Goal: Task Accomplishment & Management: Manage account settings

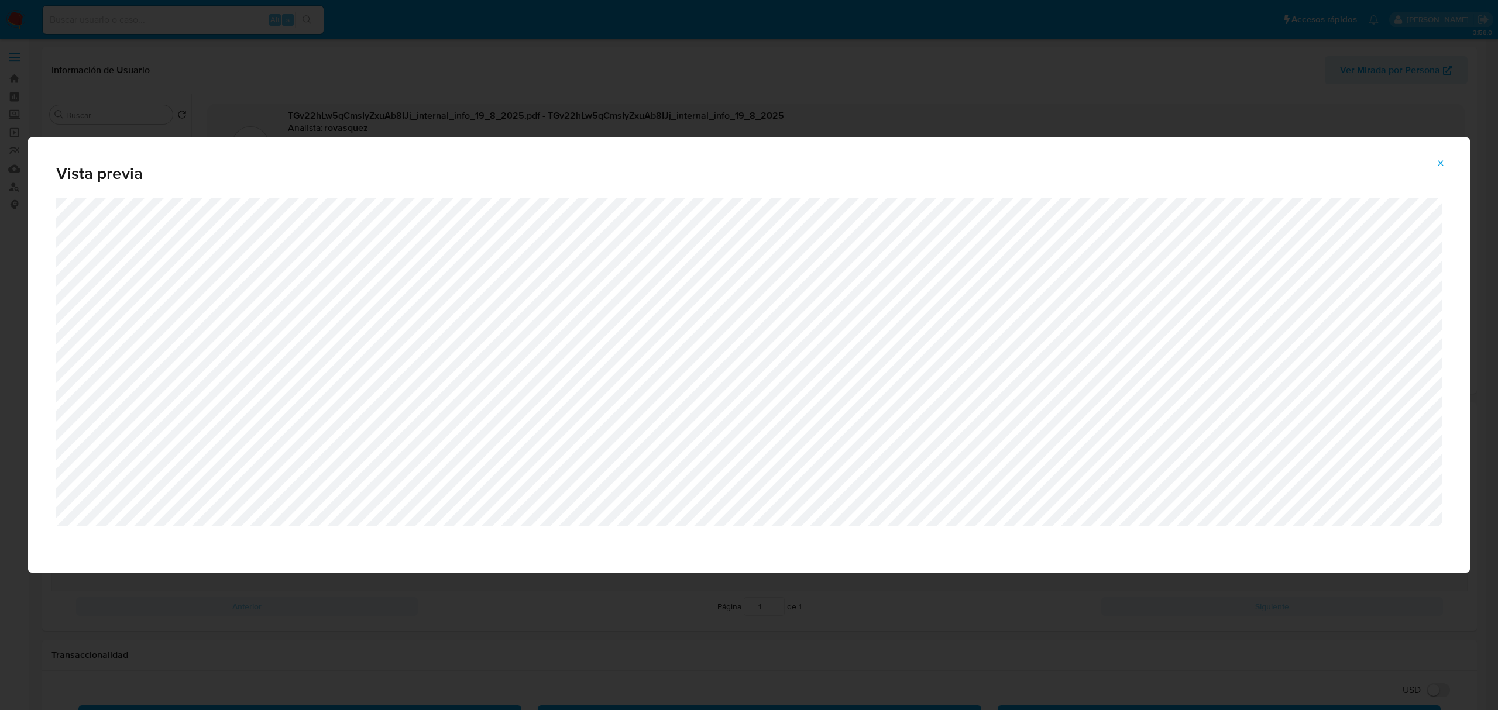
select select "10"
click at [1432, 162] on button "Attachment preview" at bounding box center [1441, 163] width 26 height 19
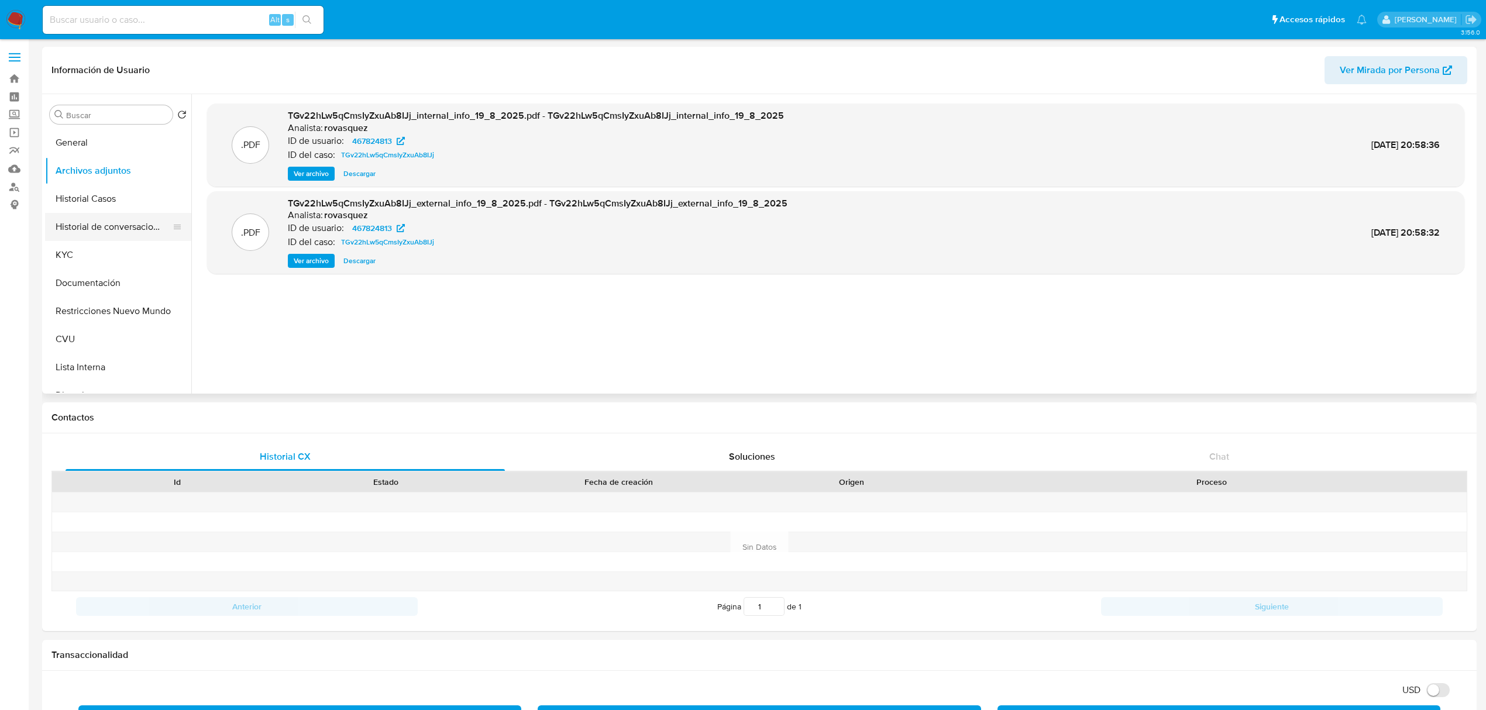
click at [99, 232] on button "Historial de conversaciones" at bounding box center [113, 227] width 137 height 28
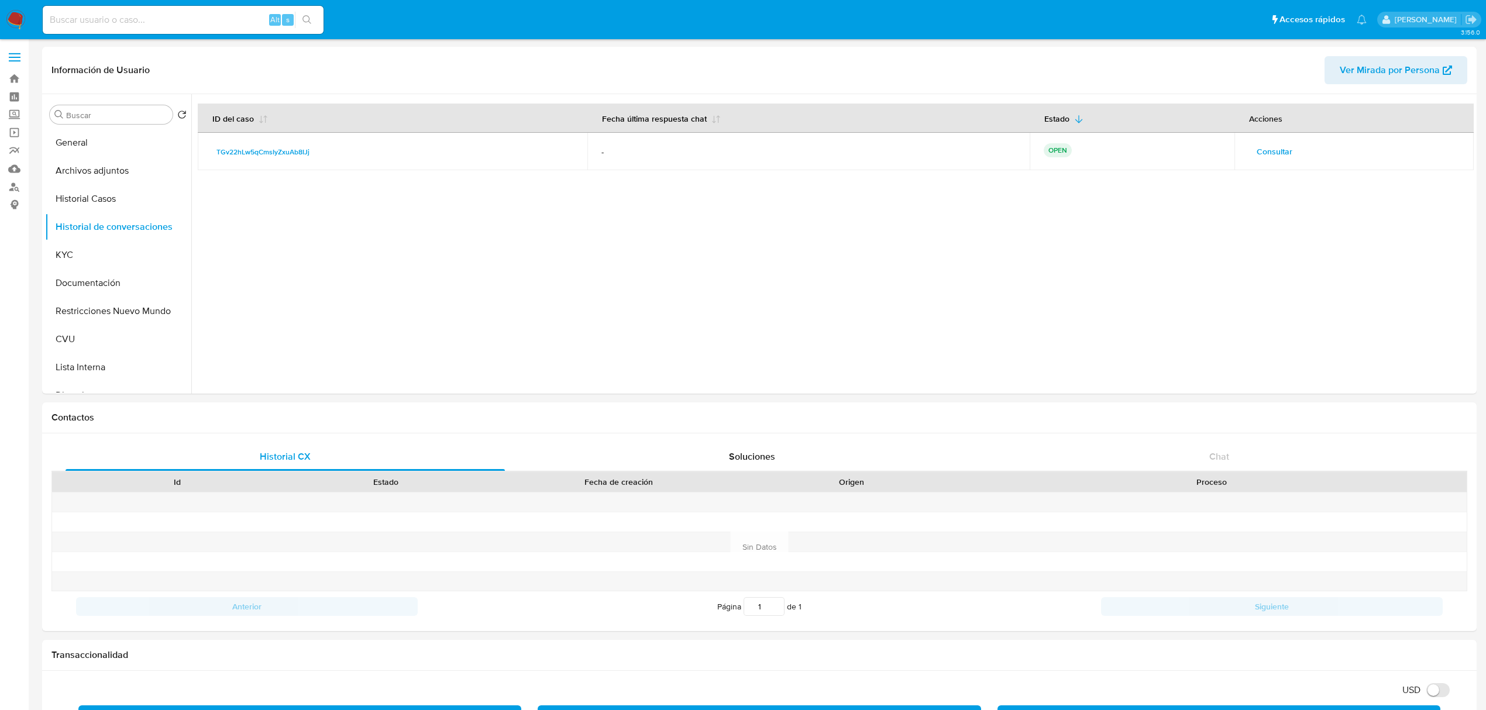
click at [1266, 155] on span "Consultar" at bounding box center [1275, 151] width 36 height 16
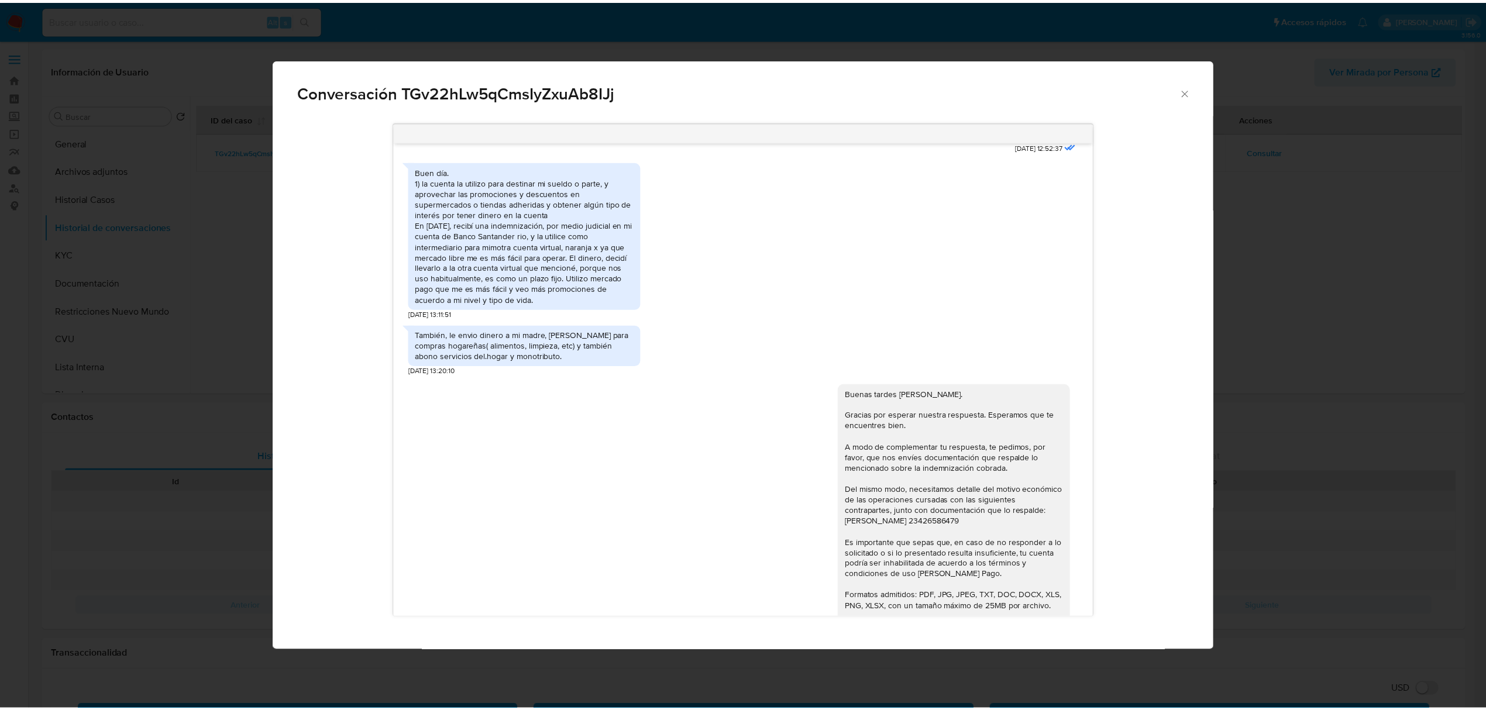
scroll to position [907, 0]
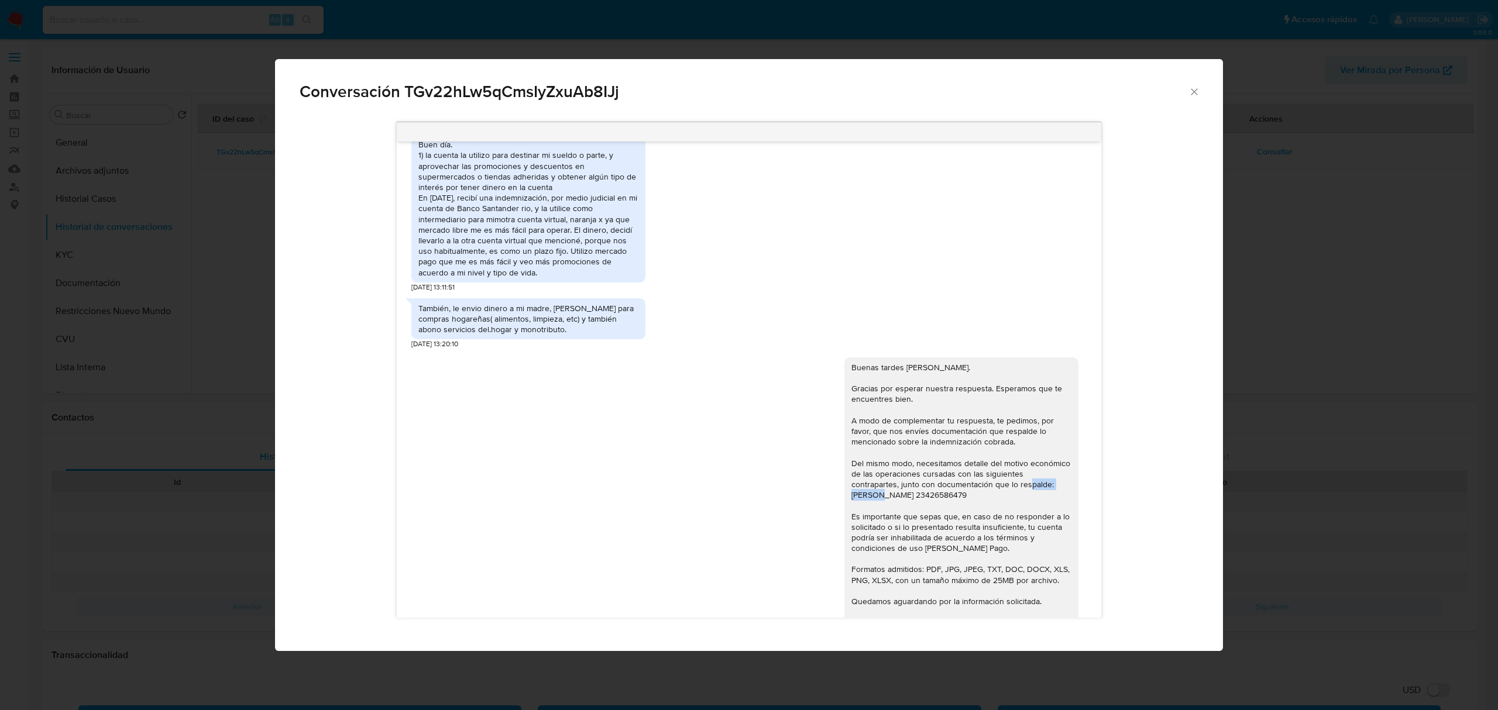
drag, startPoint x: 839, startPoint y: 515, endPoint x: 894, endPoint y: 514, distance: 55.0
click at [894, 514] on div "Buenas tardes Noelia. Gracias por esperar nuestra respuesta. Esperamos que te e…" at bounding box center [961, 511] width 220 height 298
copy div "Martin Eduardo"
click at [480, 188] on div "Buen día. 1) la cuenta la utilizo para destinar mi sueldo o parte, y aprovechar…" at bounding box center [528, 208] width 220 height 138
drag, startPoint x: 535, startPoint y: 183, endPoint x: 599, endPoint y: 186, distance: 64.4
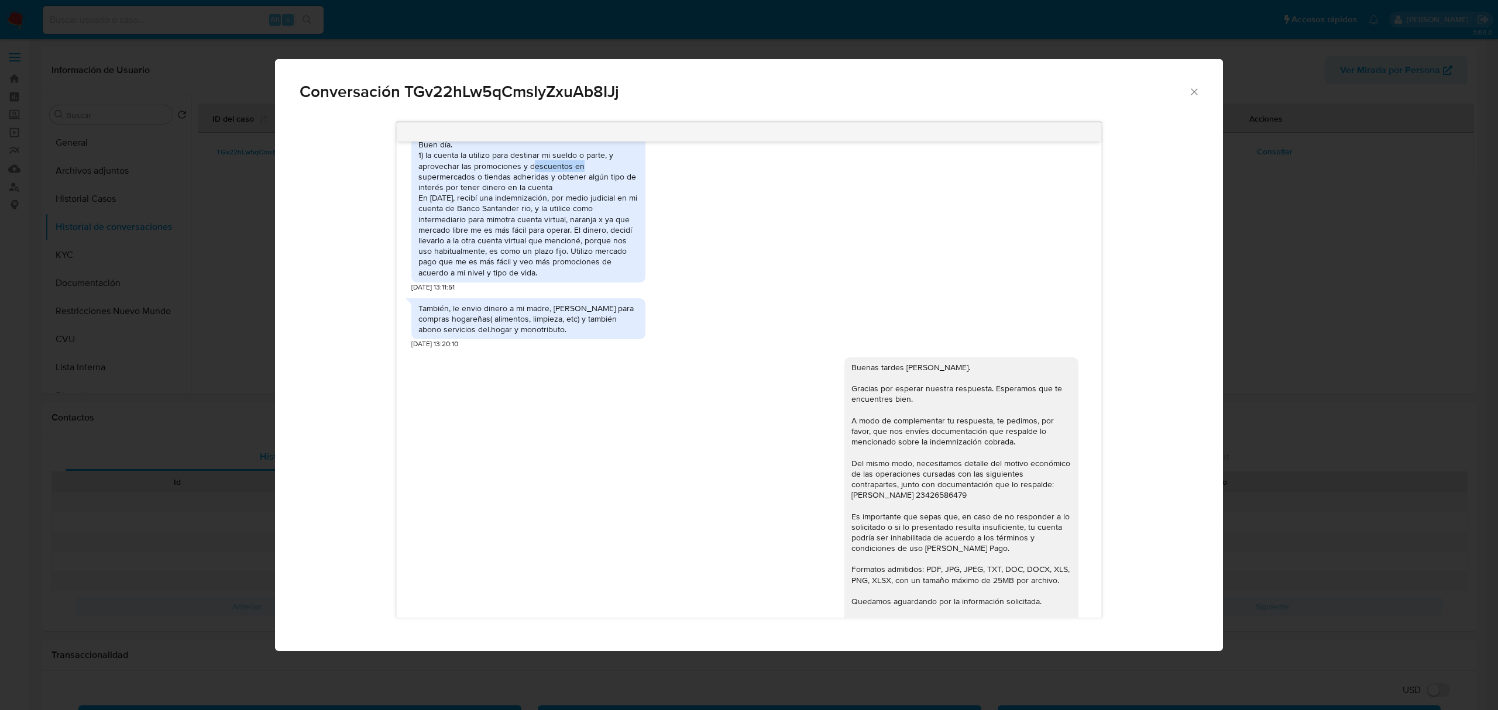
click at [599, 186] on div "Buen día. 1) la cuenta la utilizo para destinar mi sueldo o parte, y aprovechar…" at bounding box center [528, 208] width 220 height 138
click at [522, 208] on div "Buen día. 1) la cuenta la utilizo para destinar mi sueldo o parte, y aprovechar…" at bounding box center [528, 208] width 220 height 138
drag, startPoint x: 500, startPoint y: 207, endPoint x: 624, endPoint y: 226, distance: 125.4
click at [624, 226] on div "Buen día. 1) la cuenta la utilizo para destinar mi sueldo o parte, y aprovechar…" at bounding box center [528, 208] width 220 height 138
click at [570, 242] on div "Buen día. 1) la cuenta la utilizo para destinar mi sueldo o parte, y aprovechar…" at bounding box center [528, 208] width 220 height 138
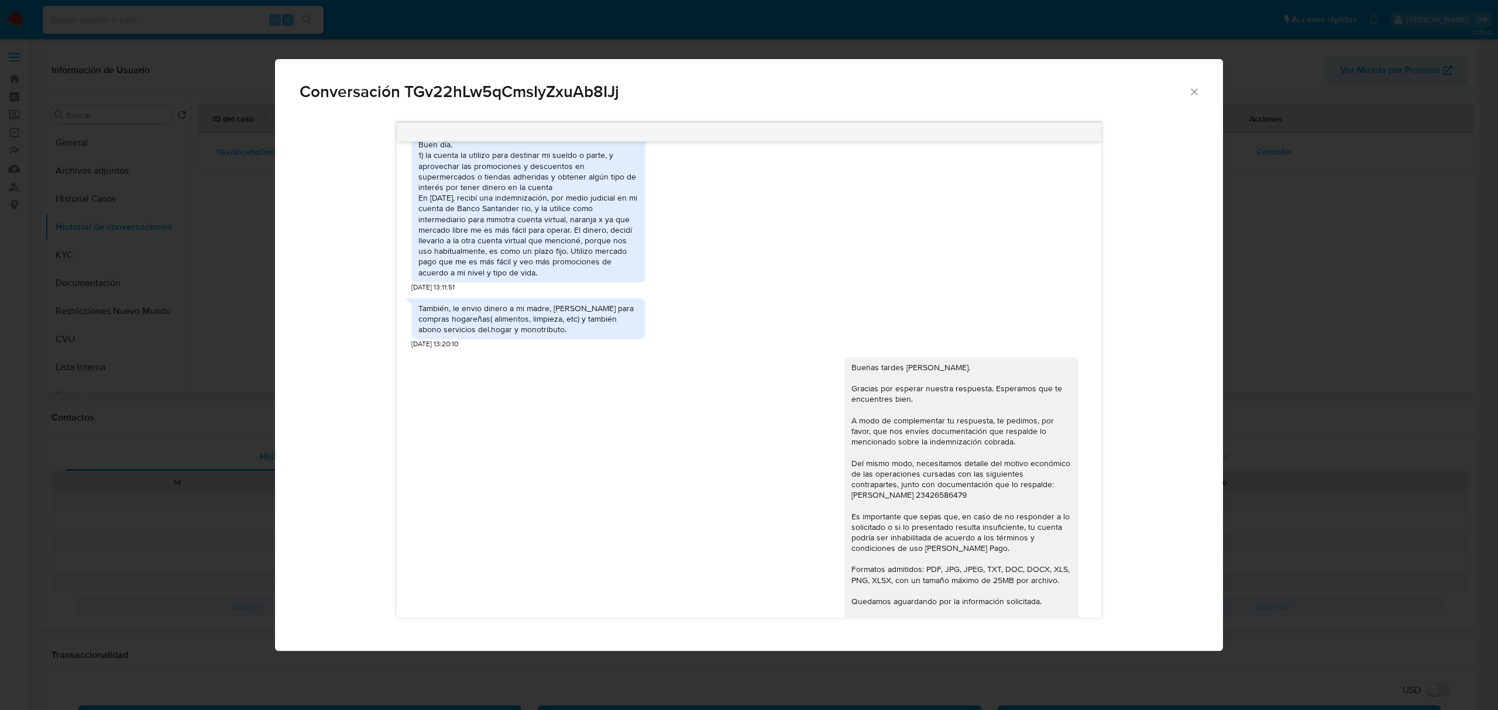
click at [499, 234] on div "Buen día. 1) la cuenta la utilizo para destinar mi sueldo o parte, y aprovechar…" at bounding box center [528, 208] width 220 height 138
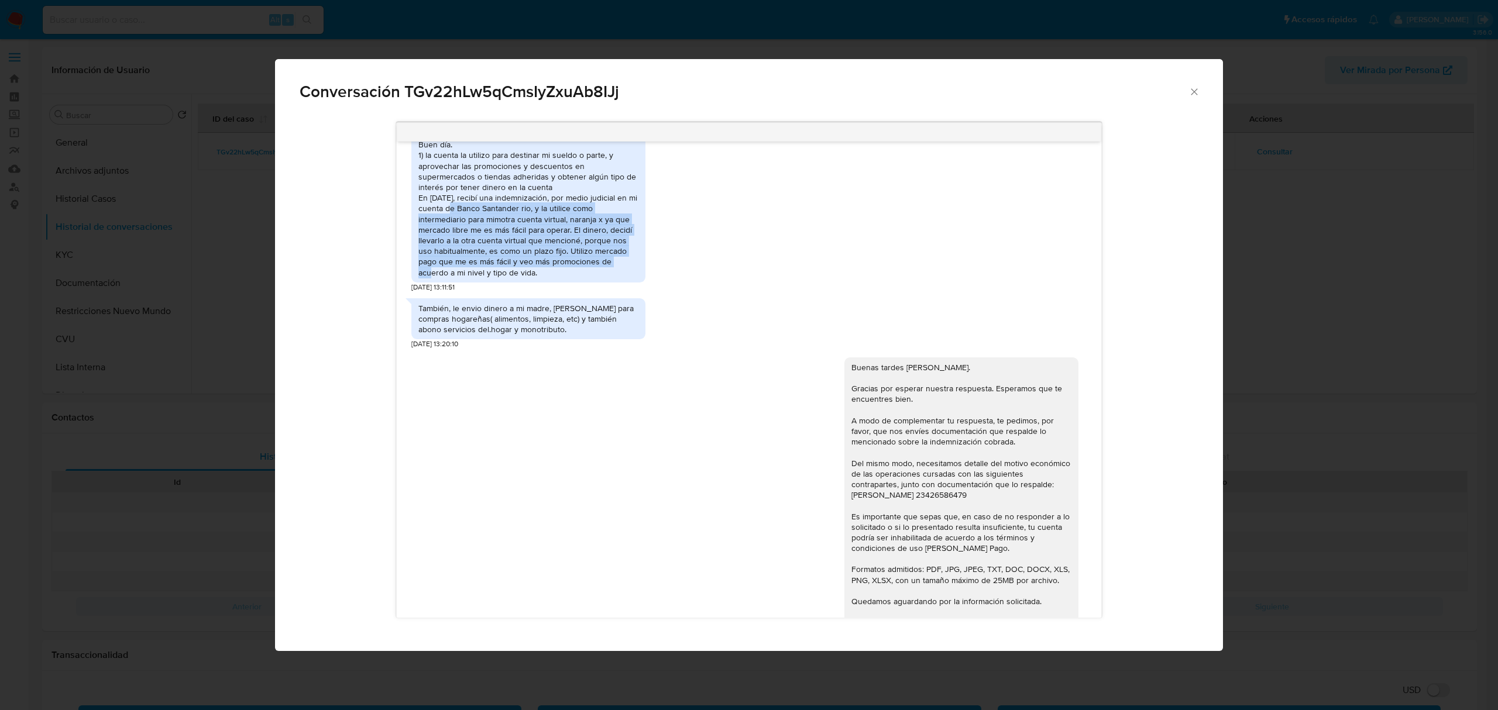
drag, startPoint x: 469, startPoint y: 234, endPoint x: 630, endPoint y: 277, distance: 166.1
click at [630, 277] on div "Buen día. 1) la cuenta la utilizo para destinar mi sueldo o parte, y aprovechar…" at bounding box center [528, 208] width 220 height 138
click at [1191, 96] on icon "Cerrar" at bounding box center [1194, 92] width 12 height 12
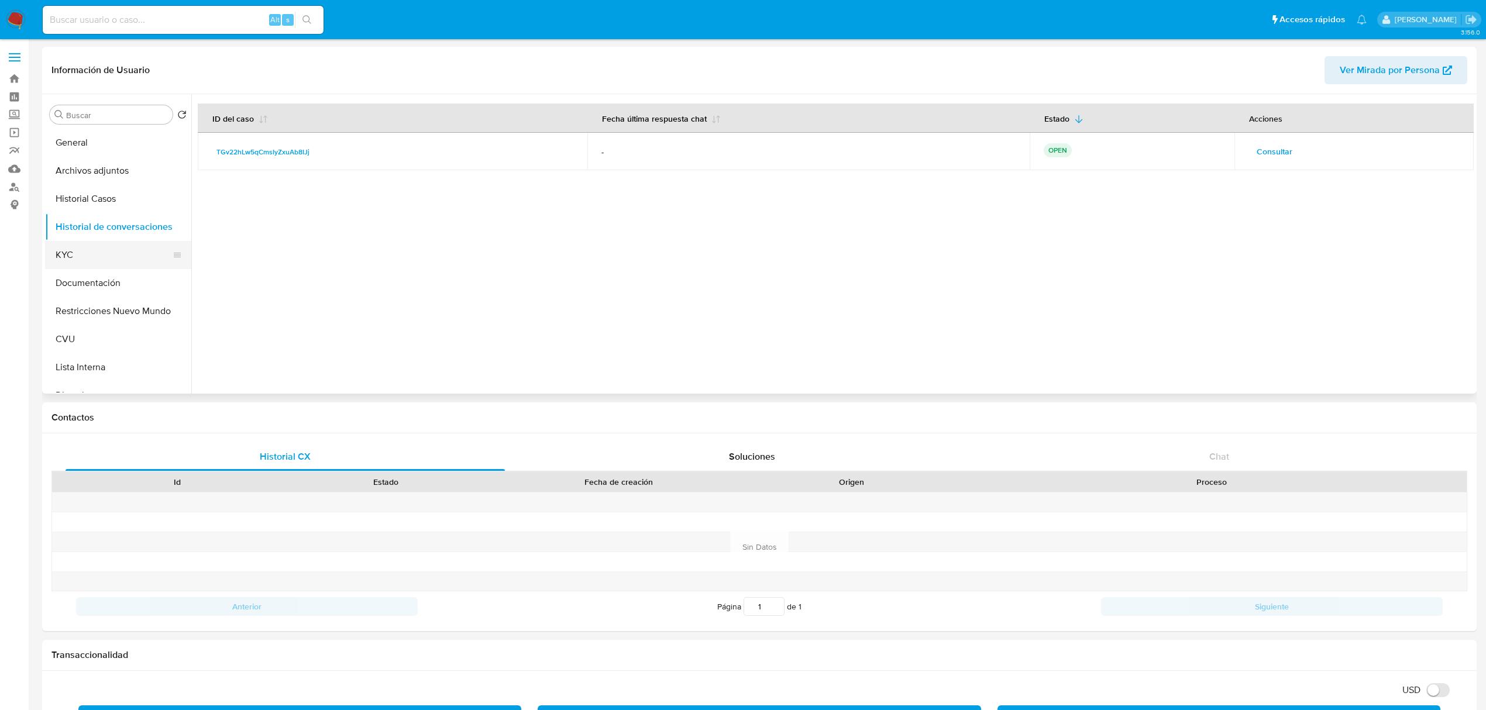
click at [78, 254] on button "KYC" at bounding box center [113, 255] width 137 height 28
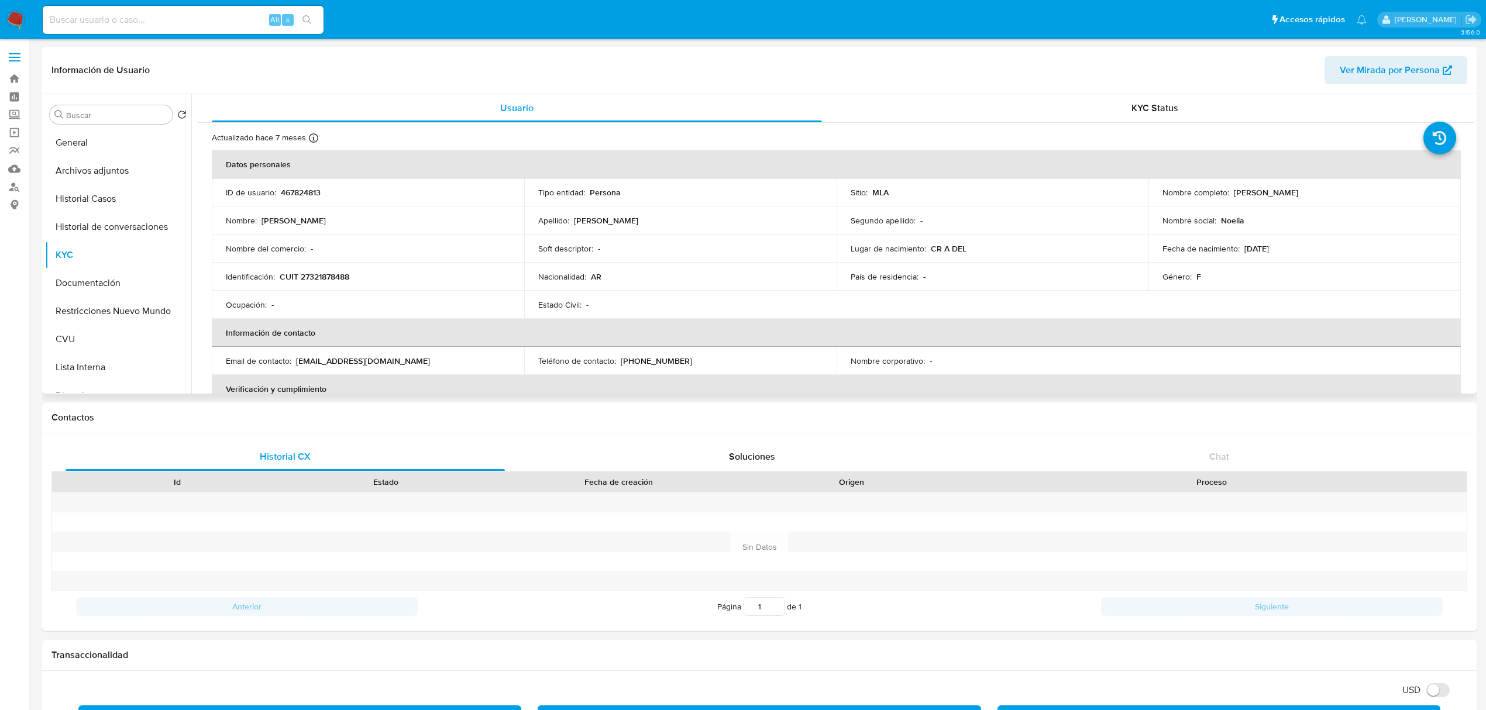
drag, startPoint x: 1229, startPoint y: 193, endPoint x: 1321, endPoint y: 193, distance: 91.3
click at [1321, 193] on div "Nombre completo : Noelia Anahi Orsini" at bounding box center [1305, 192] width 284 height 11
copy p "Noelia Anahi Orsini"
drag, startPoint x: 295, startPoint y: 359, endPoint x: 394, endPoint y: 363, distance: 99.0
click at [394, 363] on div "Email de contacto : noelia182@gmail.com" at bounding box center [368, 361] width 284 height 11
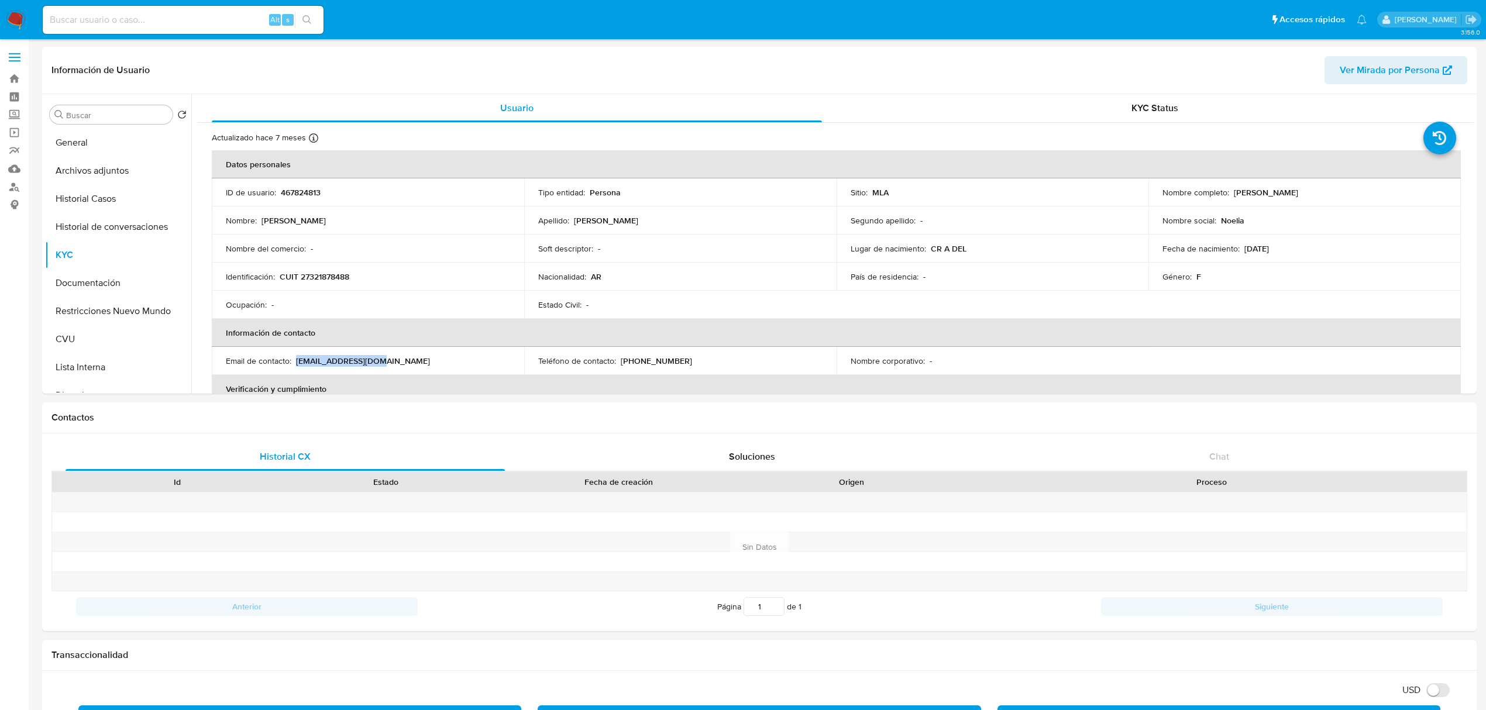
copy p "noelia182@gmail.com"
click at [109, 170] on button "Archivos adjuntos" at bounding box center [113, 171] width 137 height 28
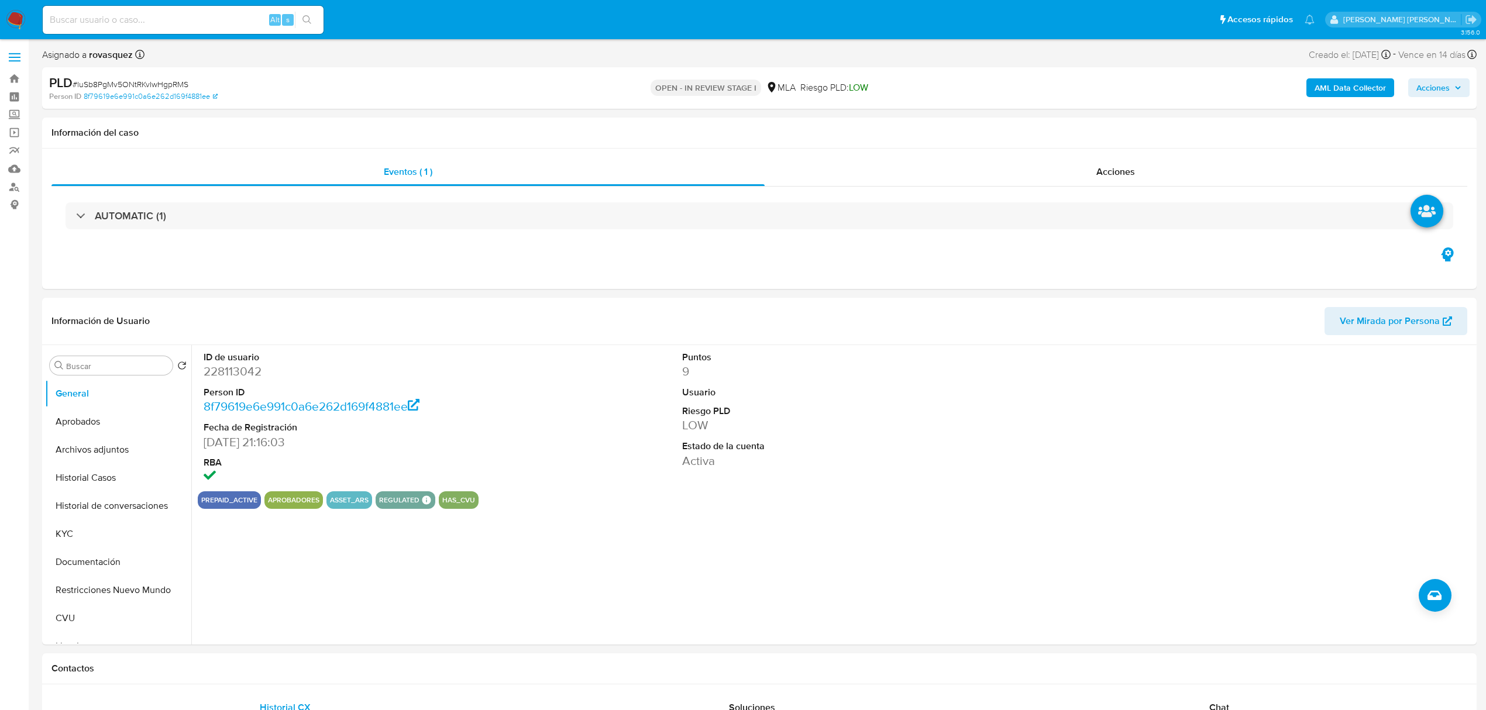
select select "10"
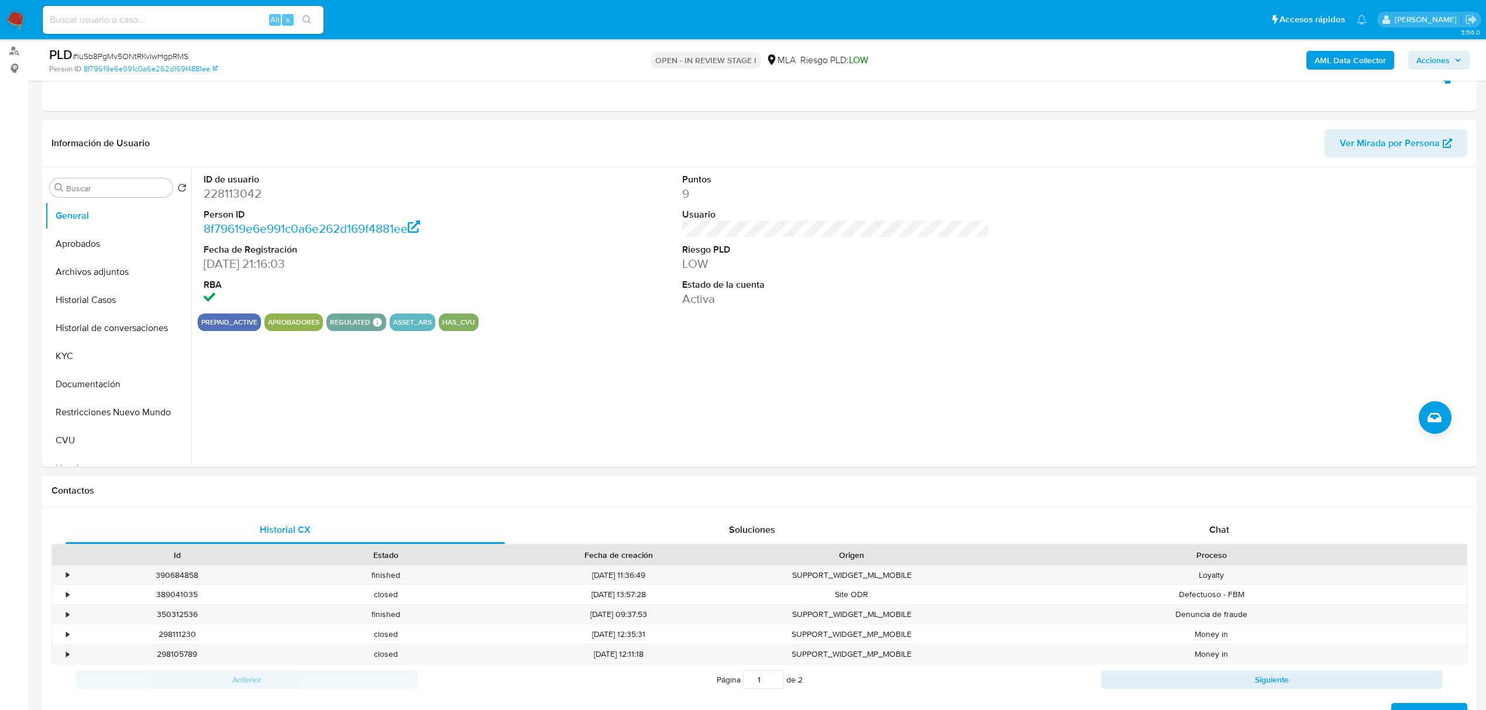
scroll to position [156, 0]
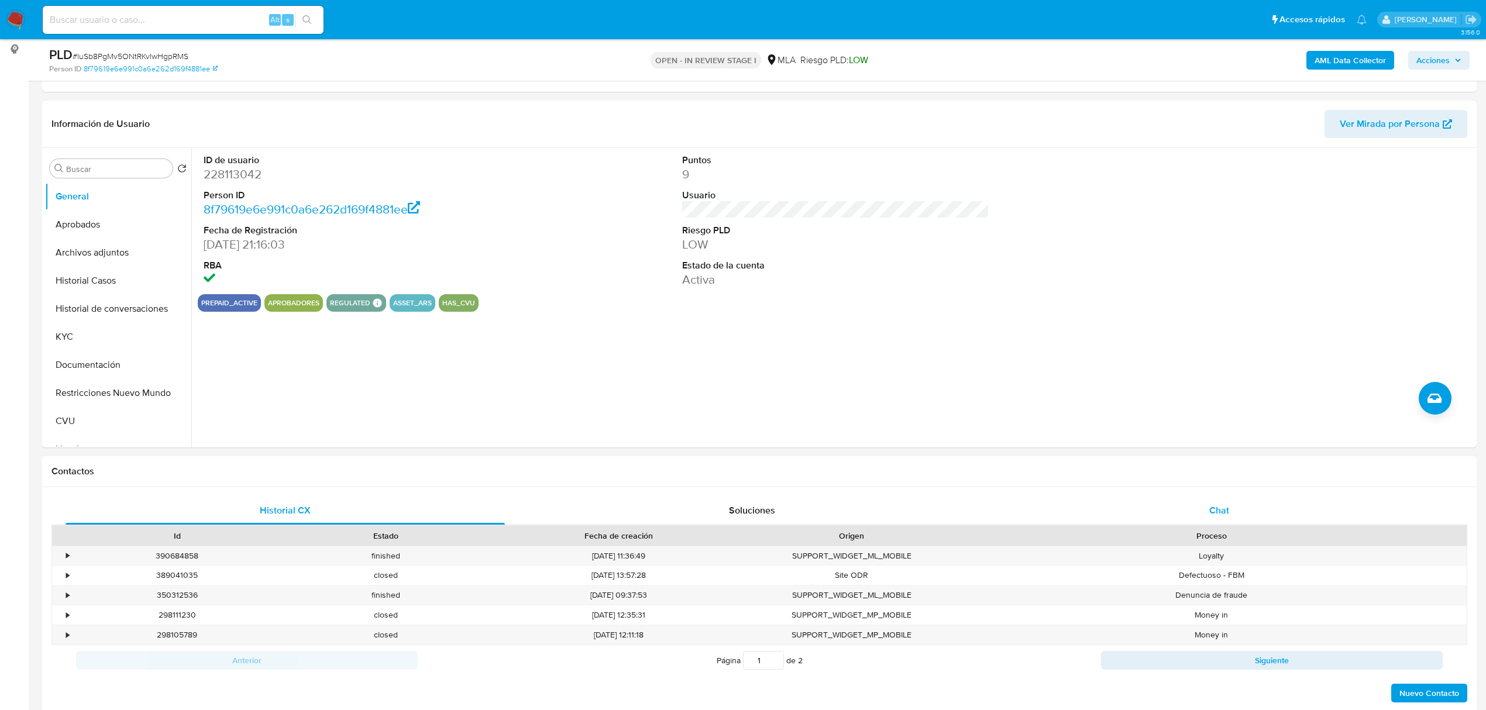
click at [1211, 516] on span "Chat" at bounding box center [1219, 510] width 20 height 13
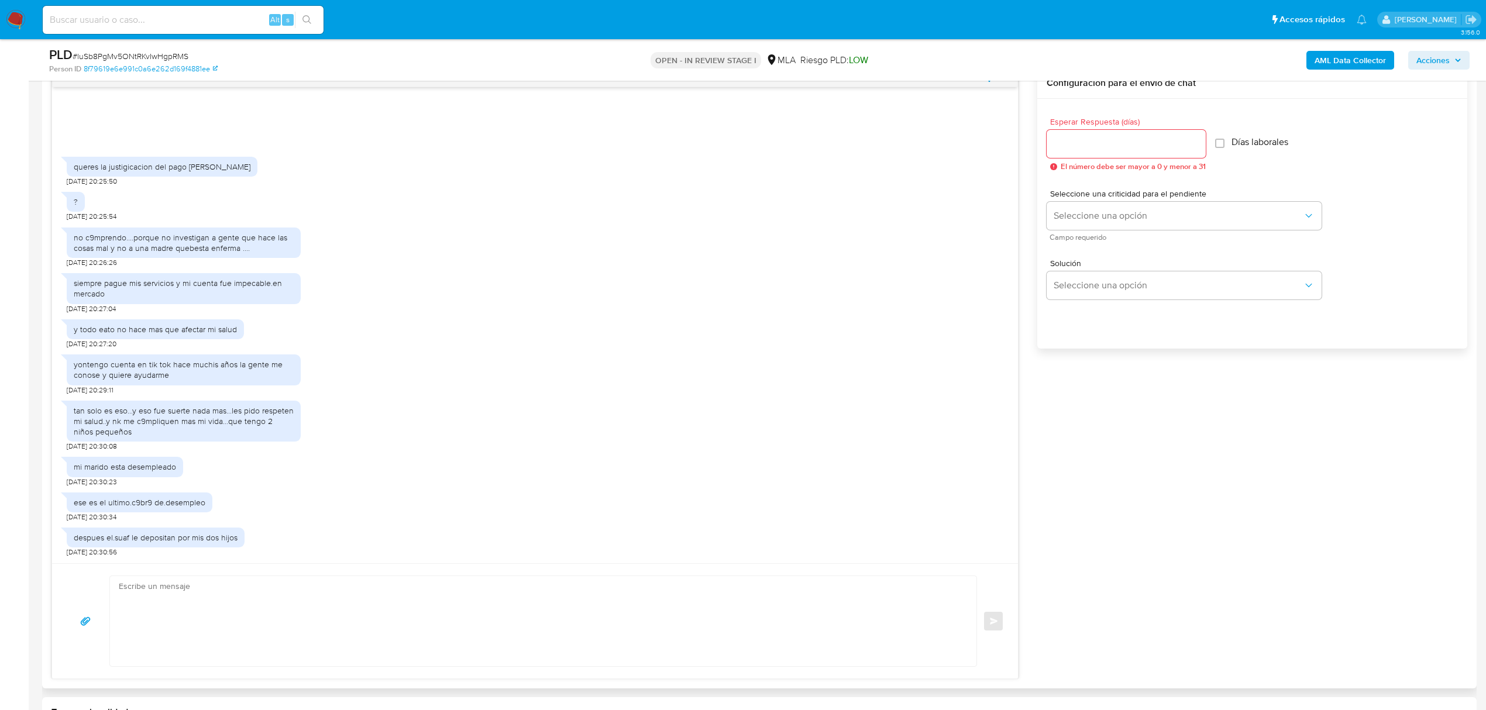
scroll to position [624, 0]
click at [330, 607] on textarea at bounding box center [540, 620] width 843 height 90
paste textarea "Hola, ¡Muchas gracias por tu respuesta! Confirmamos la recepción de la document…"
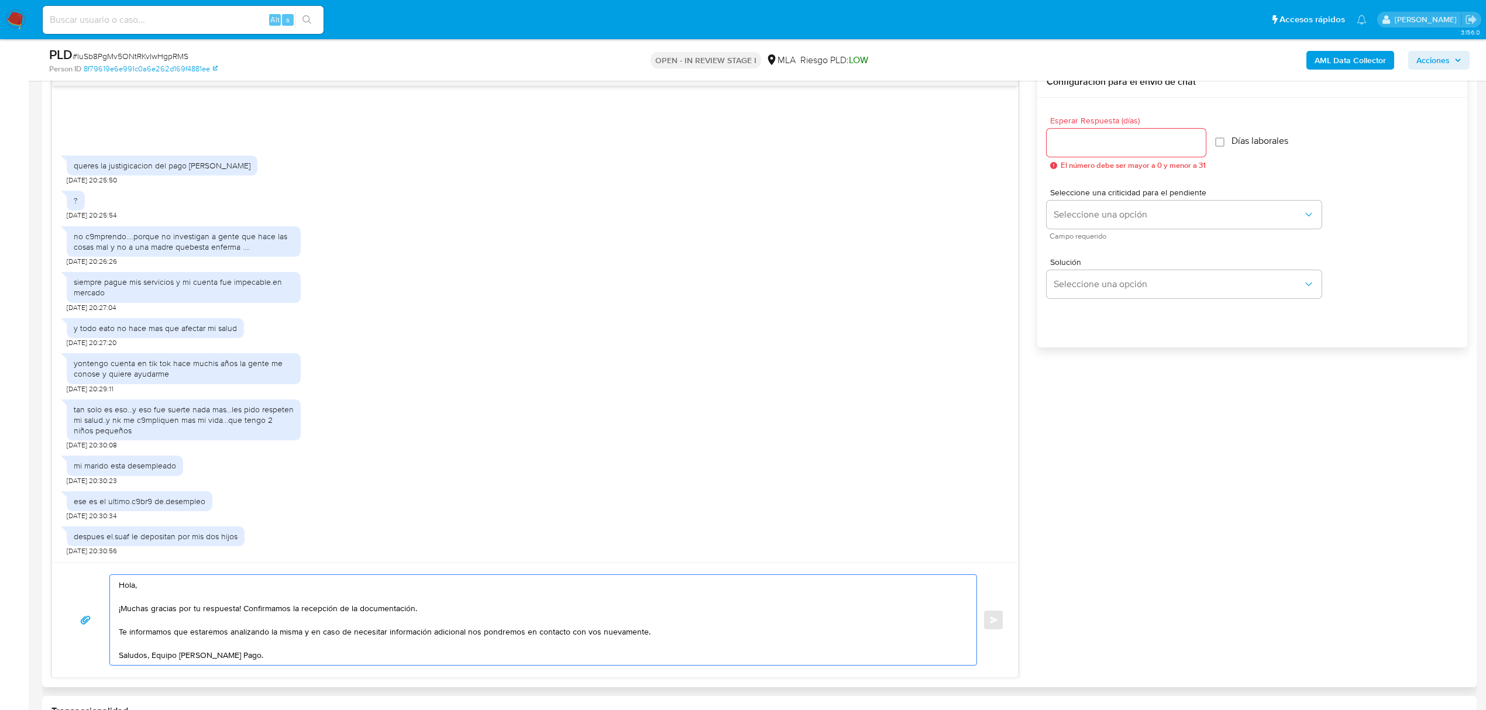
click at [153, 659] on textarea "Hola, ¡Muchas gracias por tu respuesta! Confirmamos la recepción de la document…" at bounding box center [540, 620] width 843 height 90
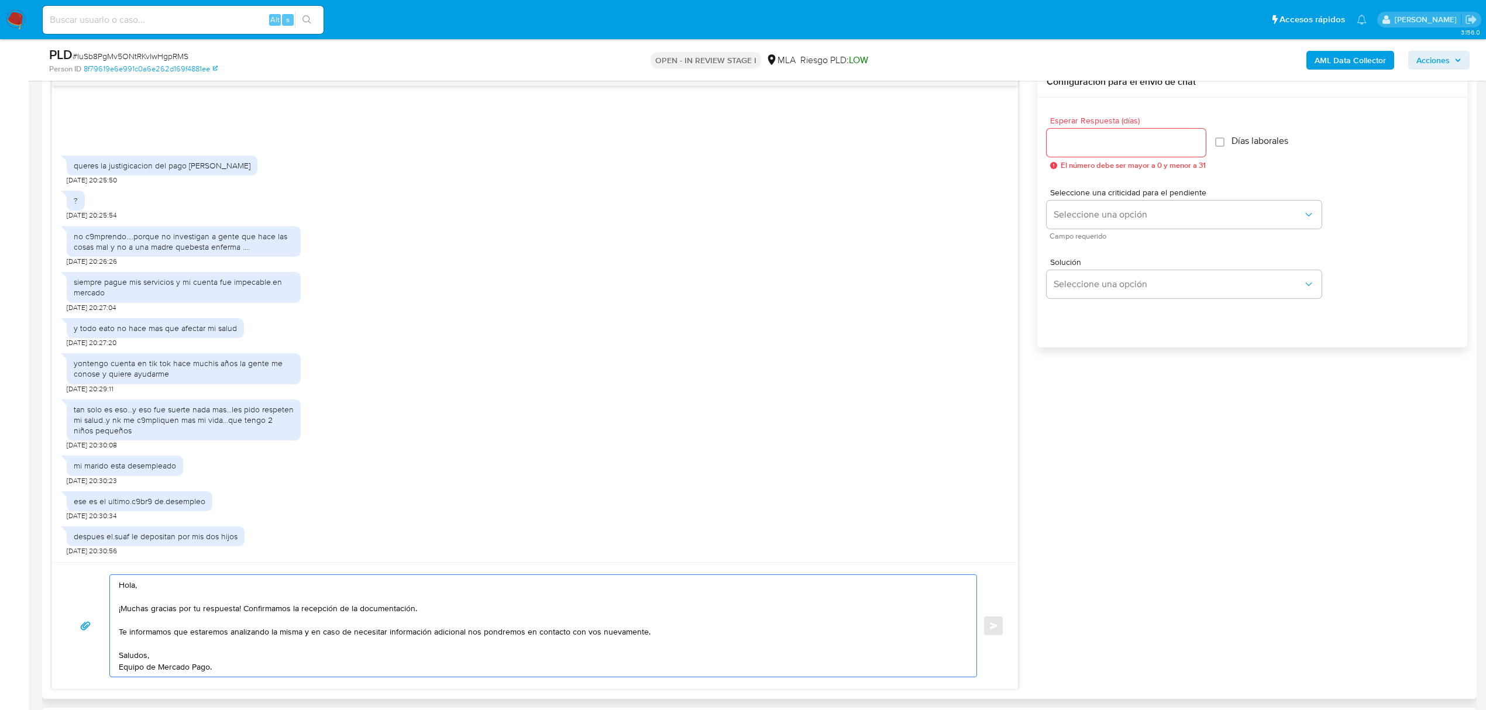
click at [171, 586] on textarea "Hola, ¡Muchas gracias por tu respuesta! Confirmamos la recepción de la document…" at bounding box center [540, 626] width 843 height 102
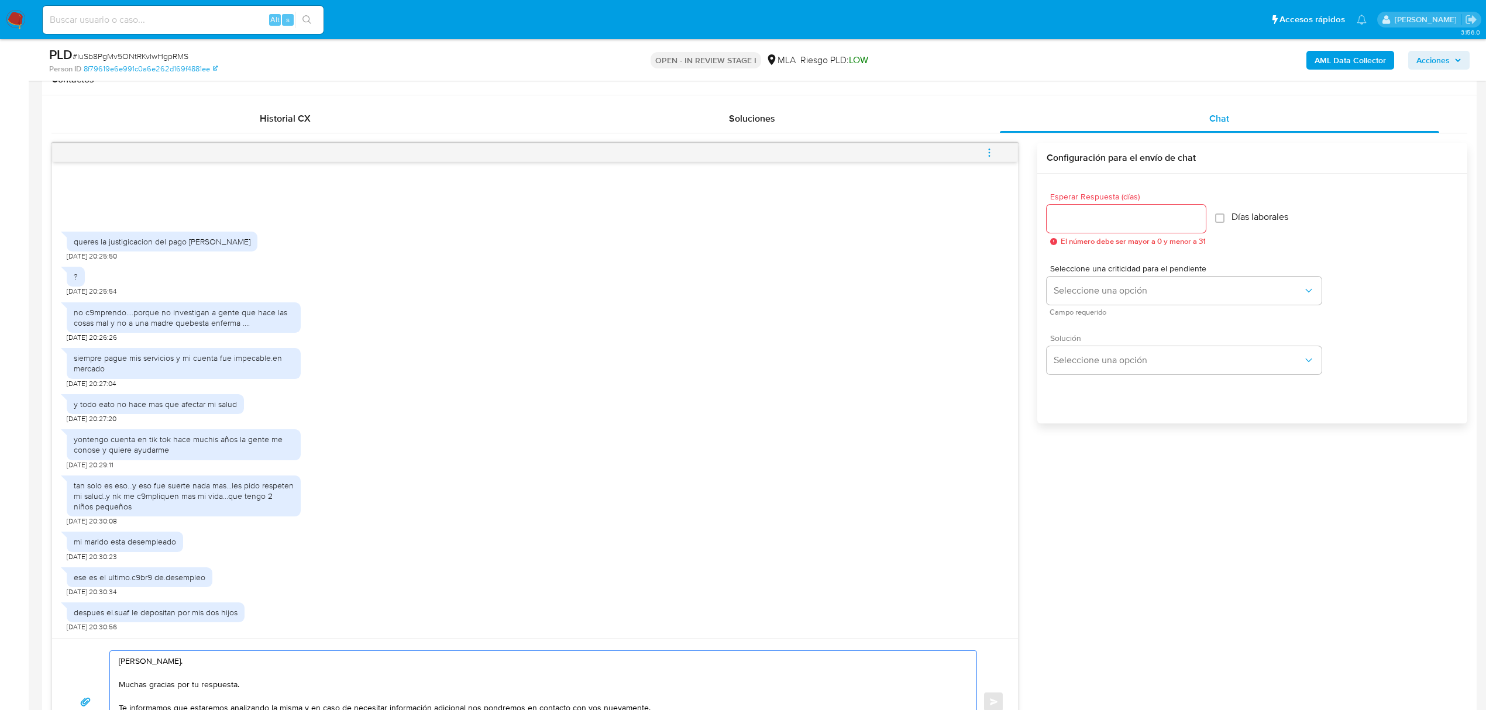
scroll to position [546, 0]
type textarea "[PERSON_NAME]. Muchas gracias por tu respuesta. Te informamos que estaremos ana…"
click at [1105, 218] on input "Esperar Respuesta (días)" at bounding box center [1126, 220] width 159 height 15
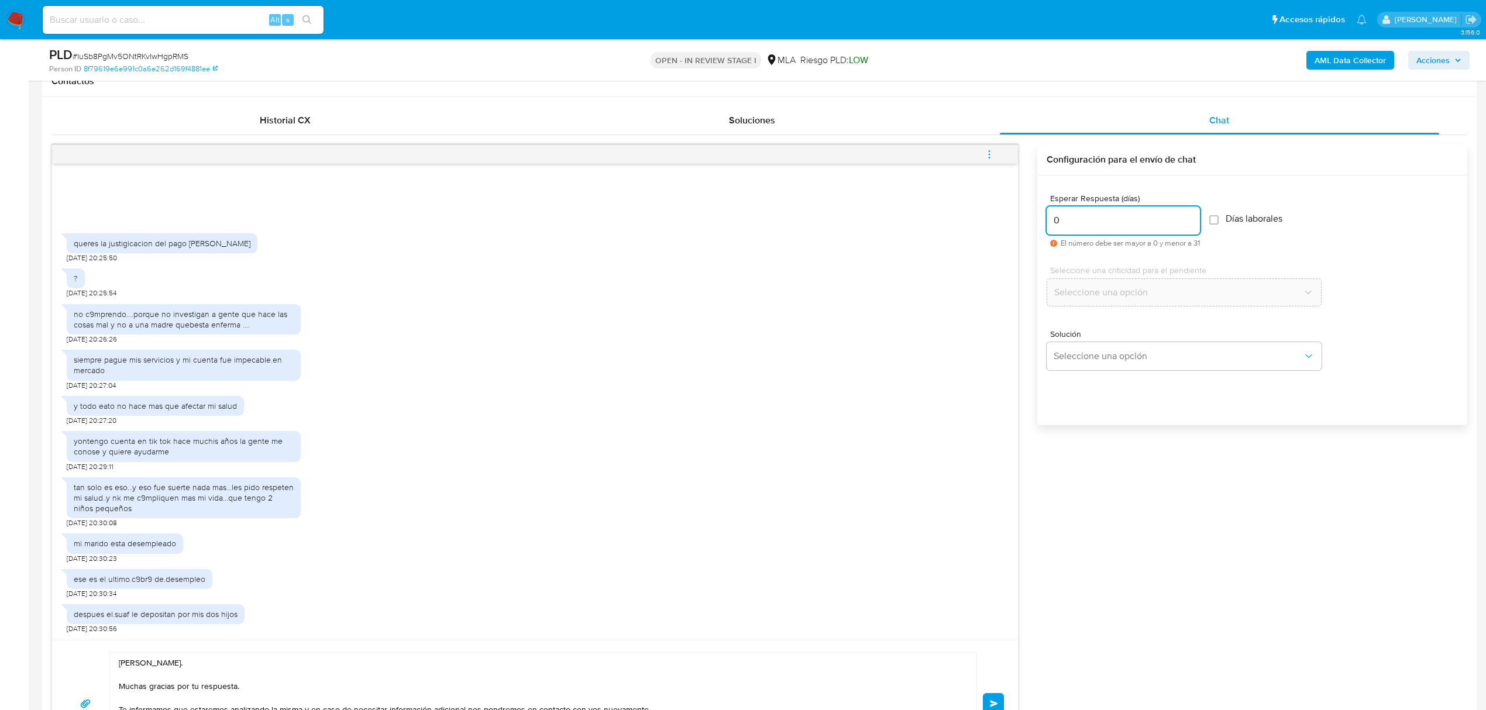
scroll to position [702, 0]
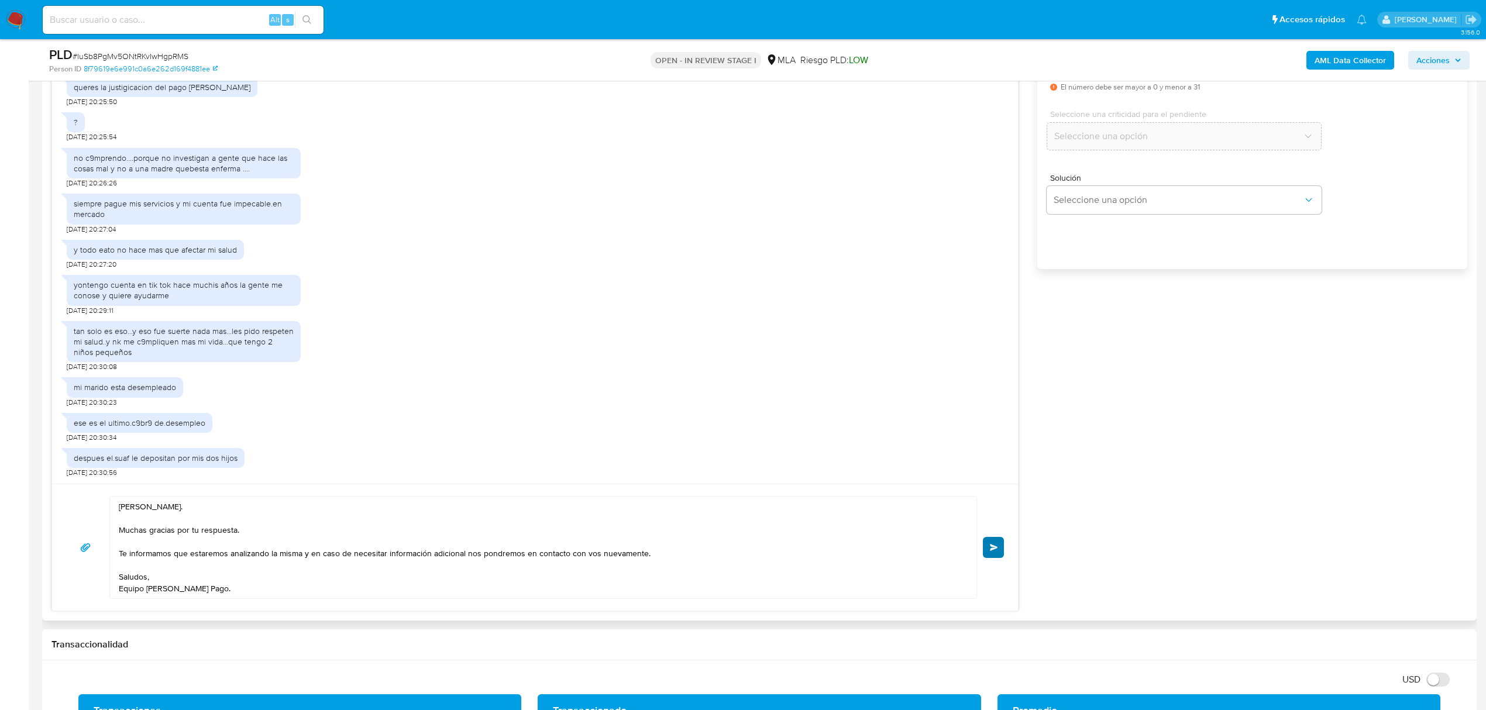
type input "0"
click at [991, 551] on span "Enviar" at bounding box center [994, 547] width 8 height 7
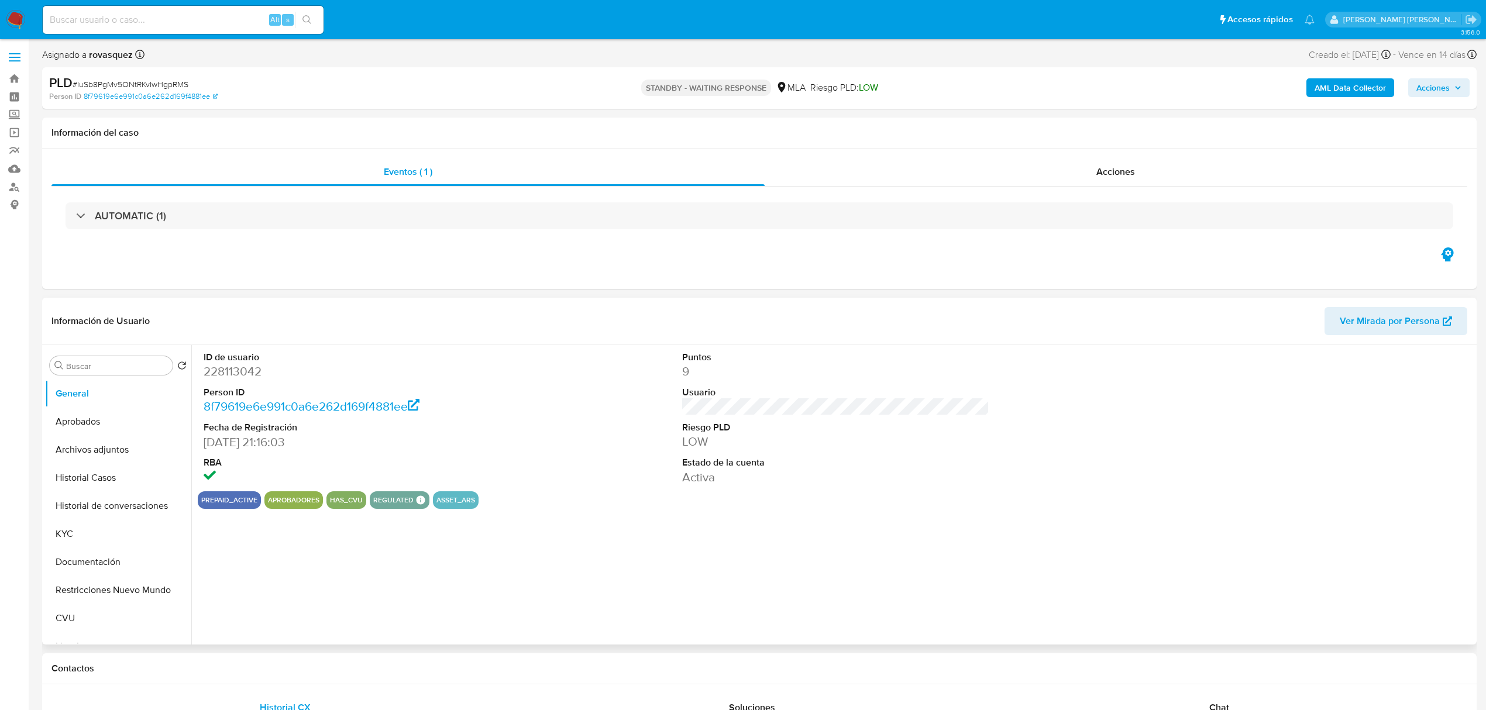
select select "10"
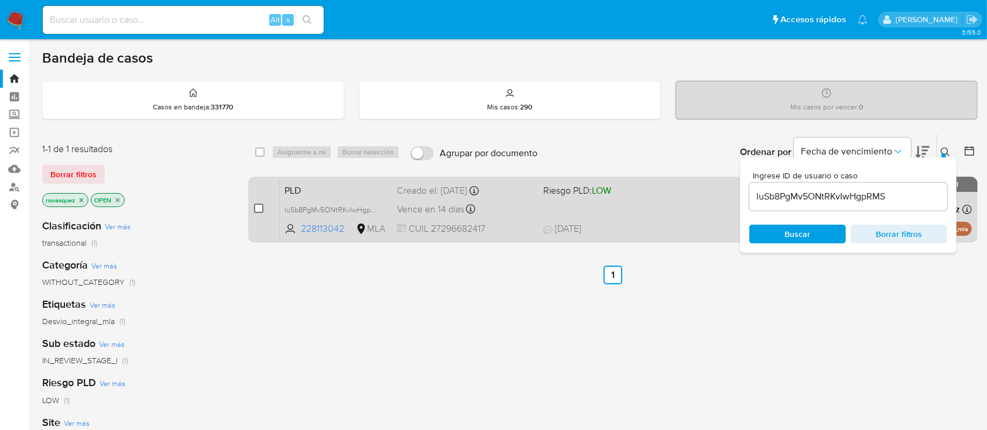
click at [254, 204] on input "checkbox" at bounding box center [258, 208] width 9 height 9
checkbox input "true"
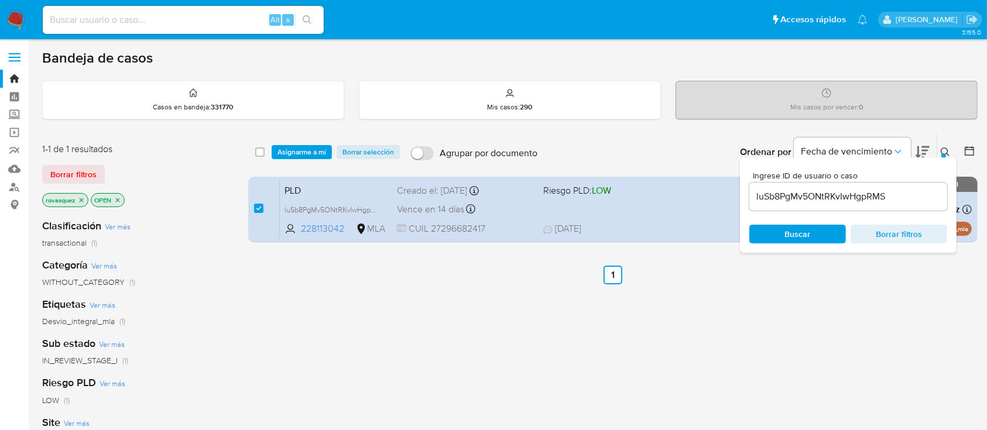
click at [308, 152] on span "Asignarme a mí" at bounding box center [301, 152] width 49 height 12
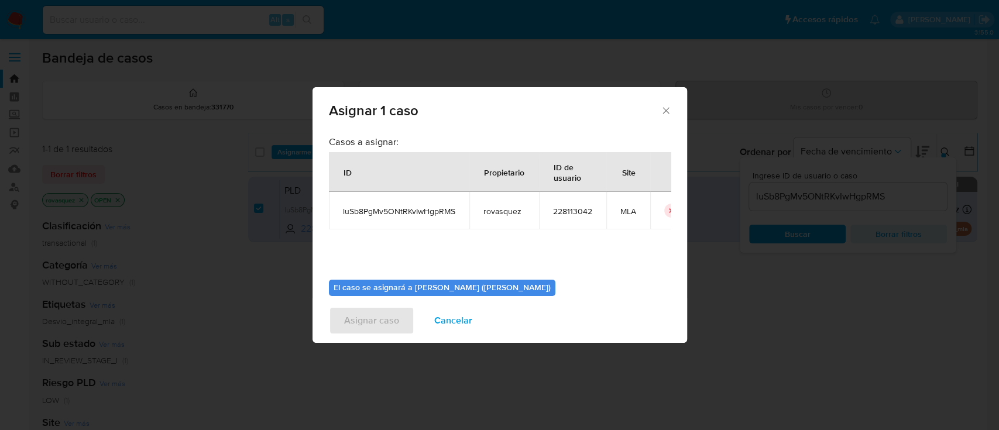
scroll to position [60, 0]
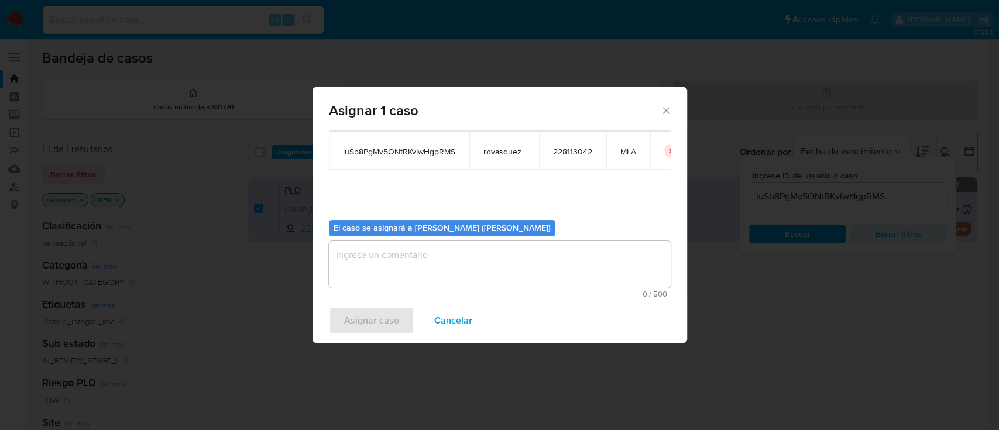
click at [431, 280] on textarea "assign-modal" at bounding box center [500, 264] width 342 height 47
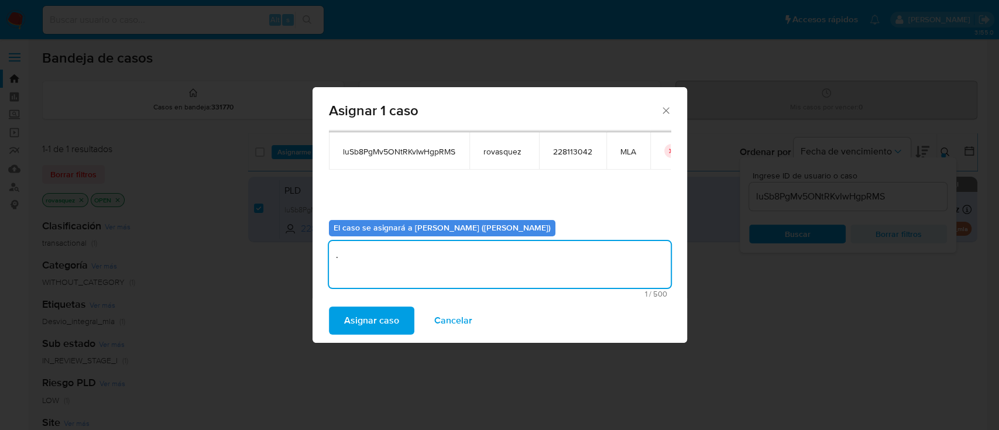
type textarea "."
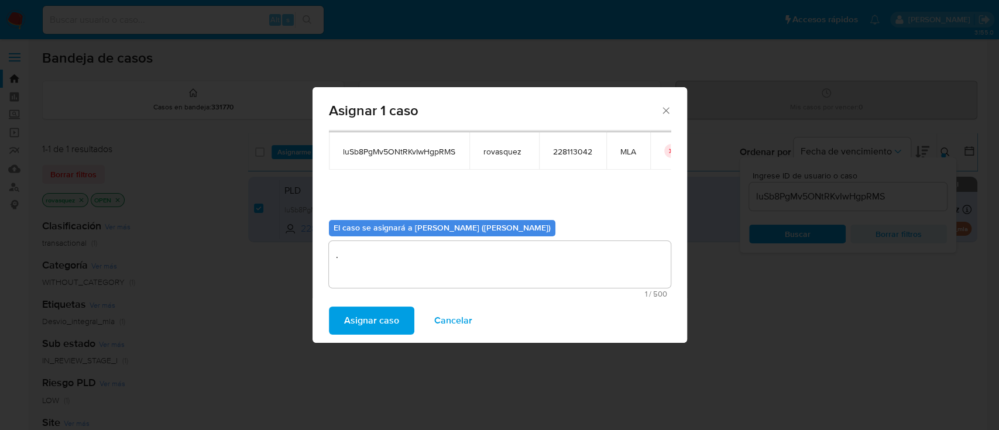
click at [360, 335] on div "Asignar caso Cancelar" at bounding box center [499, 320] width 374 height 44
click at [367, 326] on span "Asignar caso" at bounding box center [371, 321] width 55 height 26
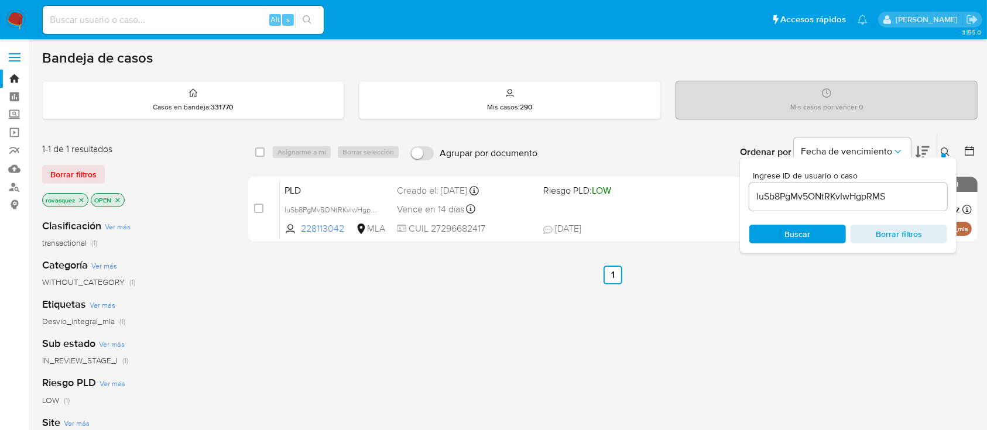
click at [811, 204] on div "luSb8PgMv5ONtRKvIwHgpRMS" at bounding box center [848, 197] width 198 height 28
click at [811, 205] on div "luSb8PgMv5ONtRKvIwHgpRMS" at bounding box center [848, 197] width 198 height 28
click at [798, 203] on div "luSb8PgMv5ONtRKvIwHgpRMS" at bounding box center [848, 197] width 198 height 28
click at [841, 197] on input "luSb8PgMv5ONtRKvIwHgpRMS" at bounding box center [848, 196] width 198 height 15
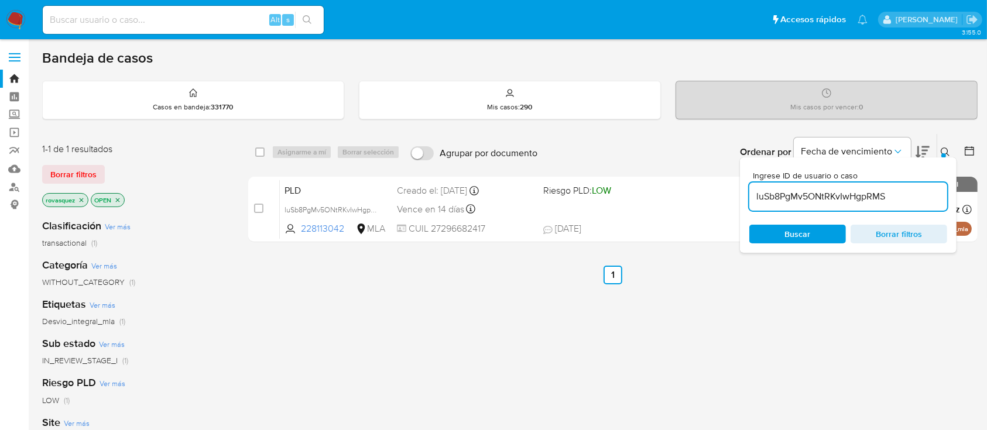
click at [841, 197] on input "luSb8PgMv5ONtRKvIwHgpRMS" at bounding box center [848, 196] width 198 height 15
paste input "TGv22hLw5qCmsIyZxuAb8IJj"
type input "TGv22hLw5qCmsIyZxuAb8IJj"
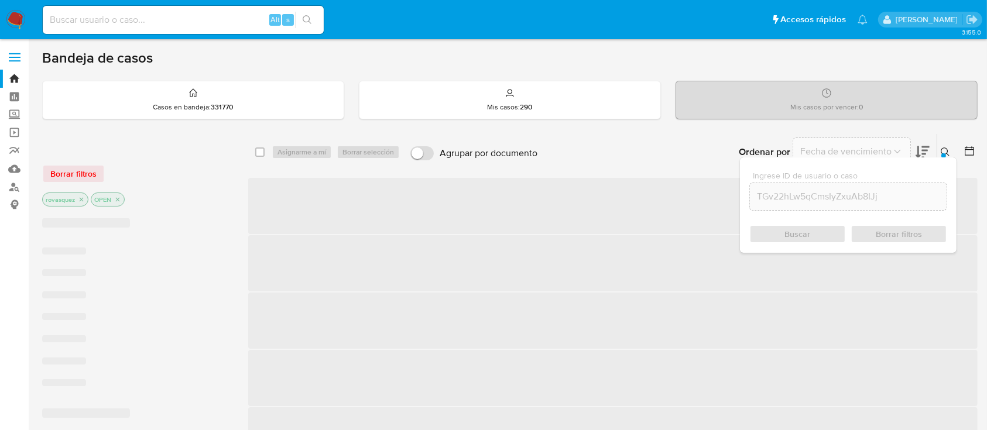
click at [798, 231] on div "Buscar Borrar filtros" at bounding box center [848, 234] width 198 height 19
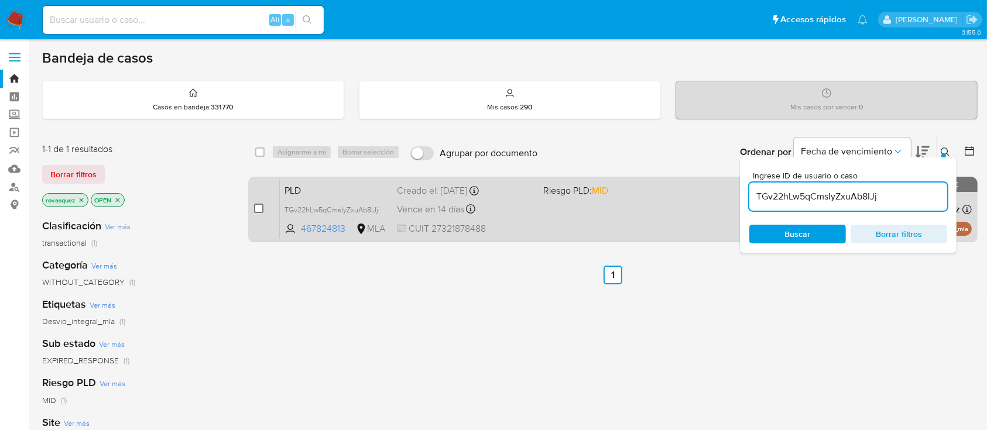
click at [257, 208] on input "checkbox" at bounding box center [258, 208] width 9 height 9
checkbox input "true"
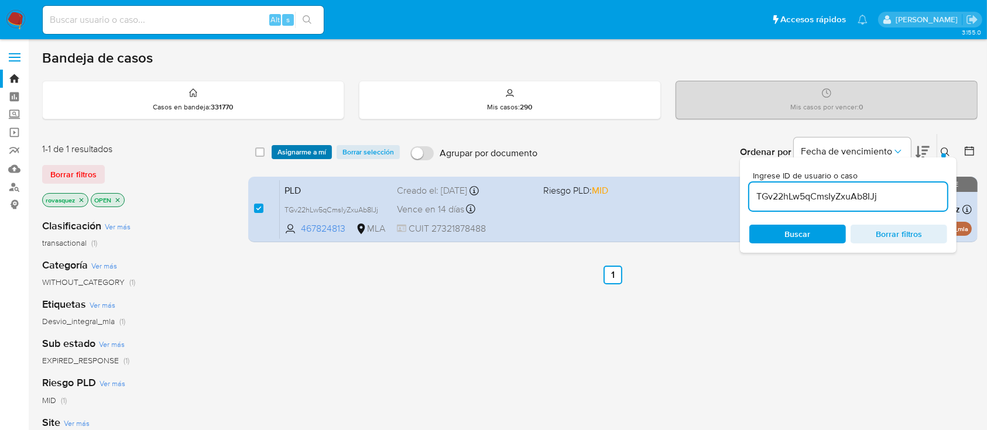
click at [310, 151] on span "Asignarme a mí" at bounding box center [301, 152] width 49 height 12
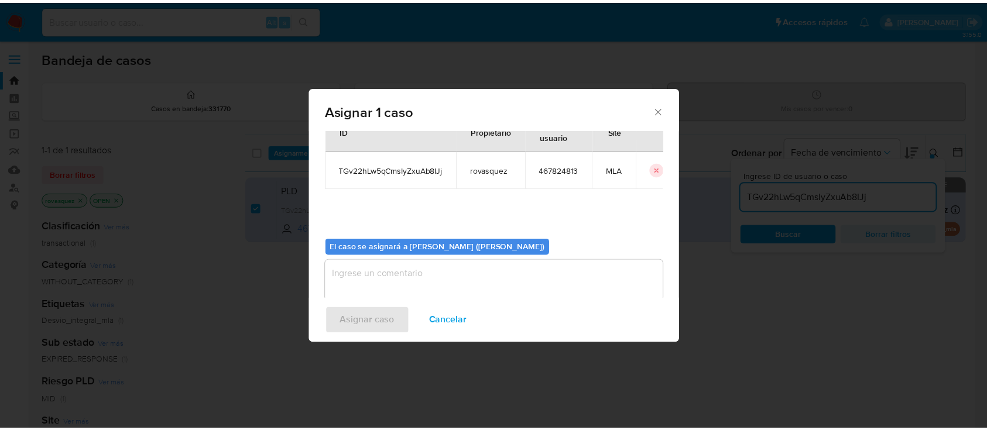
scroll to position [60, 0]
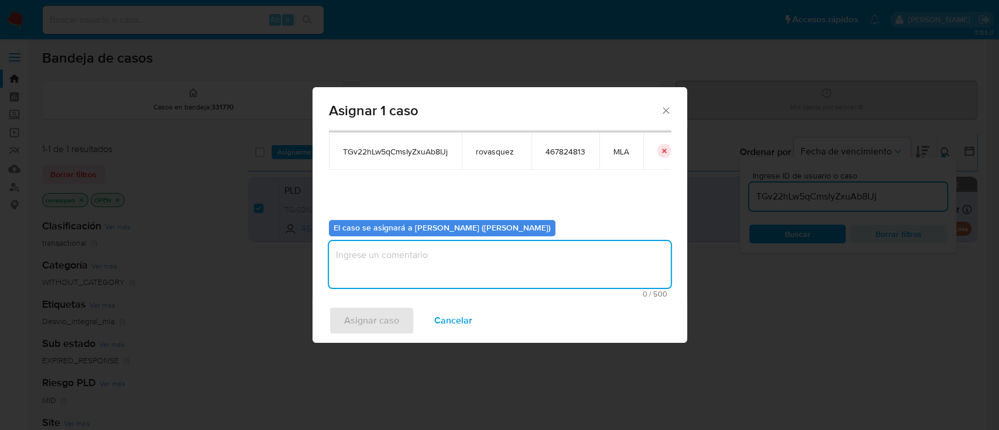
click at [415, 260] on textarea "assign-modal" at bounding box center [500, 264] width 342 height 47
type textarea "."
click at [370, 315] on span "Asignar caso" at bounding box center [371, 321] width 55 height 26
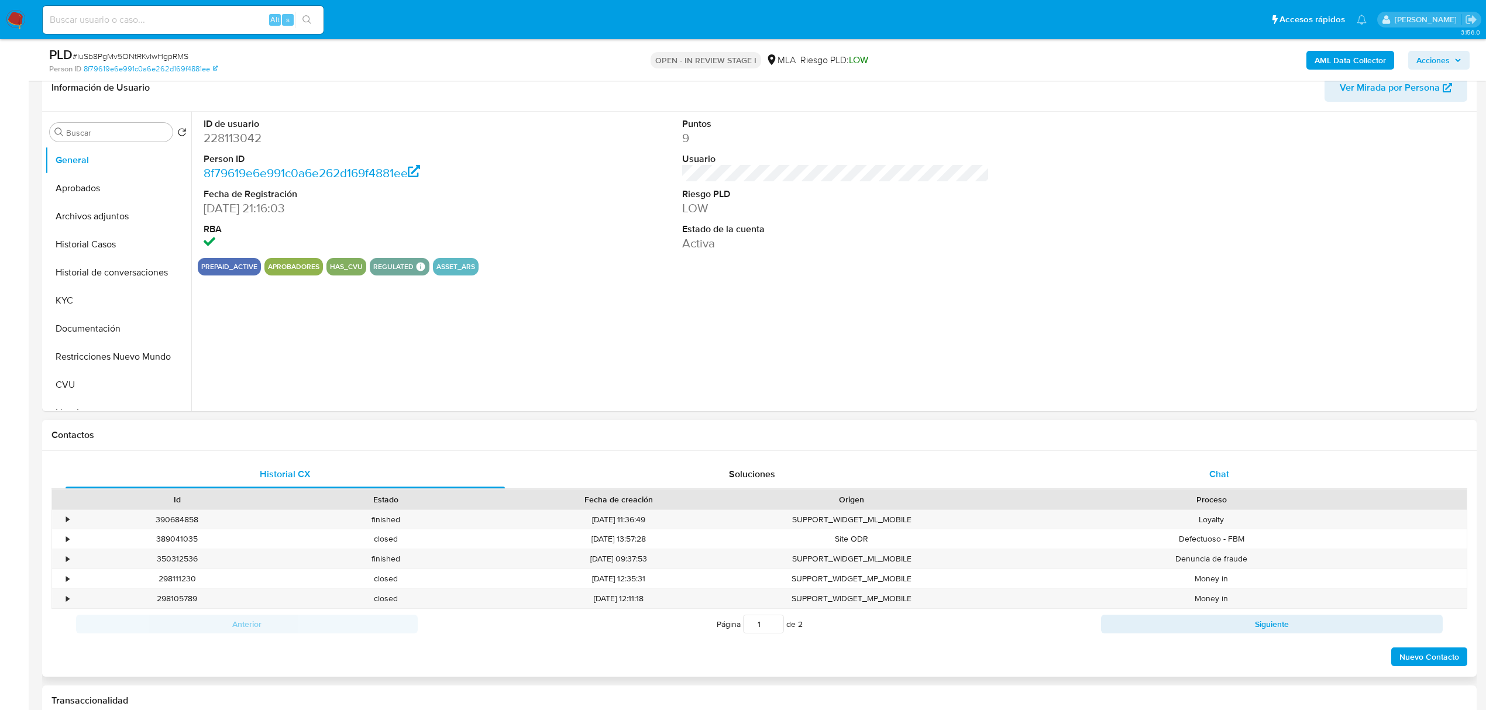
scroll to position [156, 0]
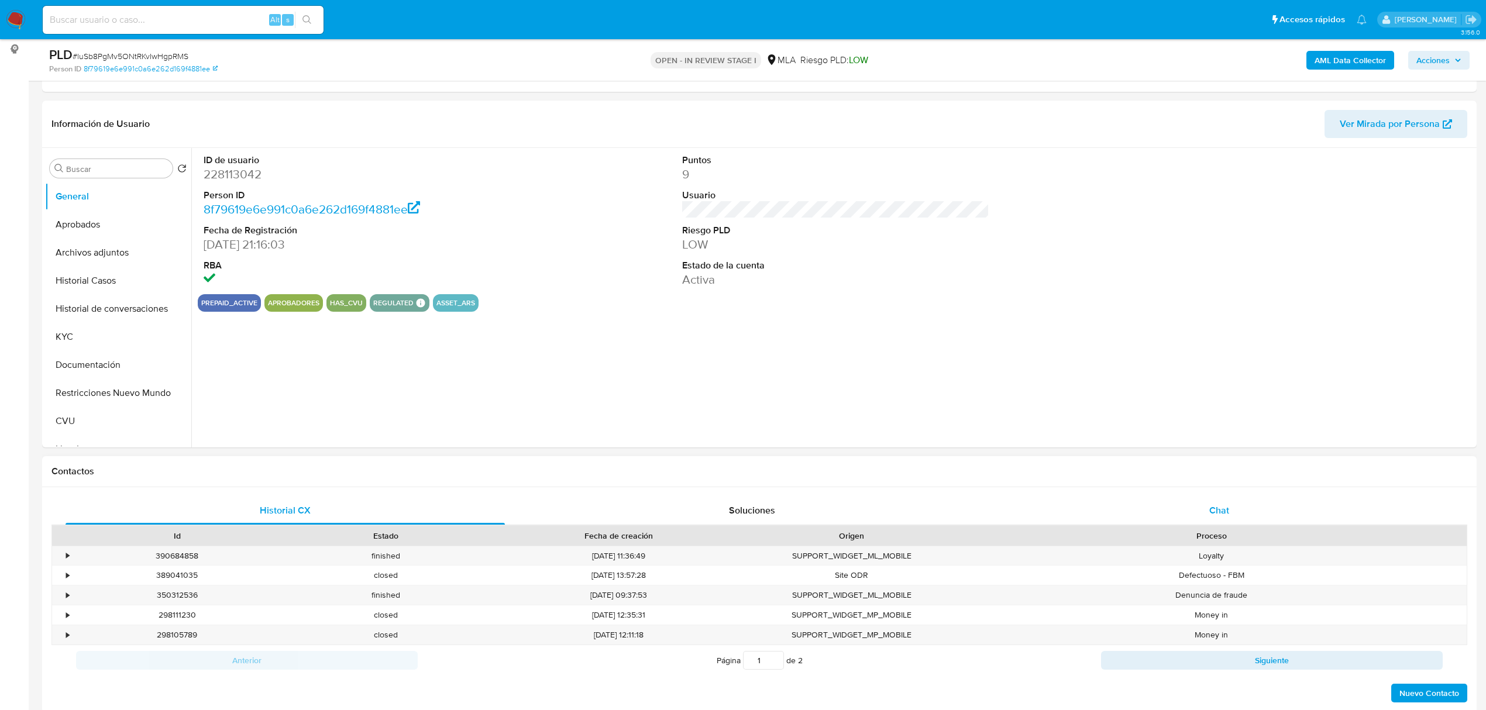
select select "10"
click at [1225, 517] on span "Chat" at bounding box center [1219, 510] width 20 height 13
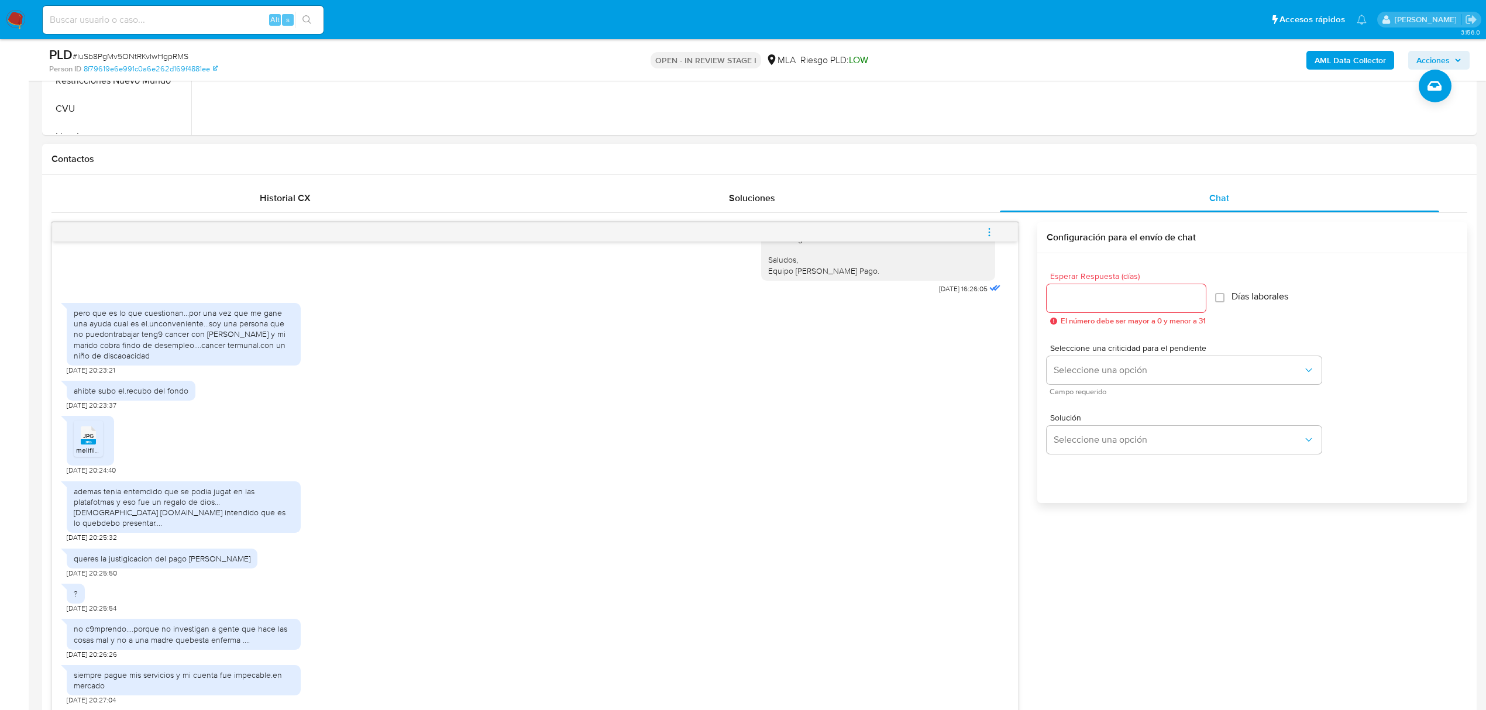
scroll to position [1057, 0]
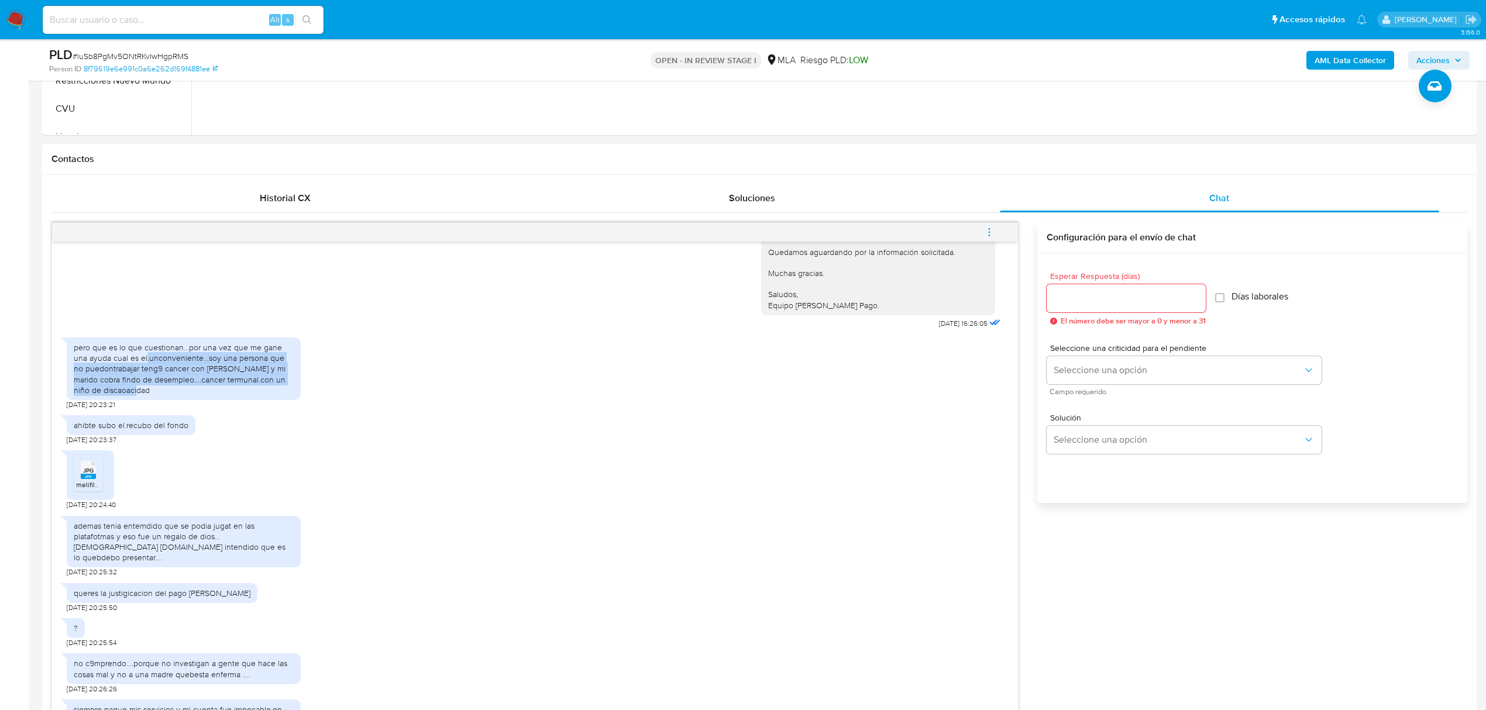
drag, startPoint x: 132, startPoint y: 352, endPoint x: 280, endPoint y: 377, distance: 150.1
click at [280, 377] on div "pero que es lo que cuestionan...por una vez que me gane una ayuda cual es el.un…" at bounding box center [184, 368] width 220 height 53
click at [88, 467] on span "JPG" at bounding box center [88, 471] width 11 height 8
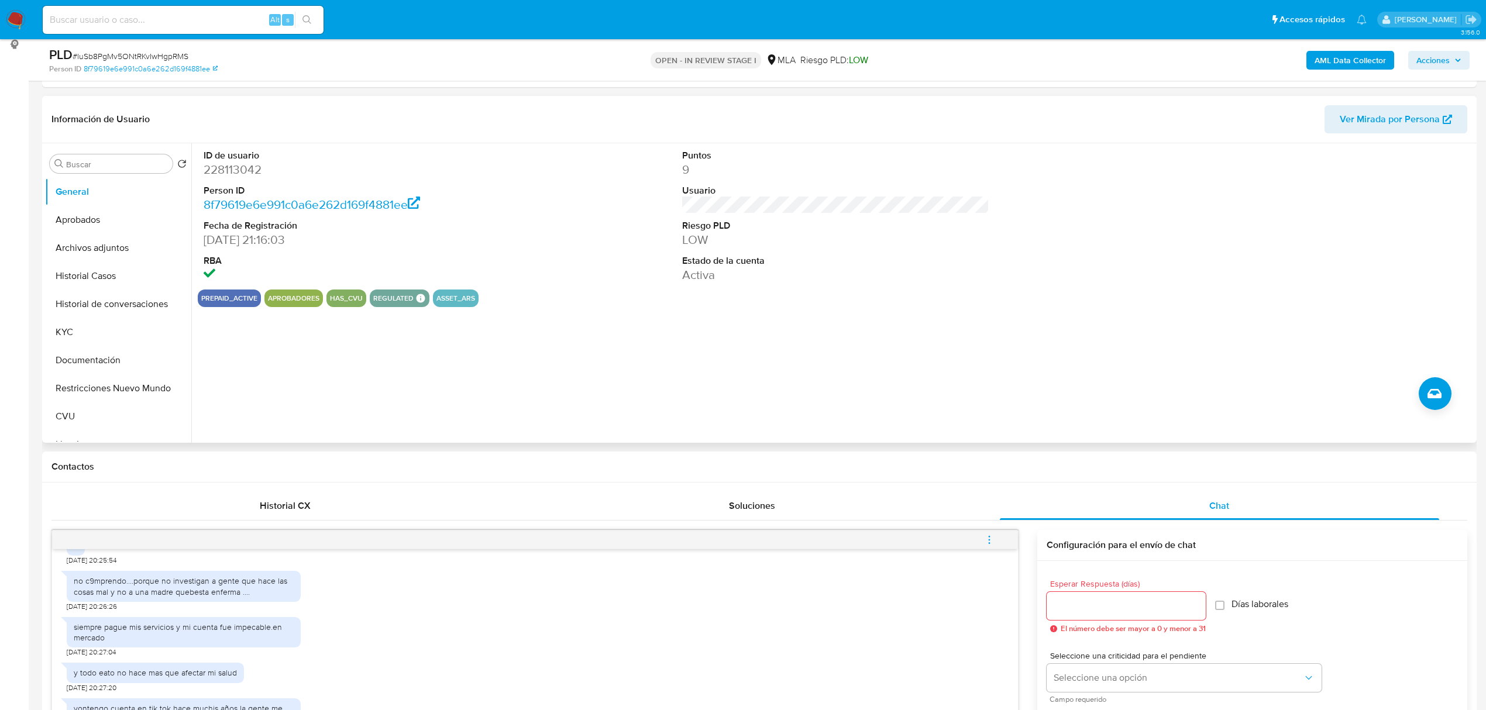
scroll to position [156, 0]
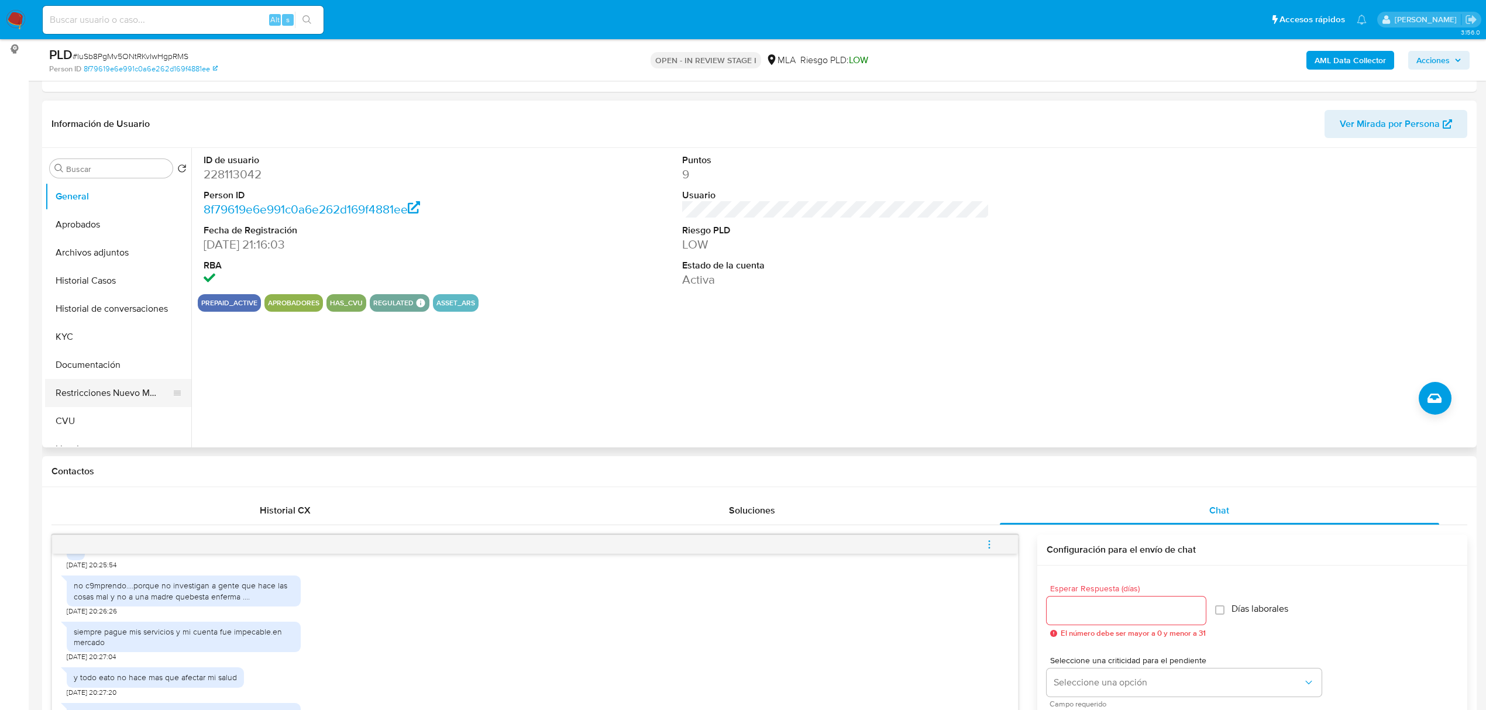
click at [111, 393] on button "Restricciones Nuevo Mundo" at bounding box center [113, 393] width 137 height 28
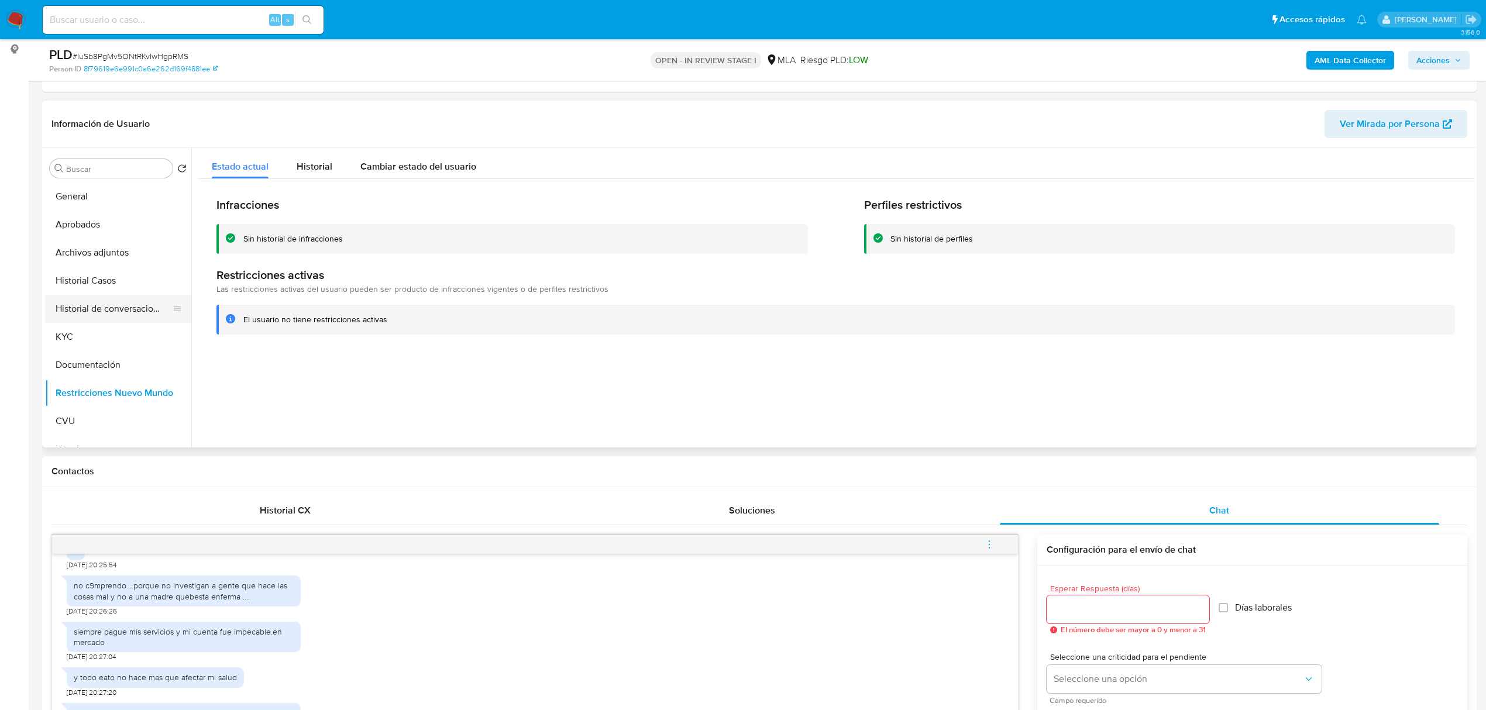
click at [117, 312] on button "Historial de conversaciones" at bounding box center [113, 309] width 137 height 28
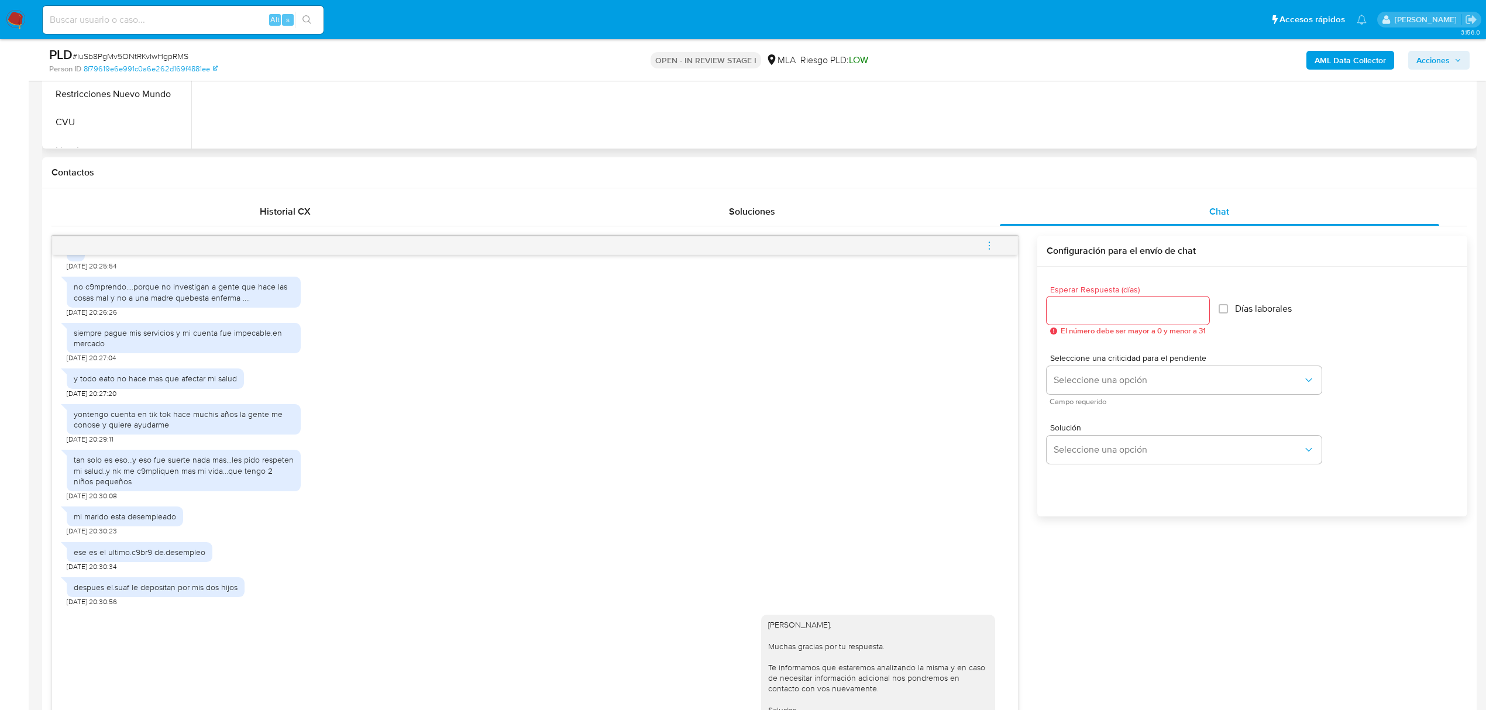
scroll to position [468, 0]
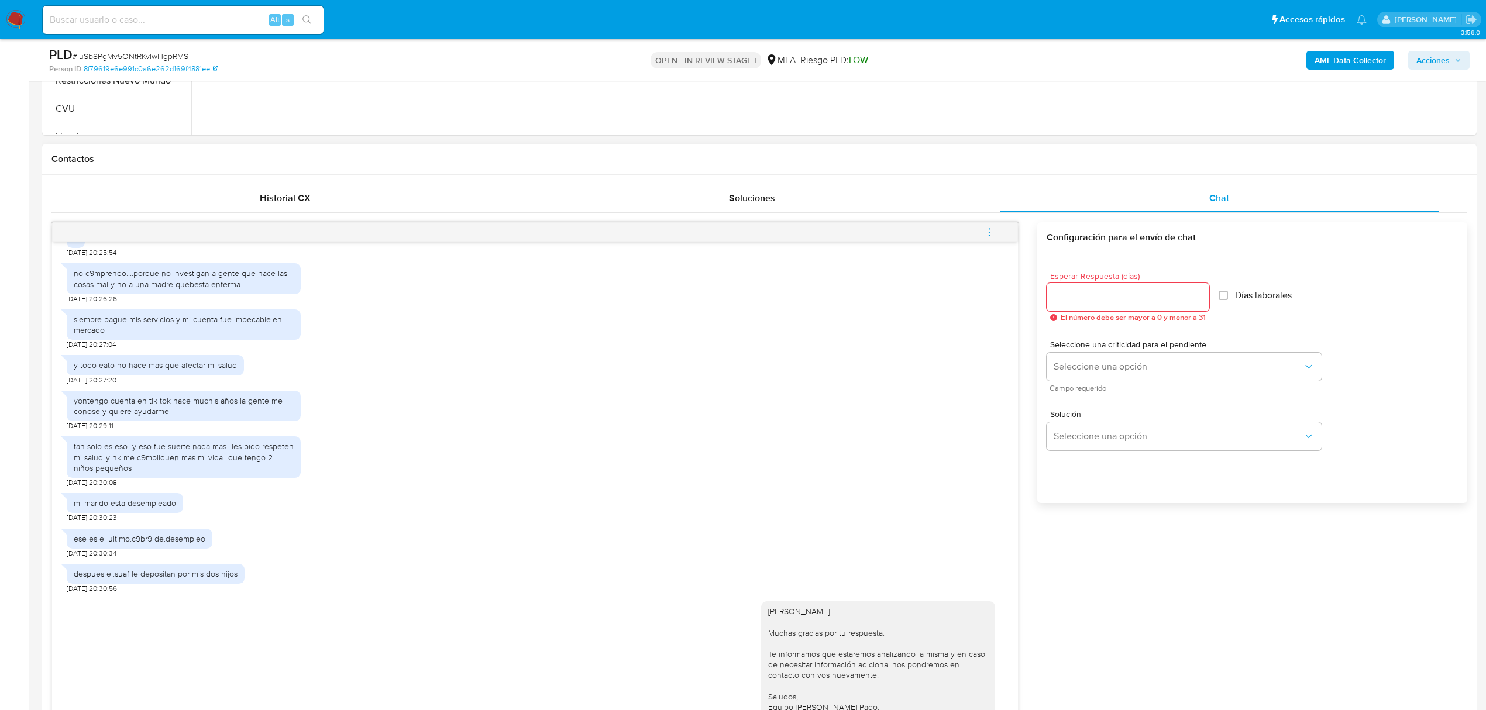
click at [991, 234] on icon "menu-action" at bounding box center [989, 232] width 11 height 11
click at [926, 213] on li "Cerrar conversación" at bounding box center [910, 210] width 120 height 21
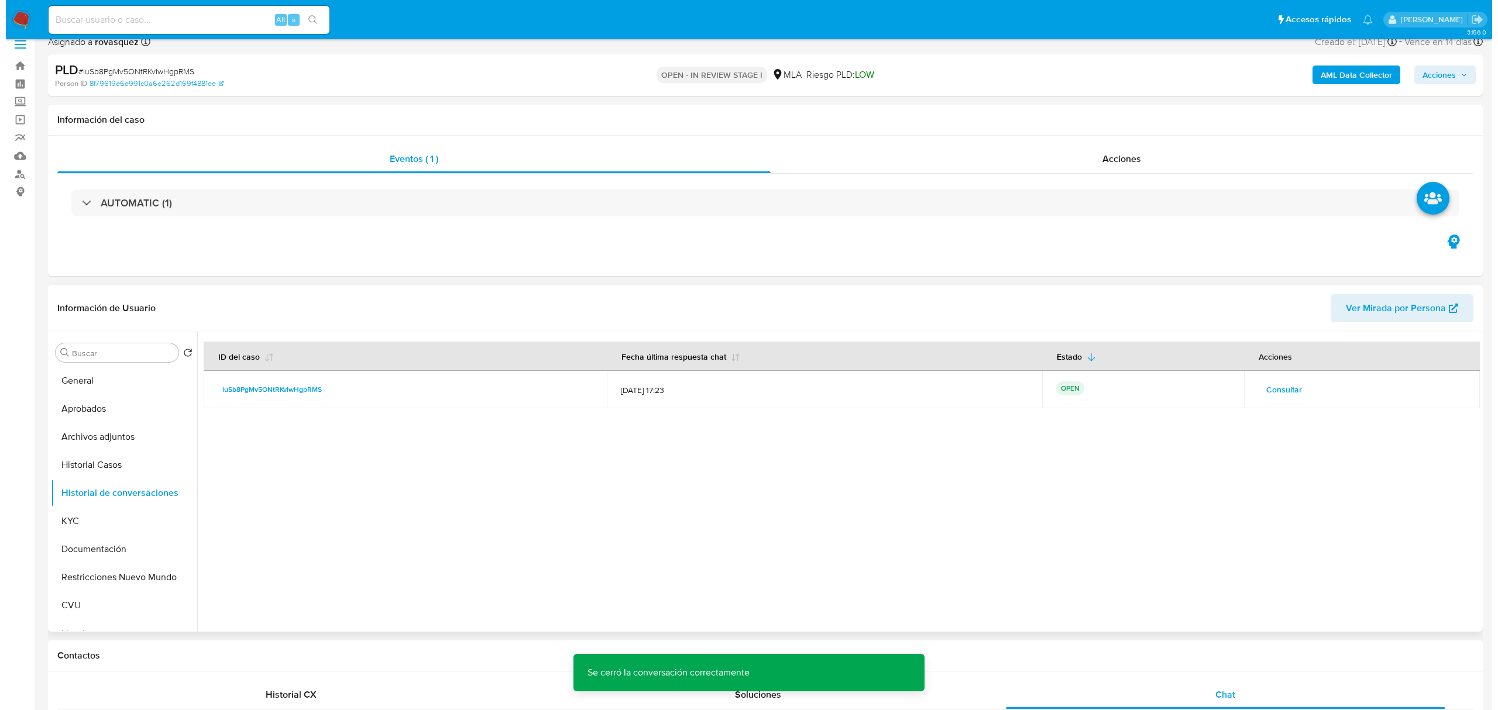
scroll to position [0, 0]
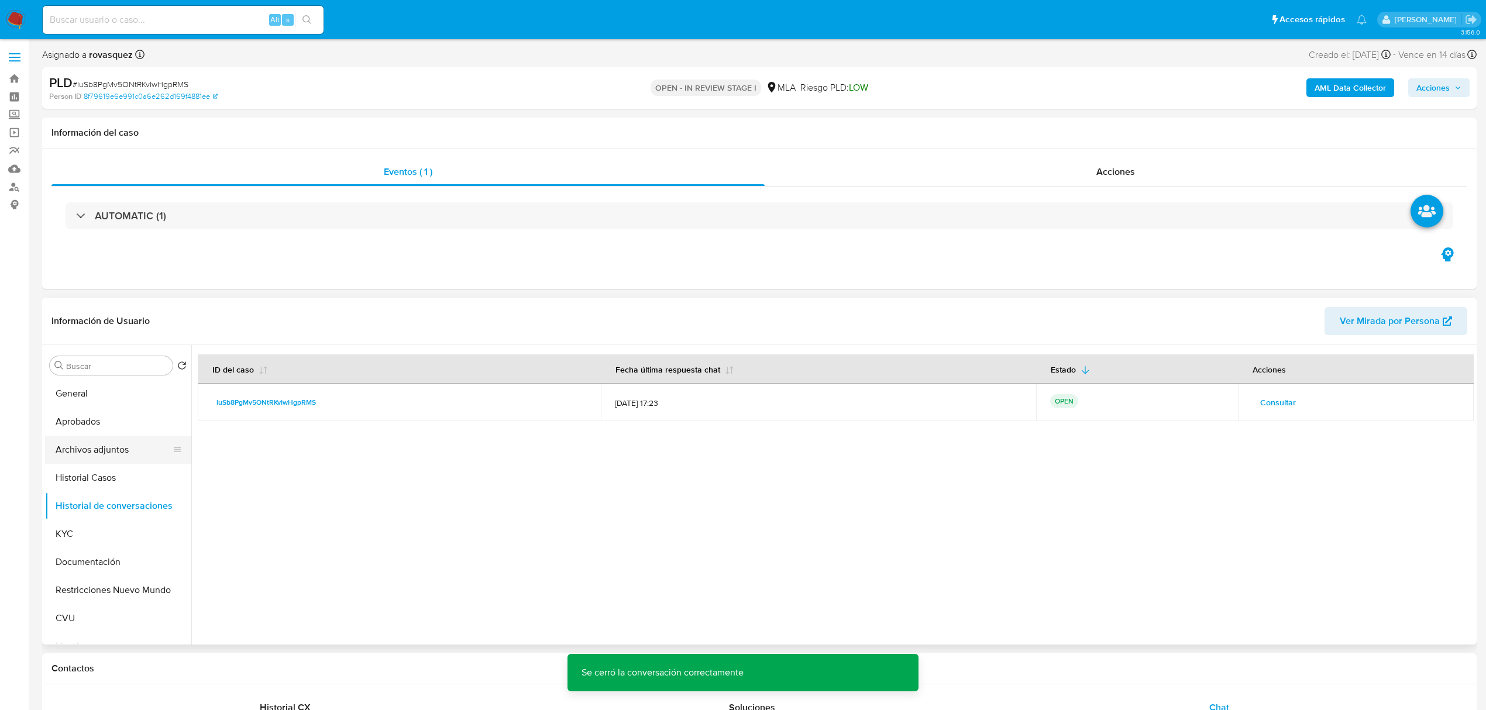
click at [124, 454] on button "Archivos adjuntos" at bounding box center [113, 450] width 137 height 28
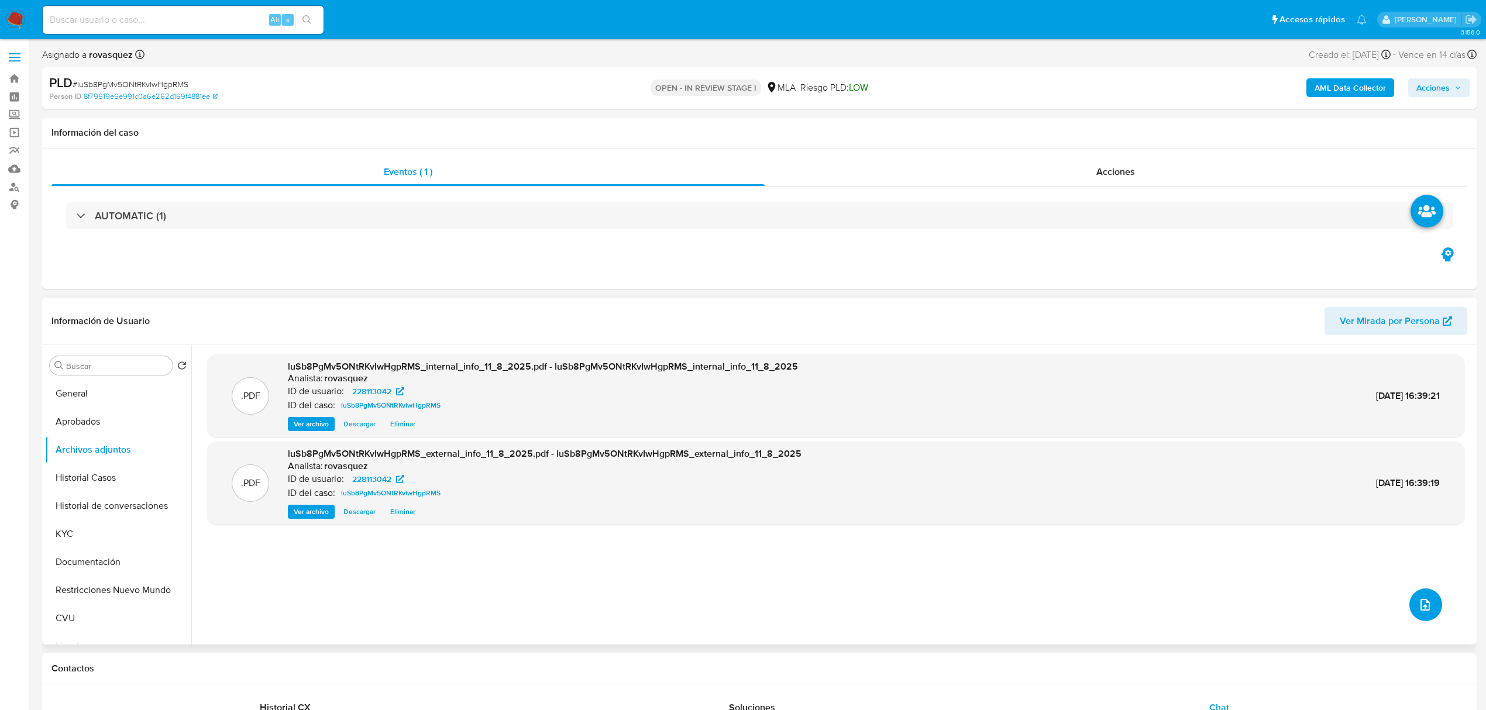
click at [1421, 597] on button "upload-file" at bounding box center [1426, 605] width 33 height 33
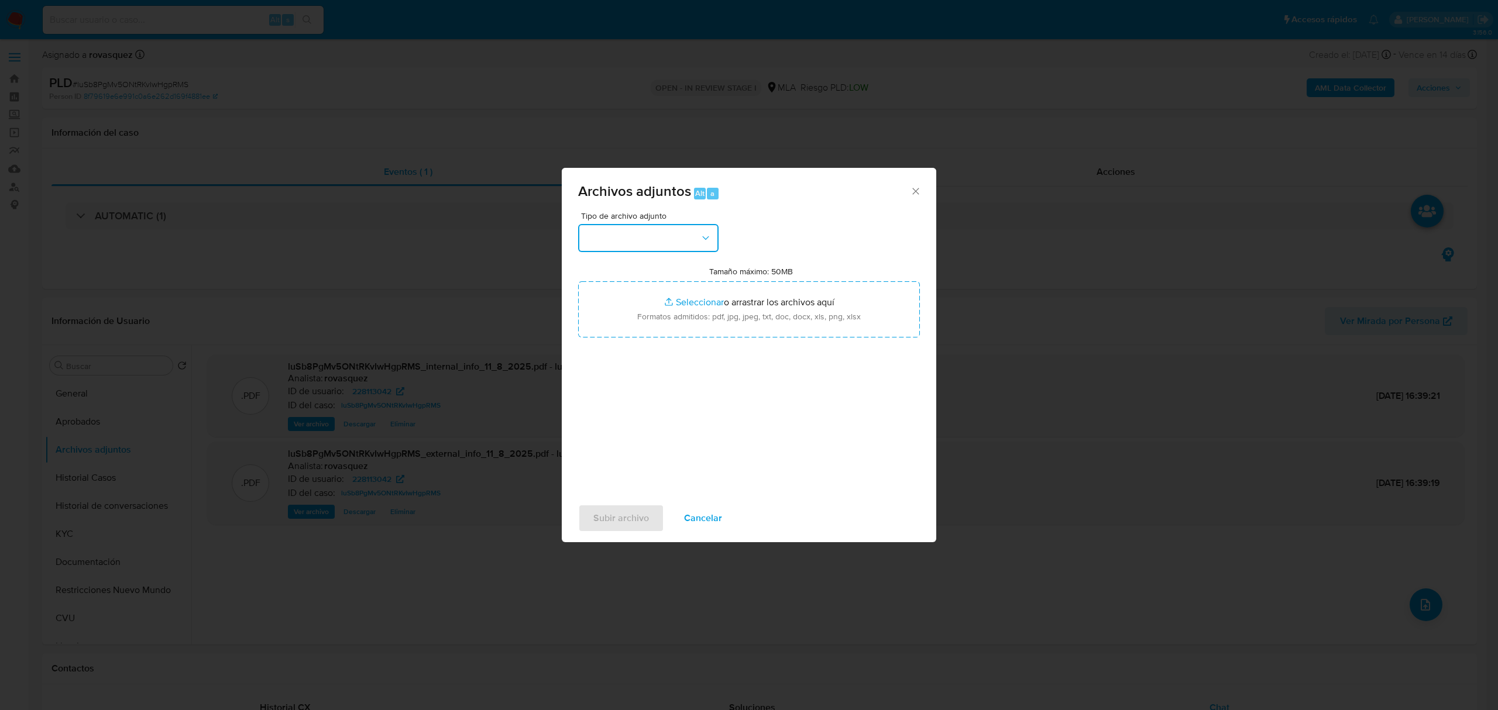
click at [651, 232] on button "button" at bounding box center [648, 238] width 140 height 28
click at [649, 353] on div "OTROS" at bounding box center [644, 339] width 119 height 28
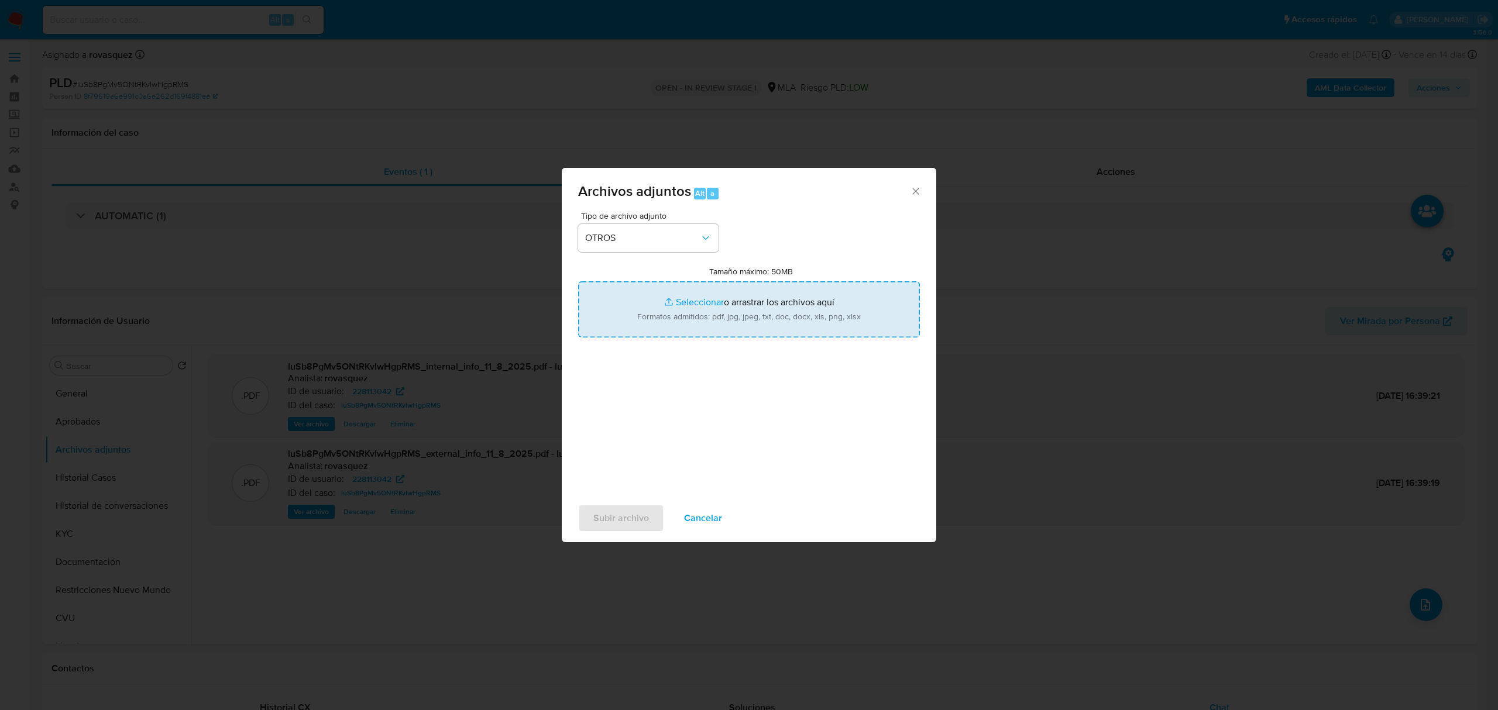
click at [691, 307] on input "Tamaño máximo: 50MB Seleccionar archivos" at bounding box center [749, 309] width 342 height 56
type input "C:\fakepath\Aportes en Línea Diego Leandro Molina - CUIT 20323194409.pdf"
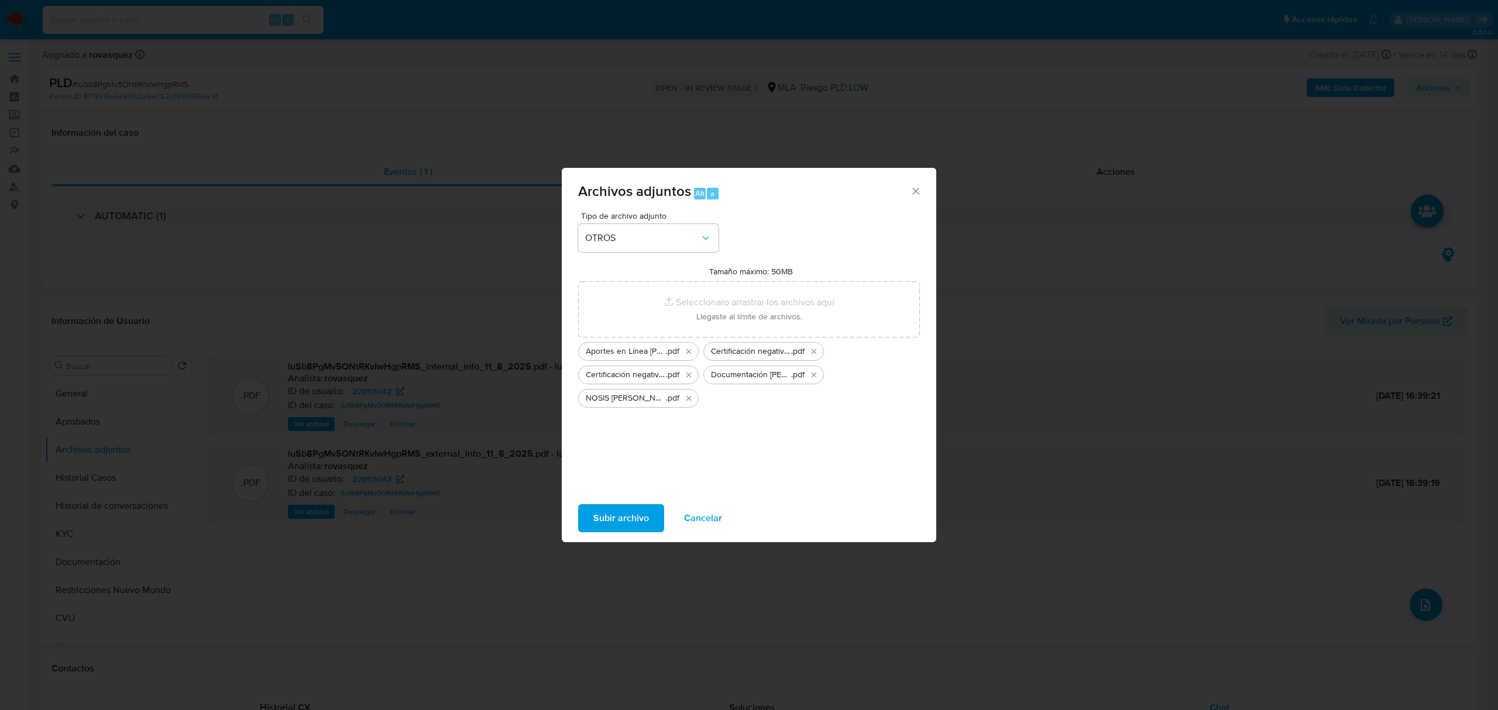
click at [618, 525] on span "Subir archivo" at bounding box center [621, 519] width 56 height 26
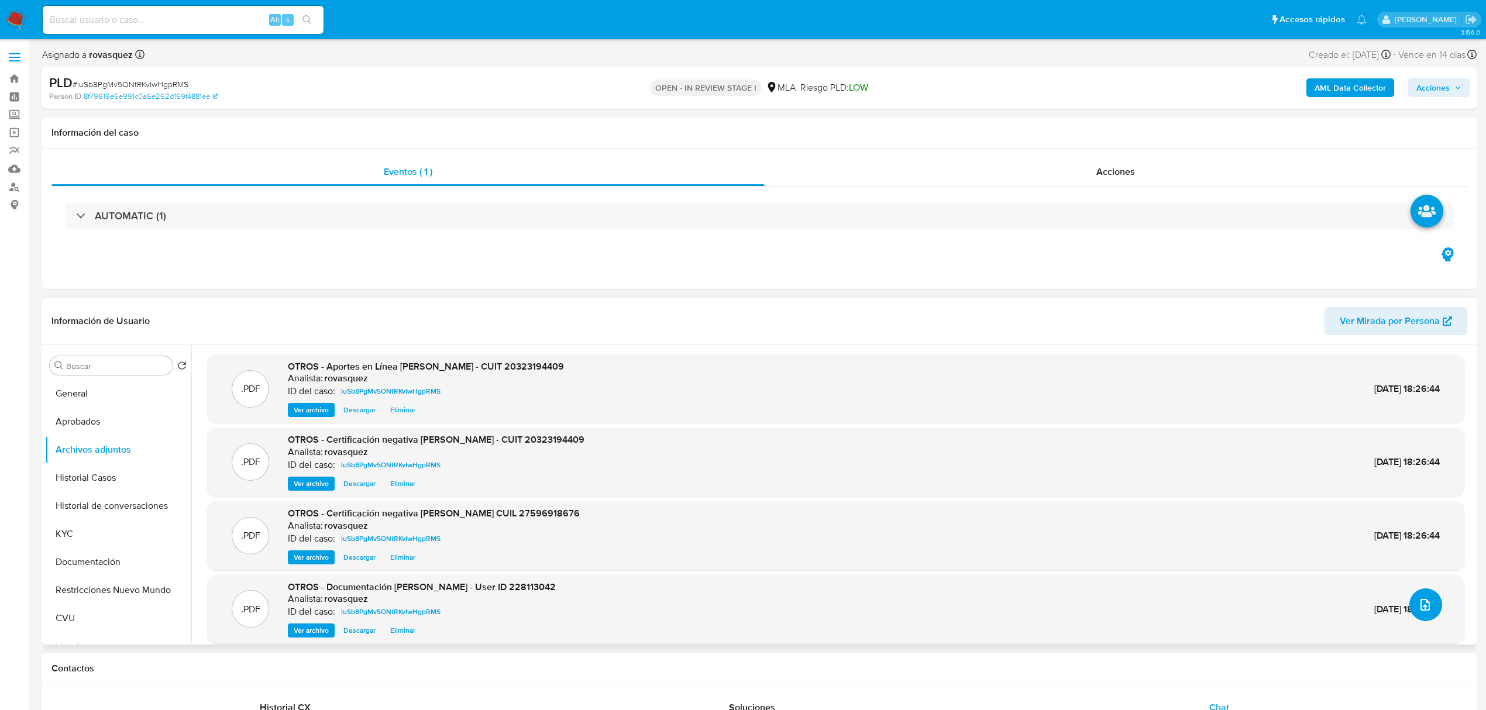
click at [1424, 609] on icon "upload-file" at bounding box center [1425, 605] width 14 height 14
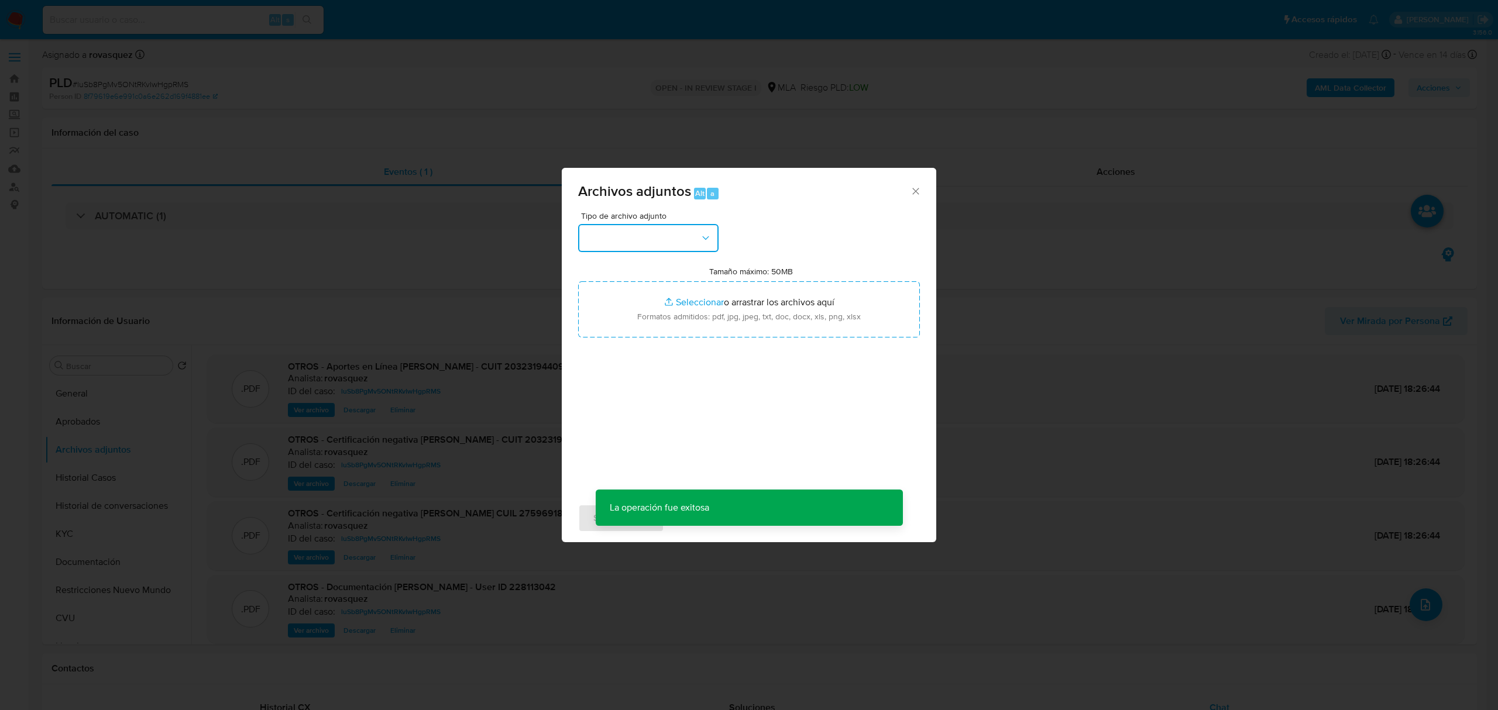
click at [654, 244] on button "button" at bounding box center [648, 238] width 140 height 28
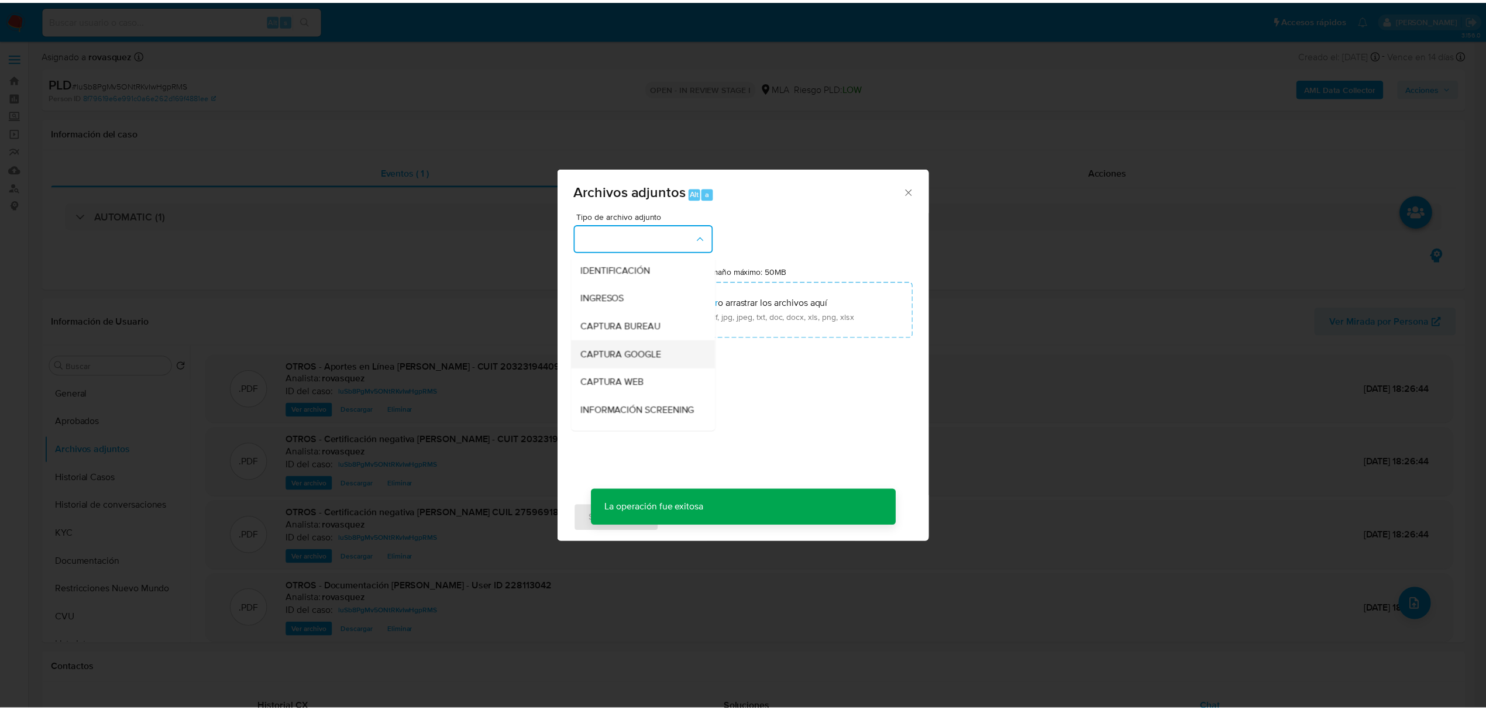
scroll to position [78, 0]
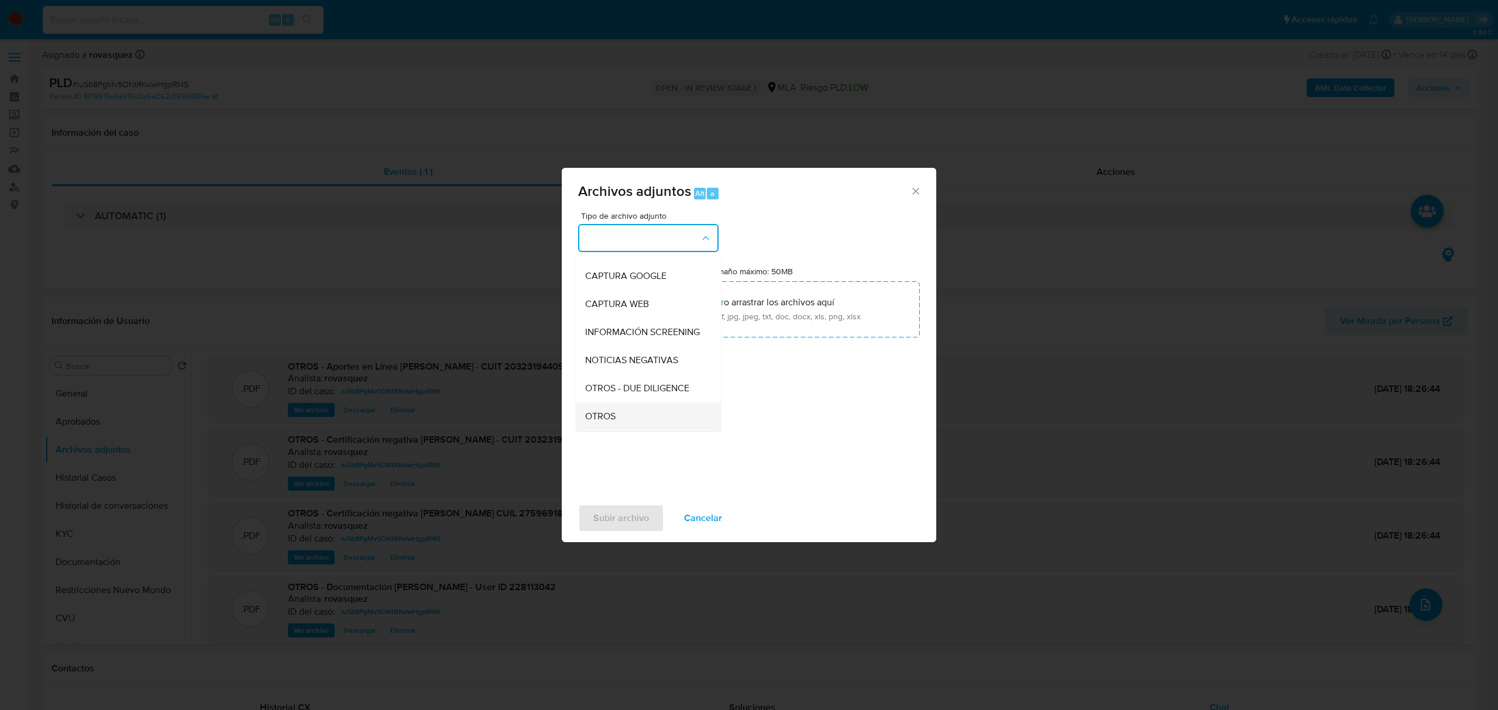
click at [628, 419] on div "OTROS" at bounding box center [644, 417] width 119 height 28
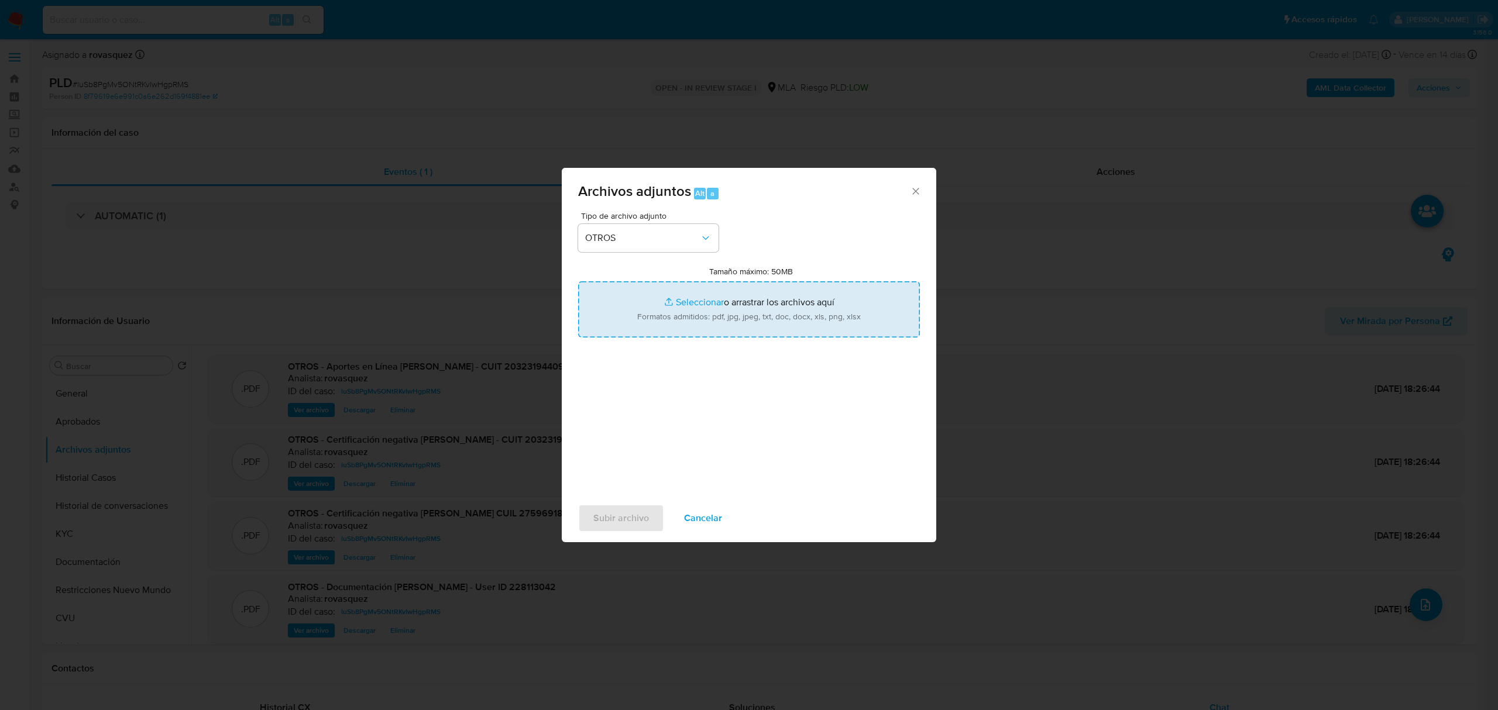
click at [700, 298] on input "Tamaño máximo: 50MB Seleccionar archivos" at bounding box center [749, 309] width 342 height 56
type input "C:\fakepath\Caselog luSb8PgMv5ONtRKvIwHgpRMS_2025_08_11_14_18_08.docx"
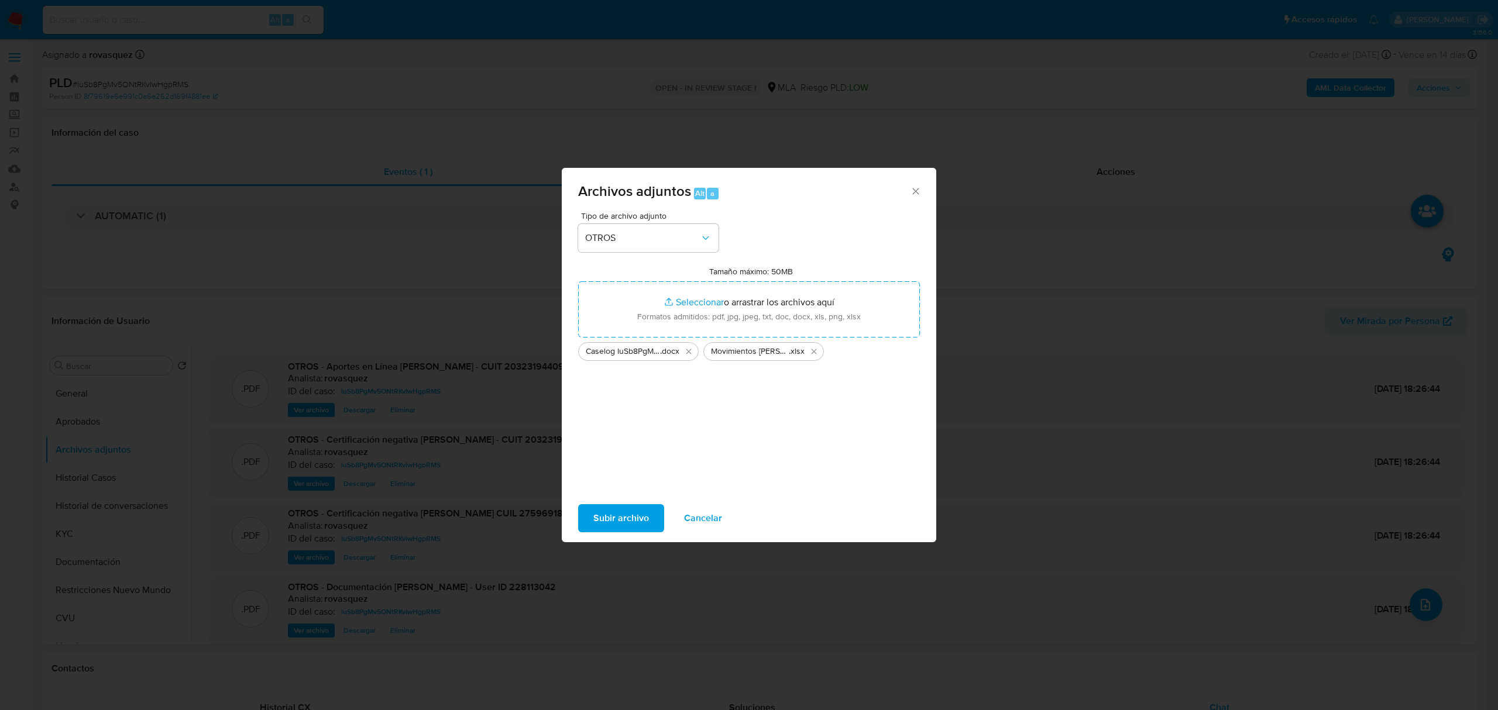
click at [626, 516] on span "Subir archivo" at bounding box center [621, 519] width 56 height 26
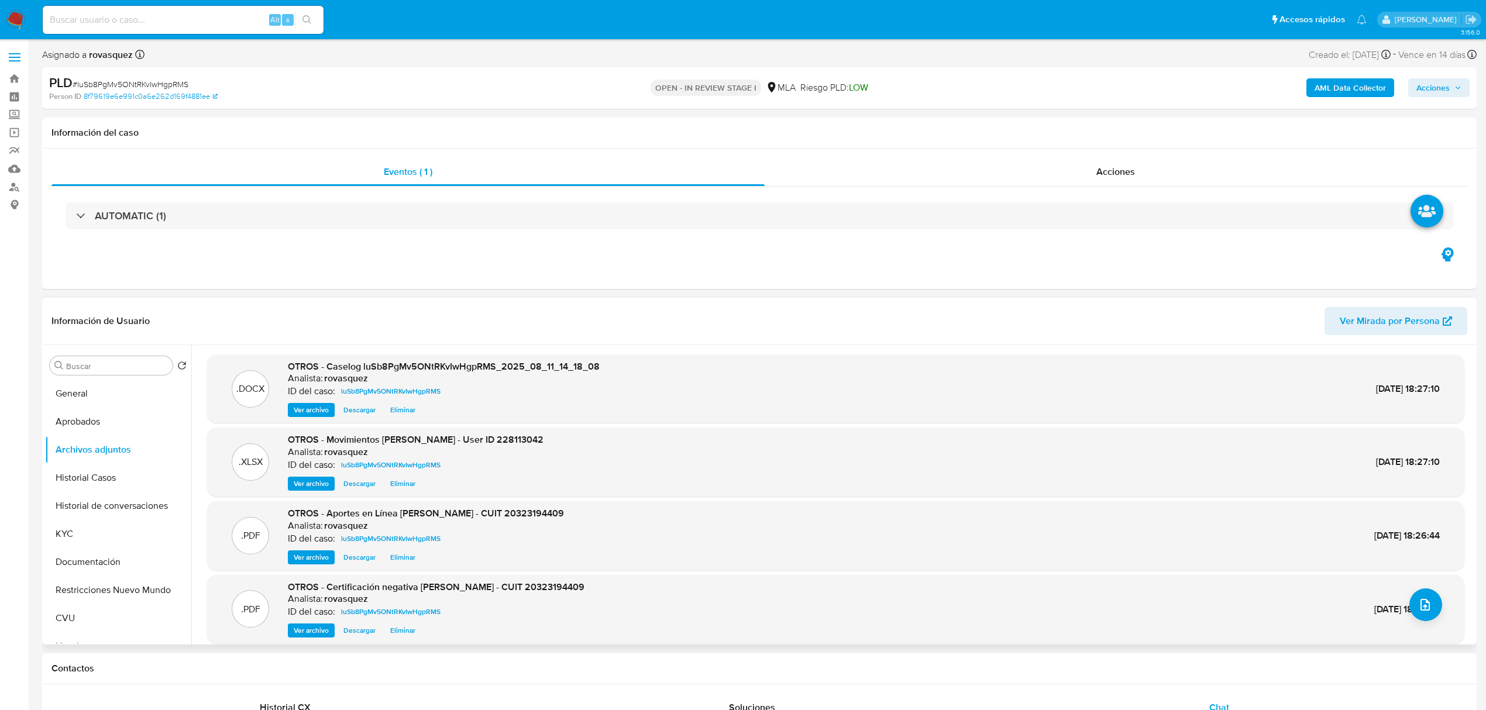
click at [312, 410] on span "Ver archivo" at bounding box center [311, 410] width 35 height 12
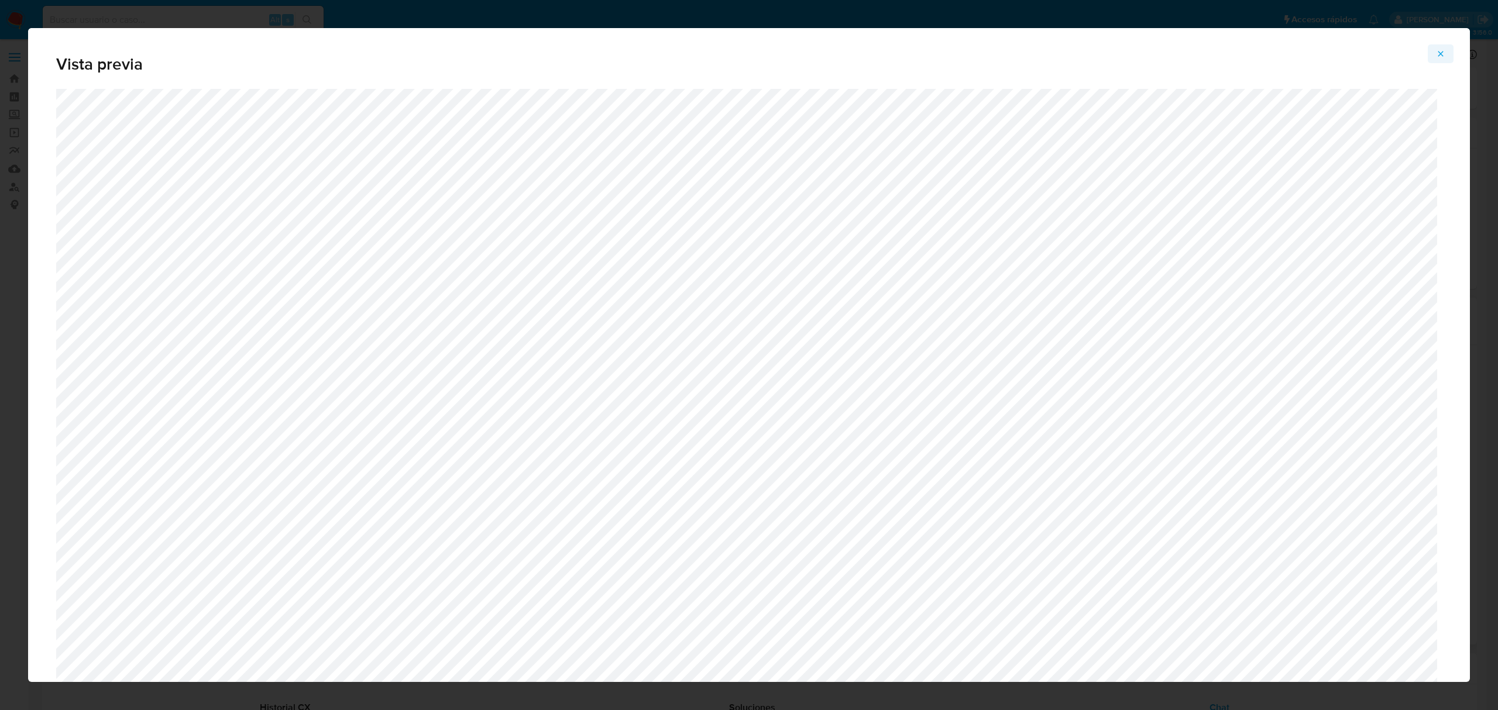
click at [1444, 52] on icon "Attachment preview" at bounding box center [1440, 53] width 9 height 9
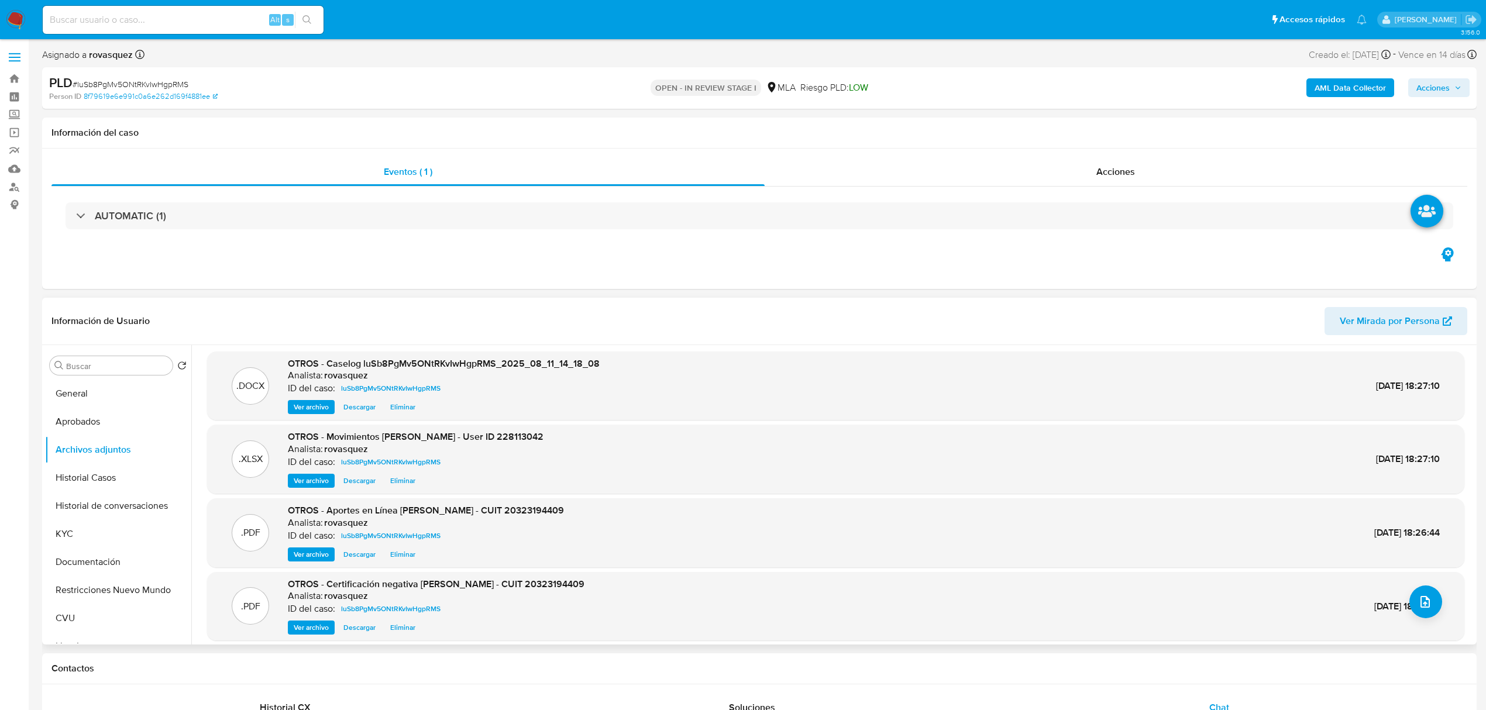
scroll to position [0, 0]
click at [1434, 85] on span "Acciones" at bounding box center [1433, 87] width 33 height 19
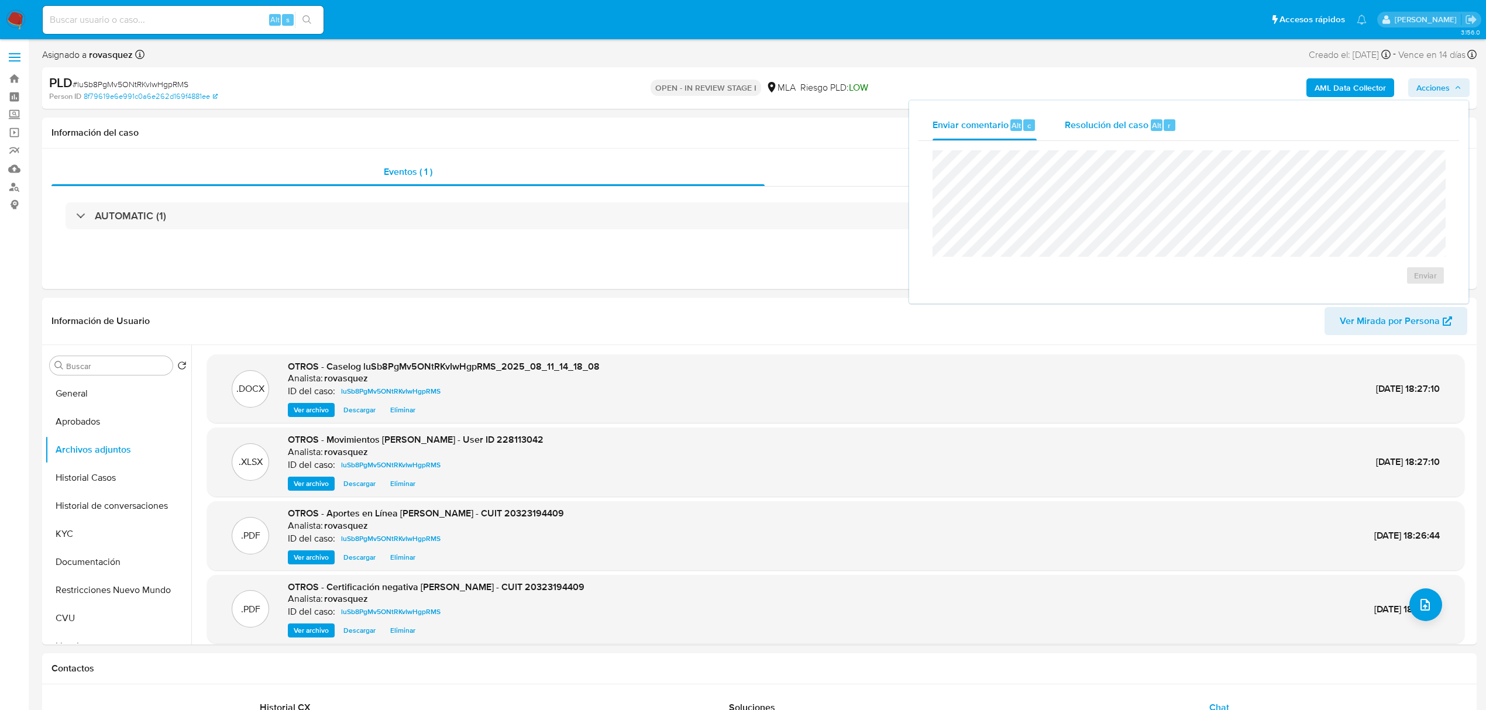
drag, startPoint x: 1126, startPoint y: 132, endPoint x: 1115, endPoint y: 132, distance: 10.5
click at [1115, 132] on div "Resolución del caso Alt r" at bounding box center [1121, 125] width 112 height 30
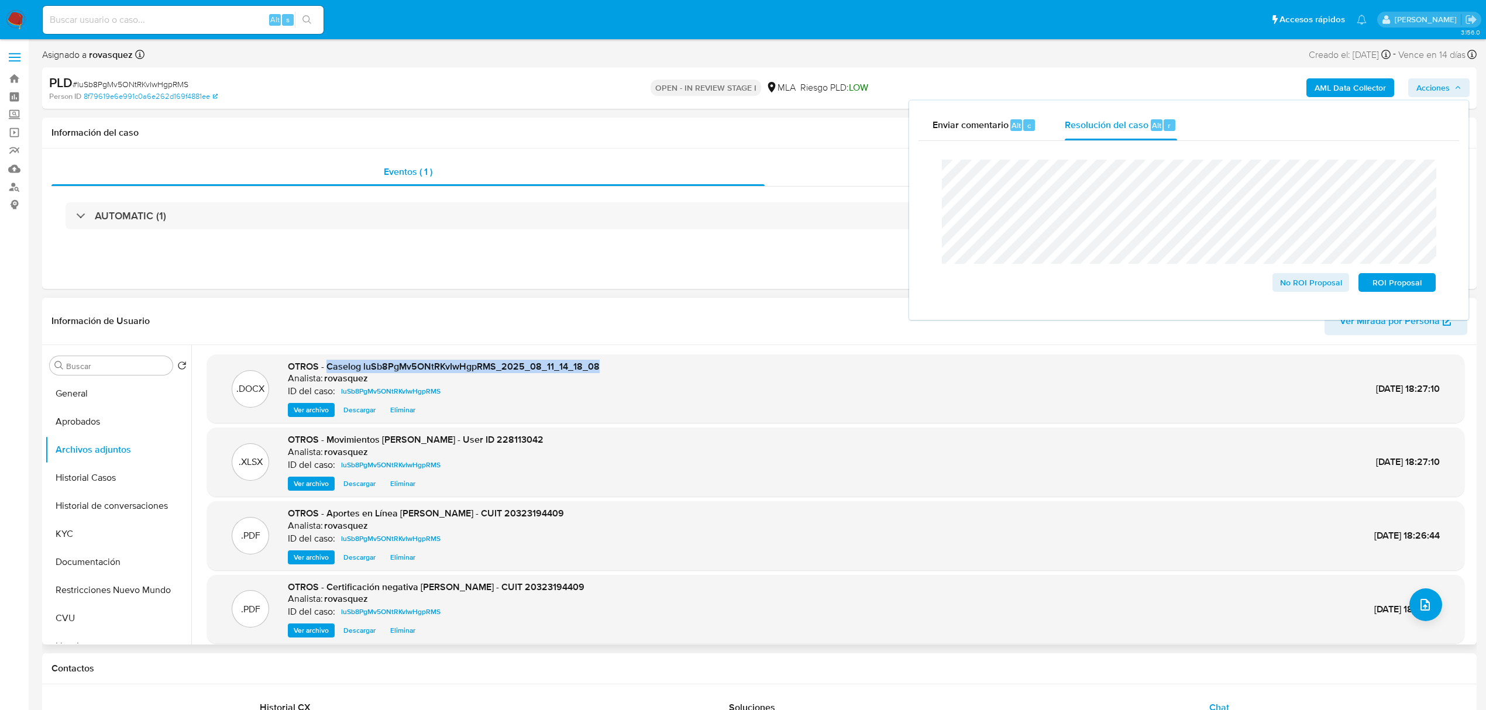
copy span "Caselog luSb8PgMv5ONtRKvIwHgpRMS_2025_08_11_14_18_08"
drag, startPoint x: 328, startPoint y: 366, endPoint x: 597, endPoint y: 360, distance: 269.8
click at [597, 360] on div ".DOCX OTROS - Caselog luSb8PgMv5ONtRKvIwHgpRMS_2025_08_11_14_18_08 Analista: ro…" at bounding box center [836, 388] width 1246 height 57
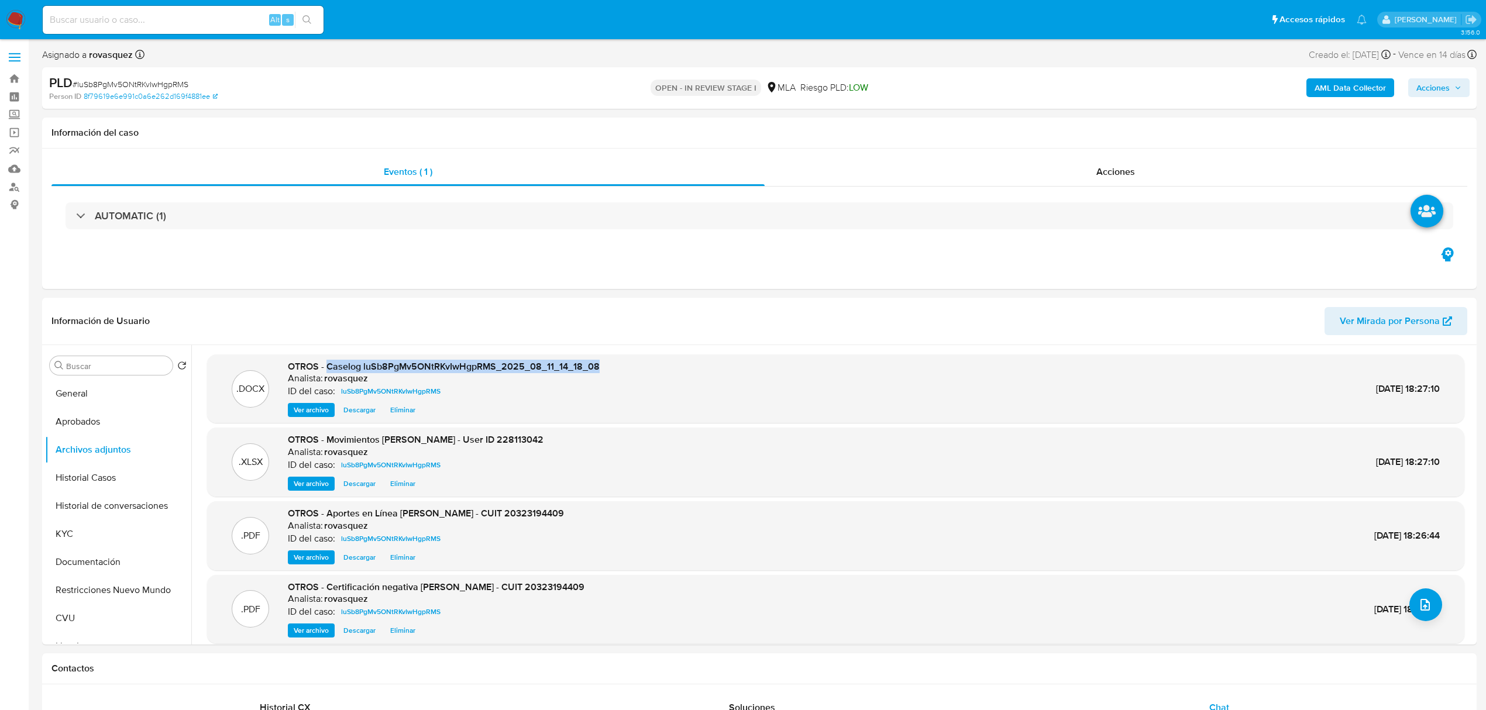
click at [1429, 84] on span "Acciones" at bounding box center [1433, 87] width 33 height 19
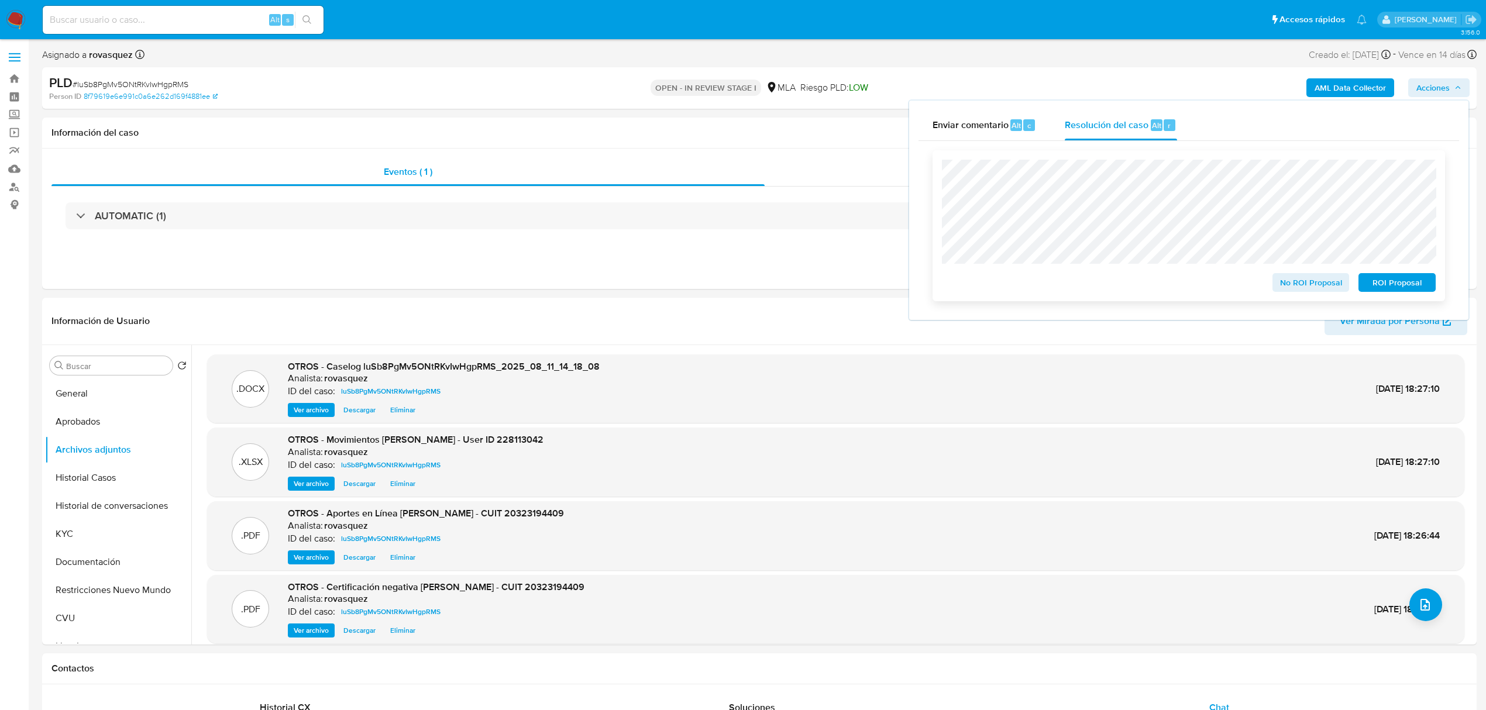
click at [1307, 288] on span "No ROI Proposal" at bounding box center [1311, 282] width 61 height 16
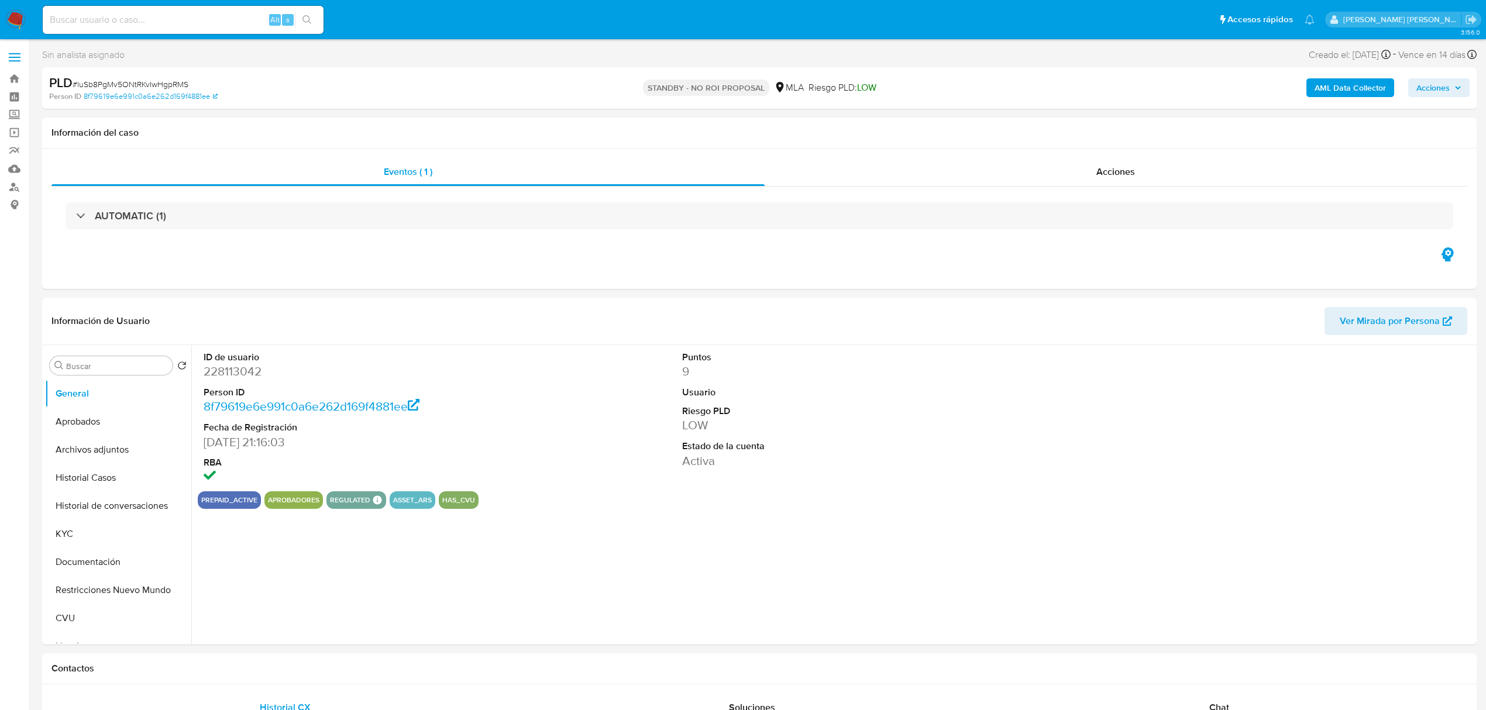
select select "10"
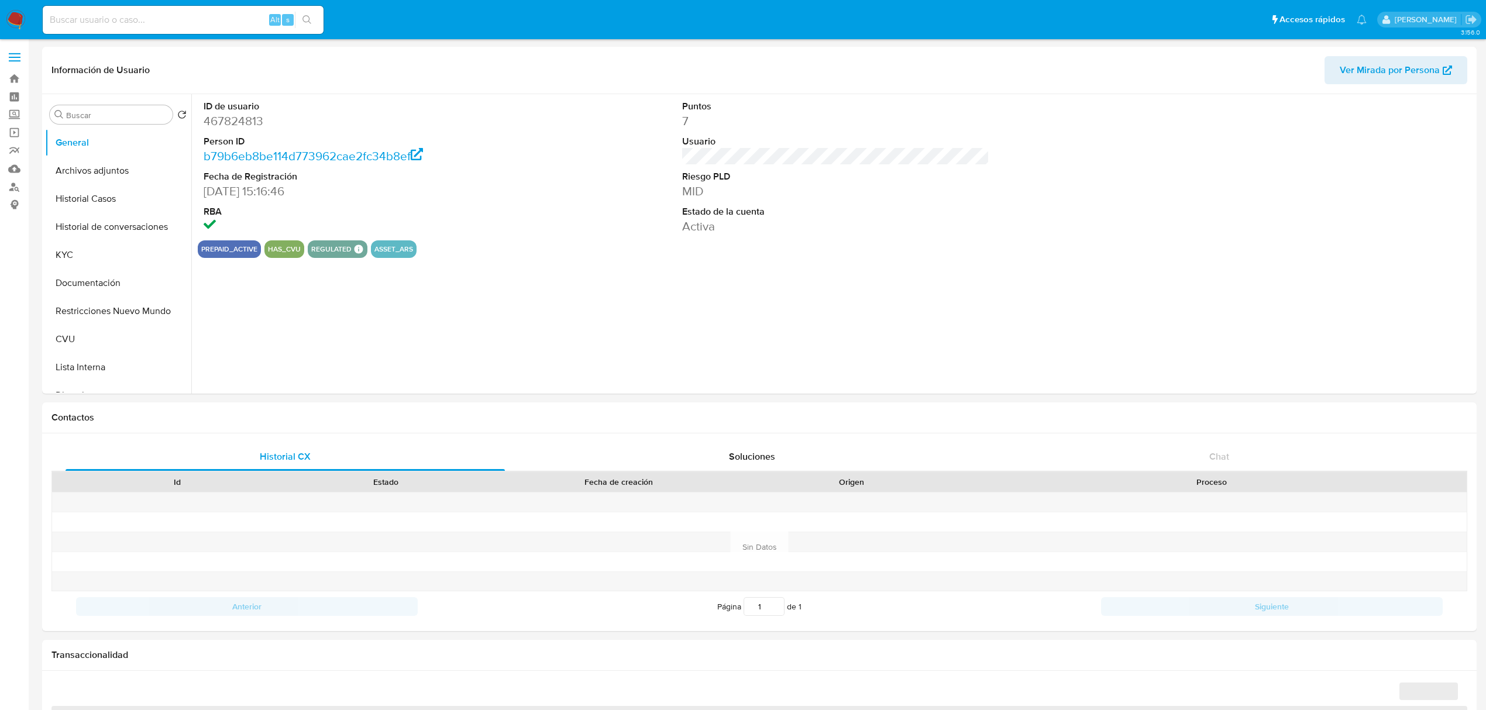
select select "10"
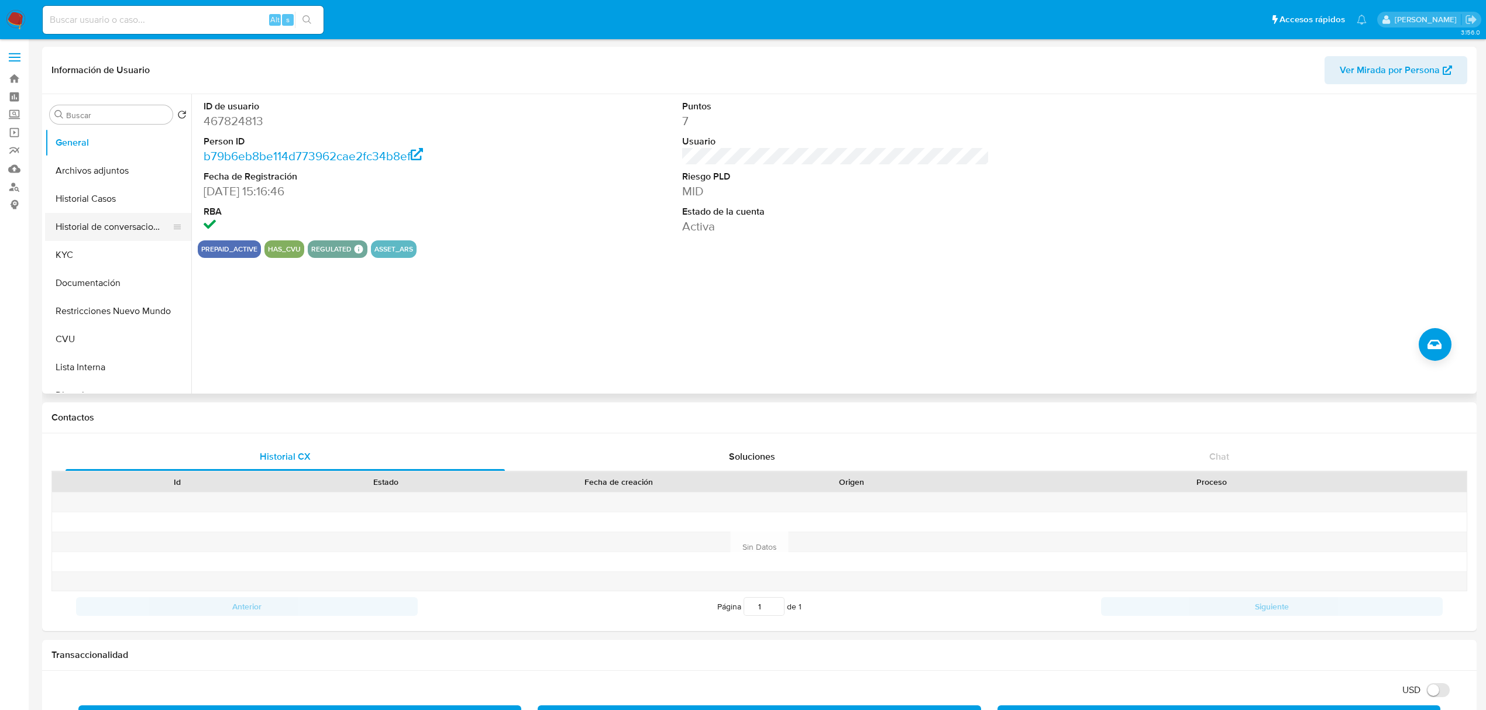
click at [105, 225] on button "Historial de conversaciones" at bounding box center [113, 227] width 137 height 28
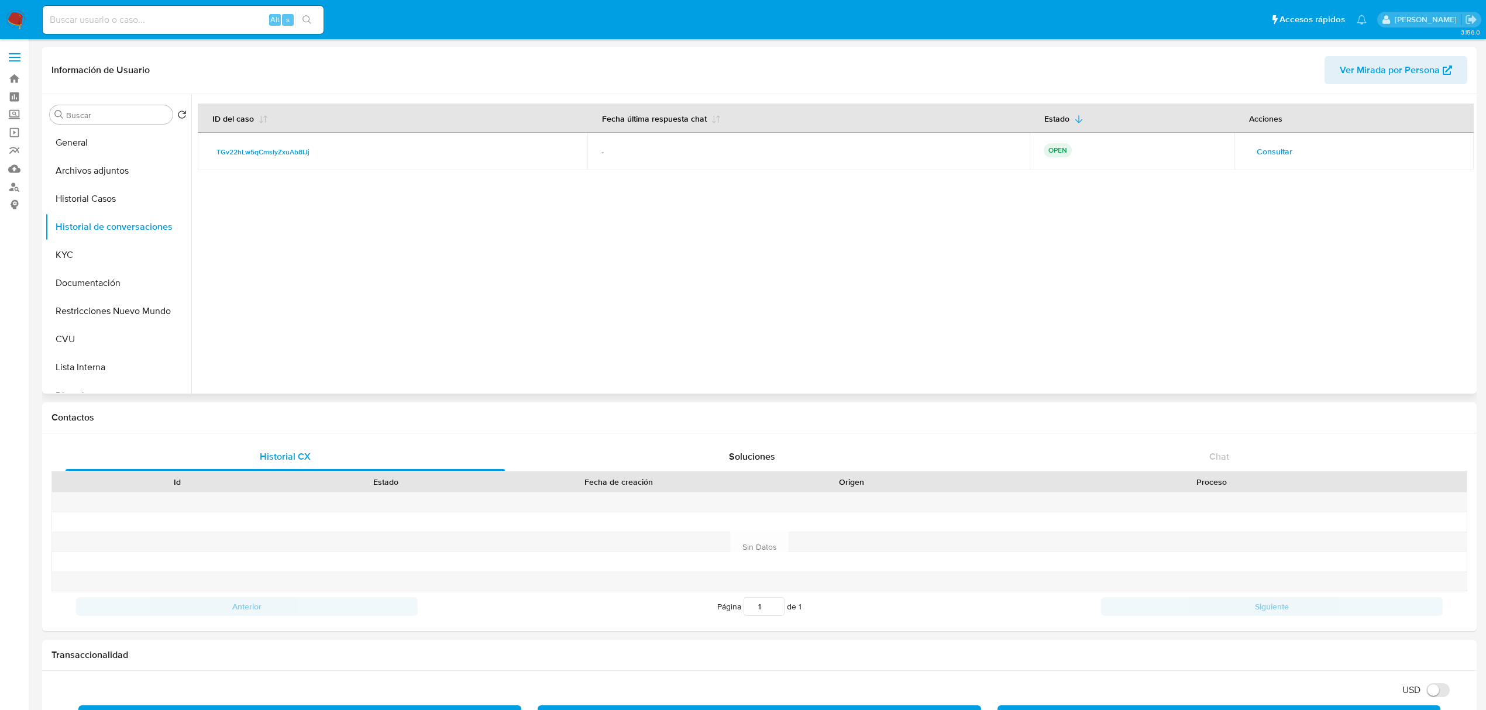
click at [1283, 150] on span "Consultar" at bounding box center [1275, 151] width 36 height 16
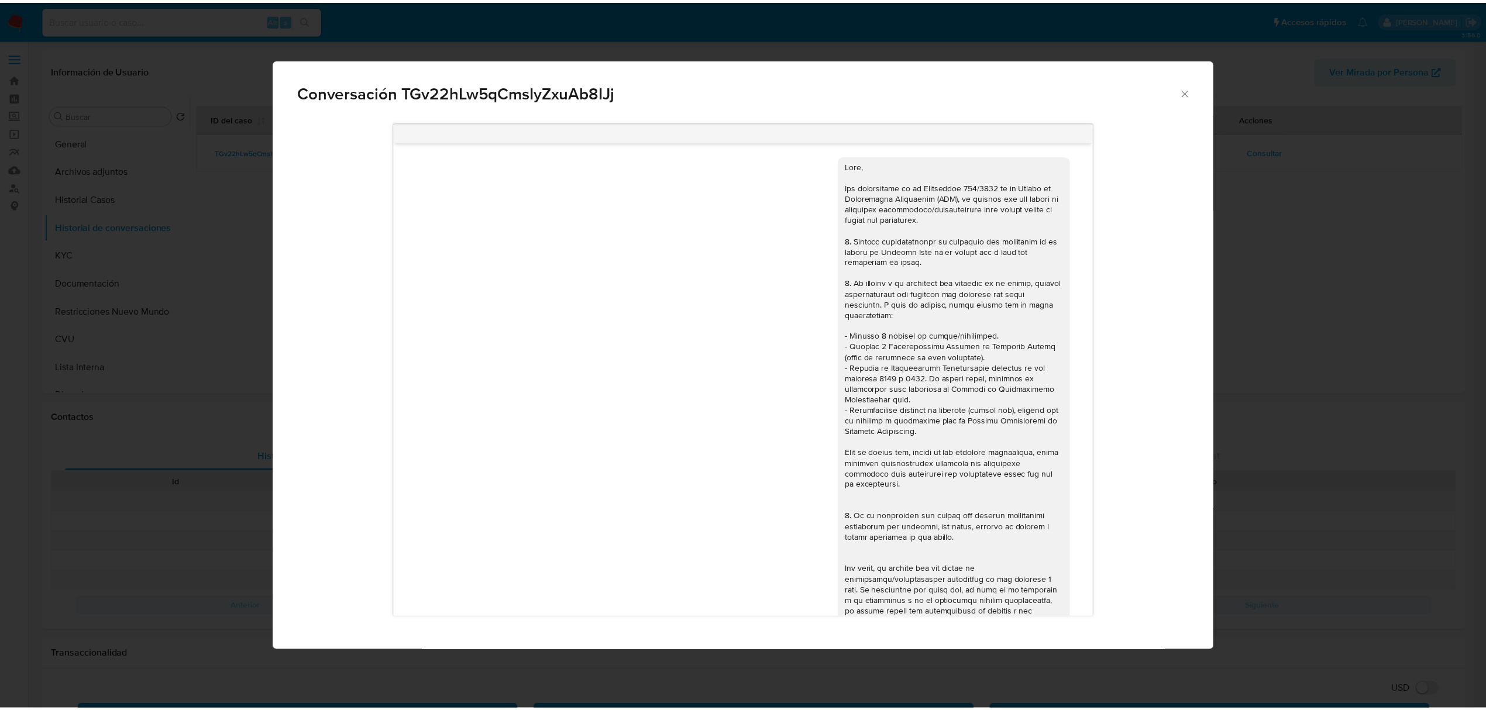
scroll to position [1297, 0]
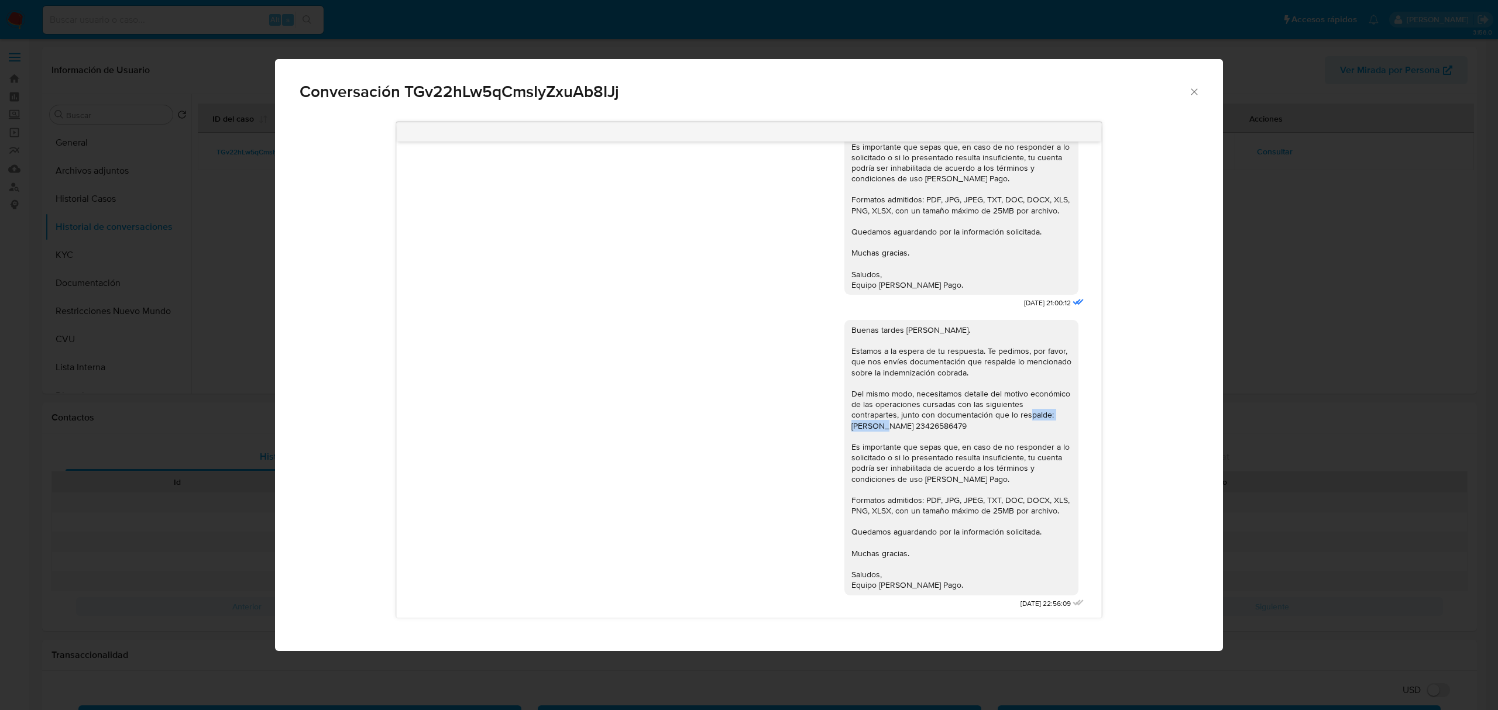
drag, startPoint x: 841, startPoint y: 427, endPoint x: 896, endPoint y: 424, distance: 55.6
click at [896, 424] on div "Buenas tardes Noelia. Estamos a la espera de tu respuesta. Te pedimos, por favo…" at bounding box center [961, 458] width 220 height 266
copy div "Martin Eduardo"
click at [1195, 92] on icon "Cerrar" at bounding box center [1194, 92] width 12 height 12
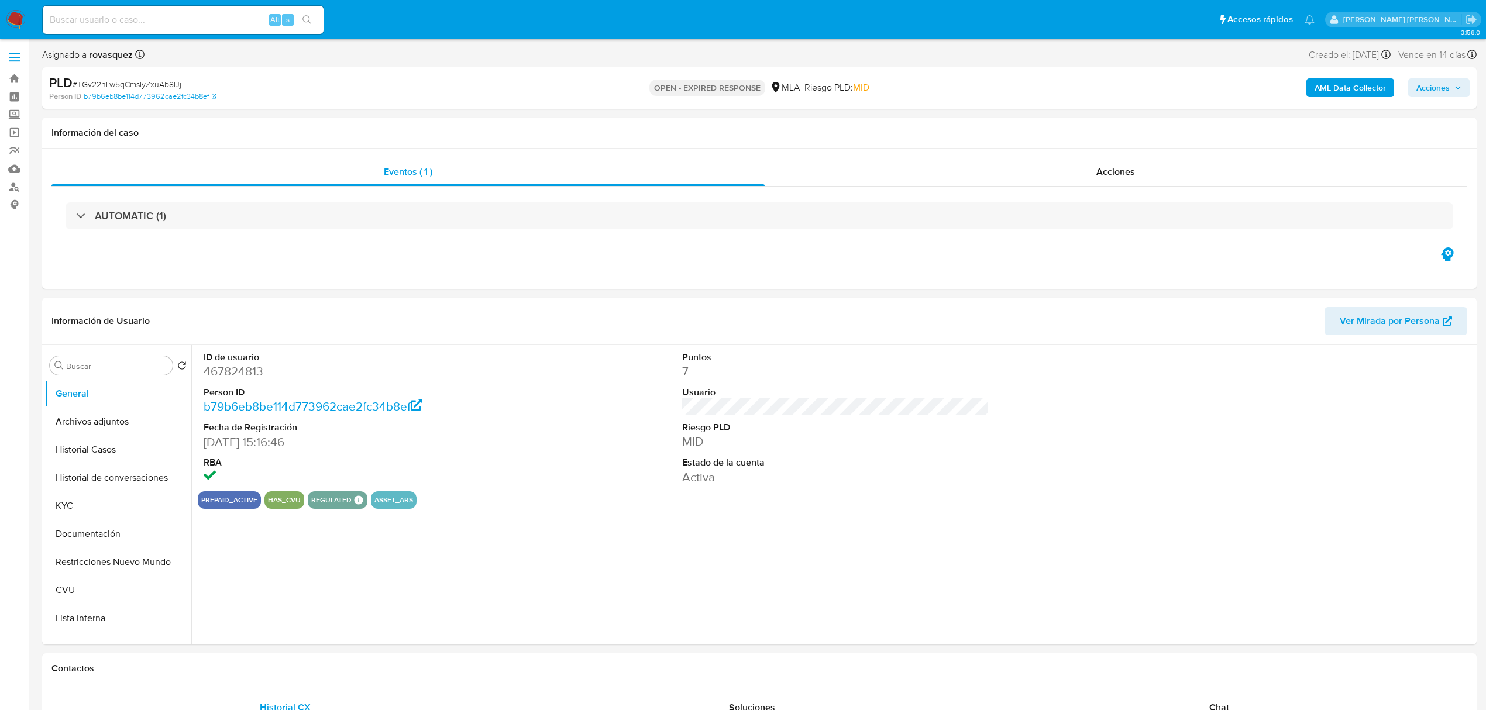
select select "10"
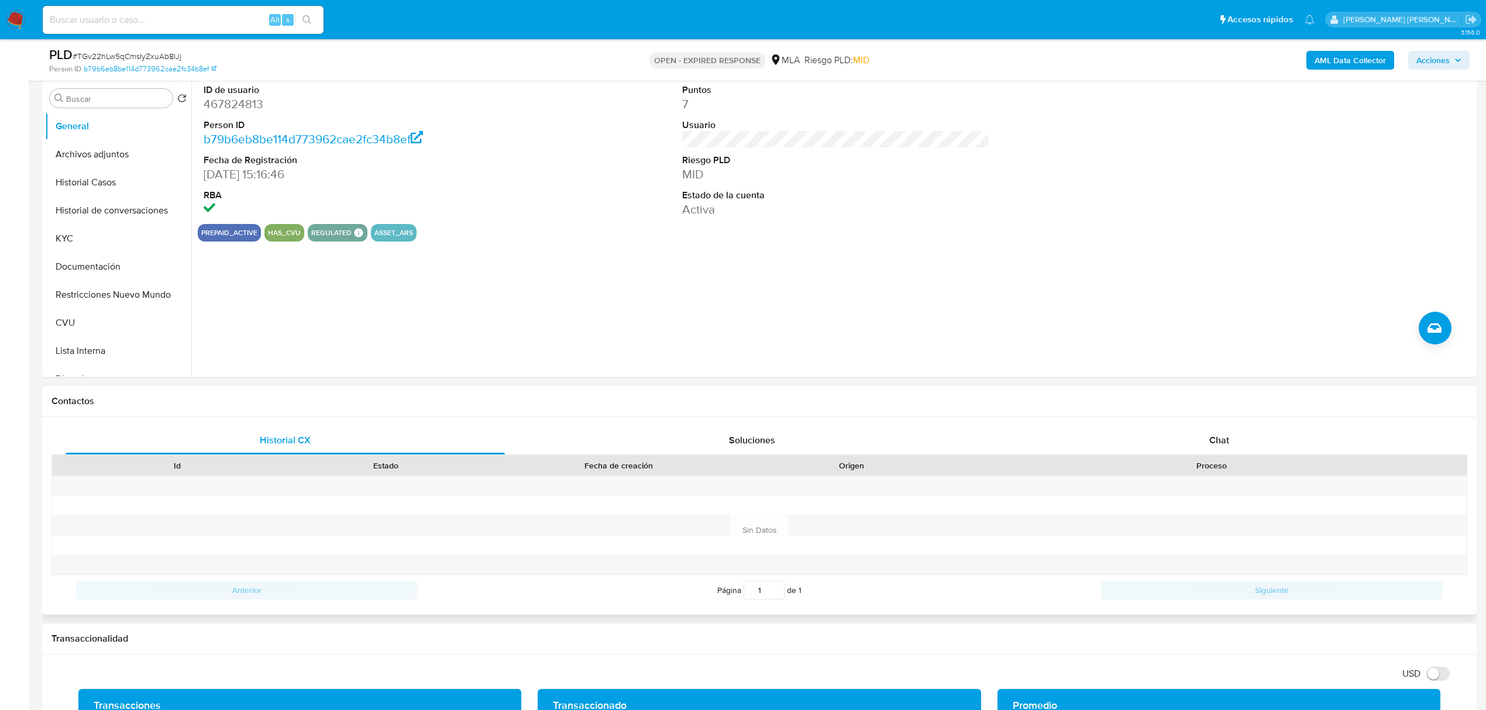
scroll to position [234, 0]
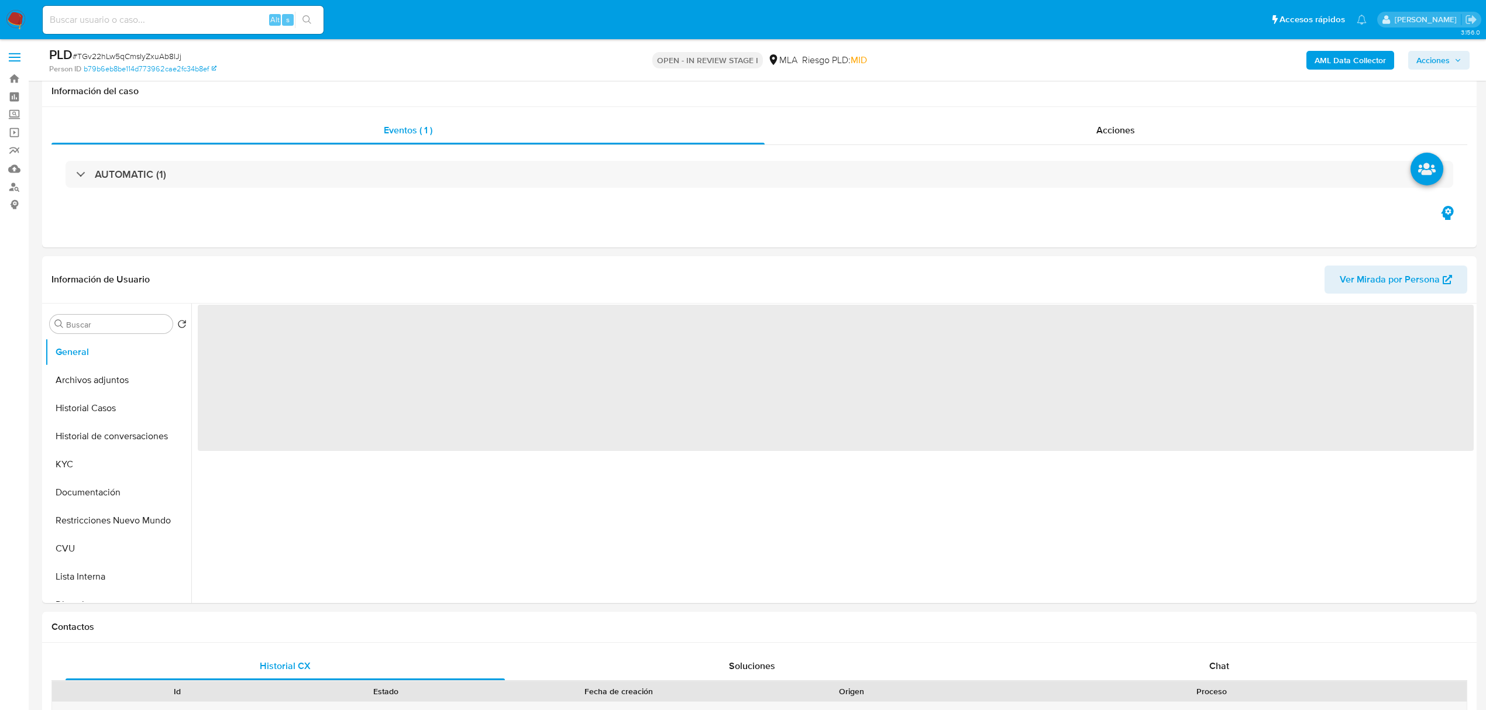
scroll to position [390, 0]
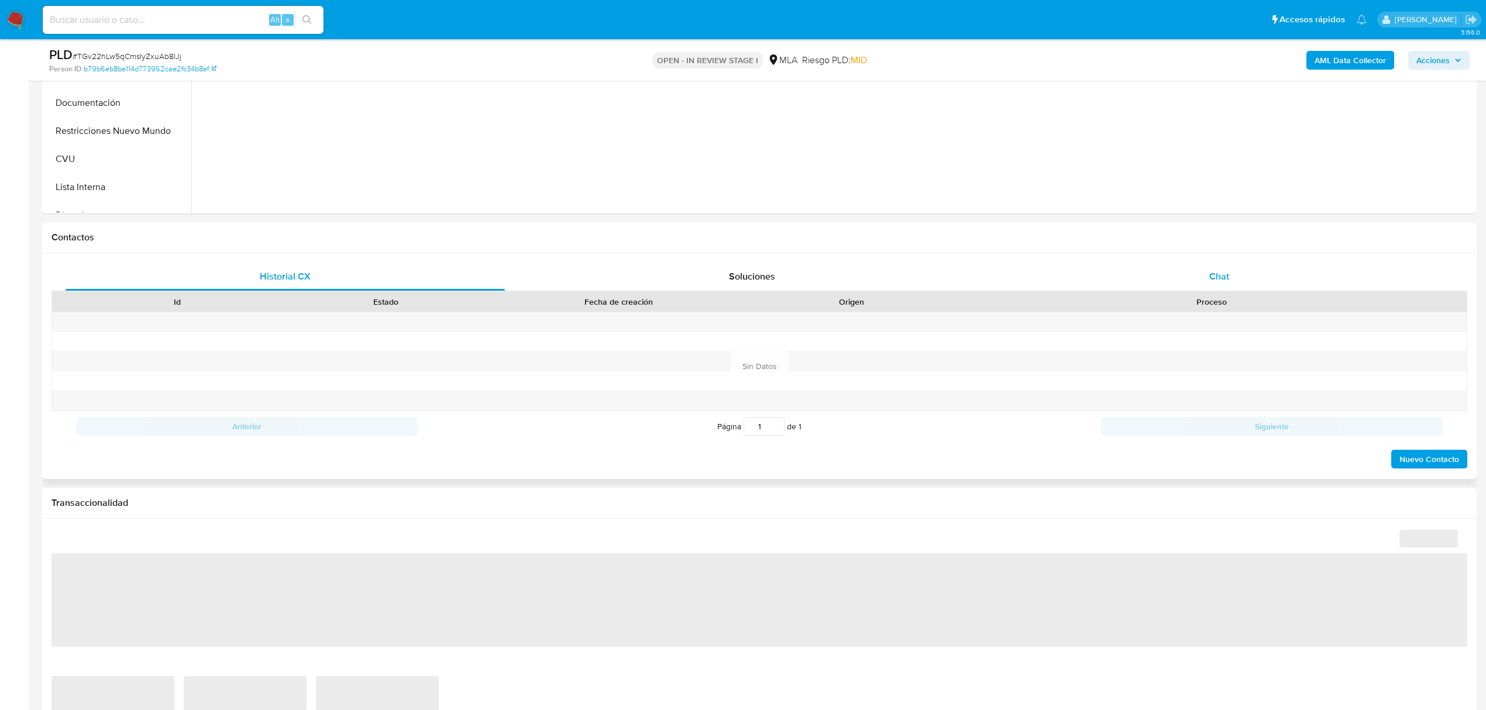
select select "10"
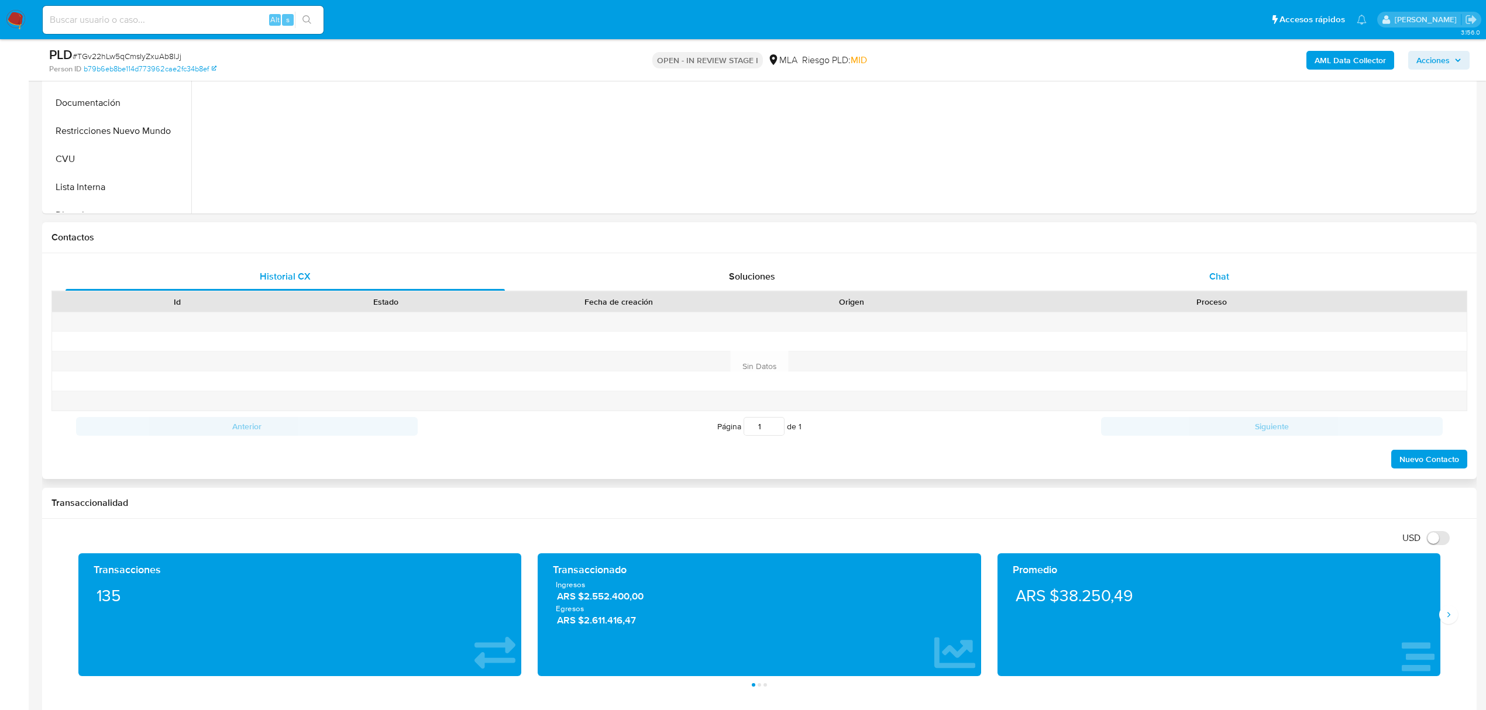
click at [1223, 275] on span "Chat" at bounding box center [1219, 276] width 20 height 13
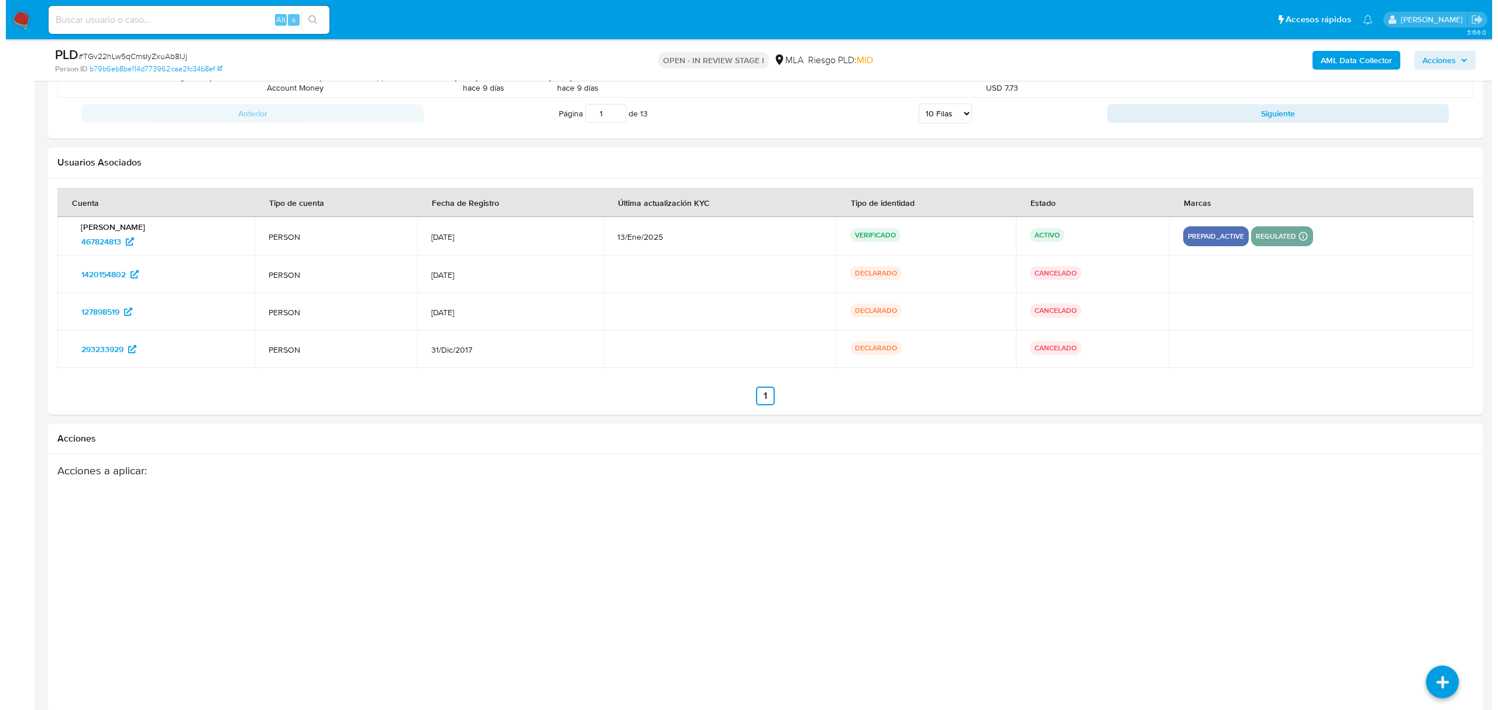
scroll to position [2177, 0]
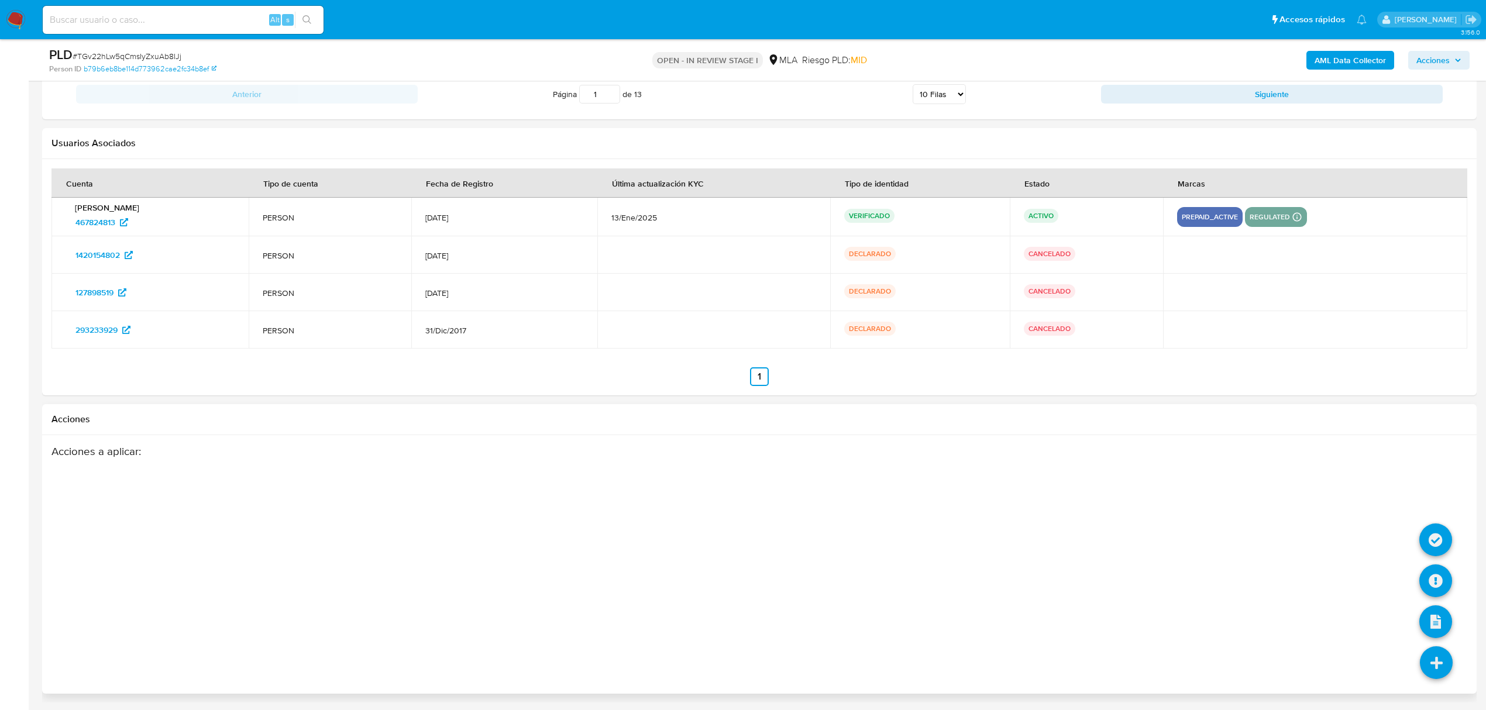
click at [1449, 657] on icon at bounding box center [1436, 663] width 33 height 33
click at [1443, 575] on icon at bounding box center [1435, 581] width 33 height 33
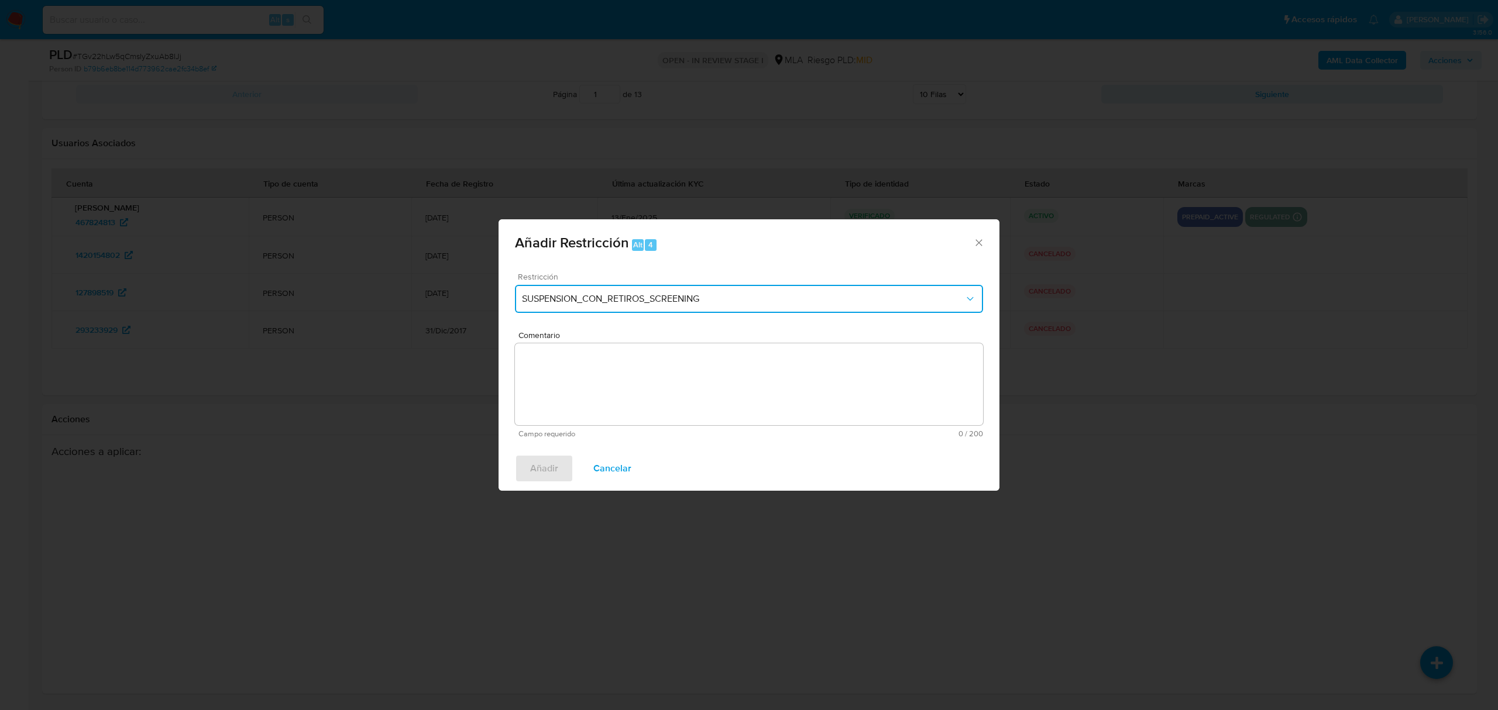
click at [623, 295] on span "SUSPENSION_CON_RETIROS_SCREENING" at bounding box center [743, 299] width 442 height 12
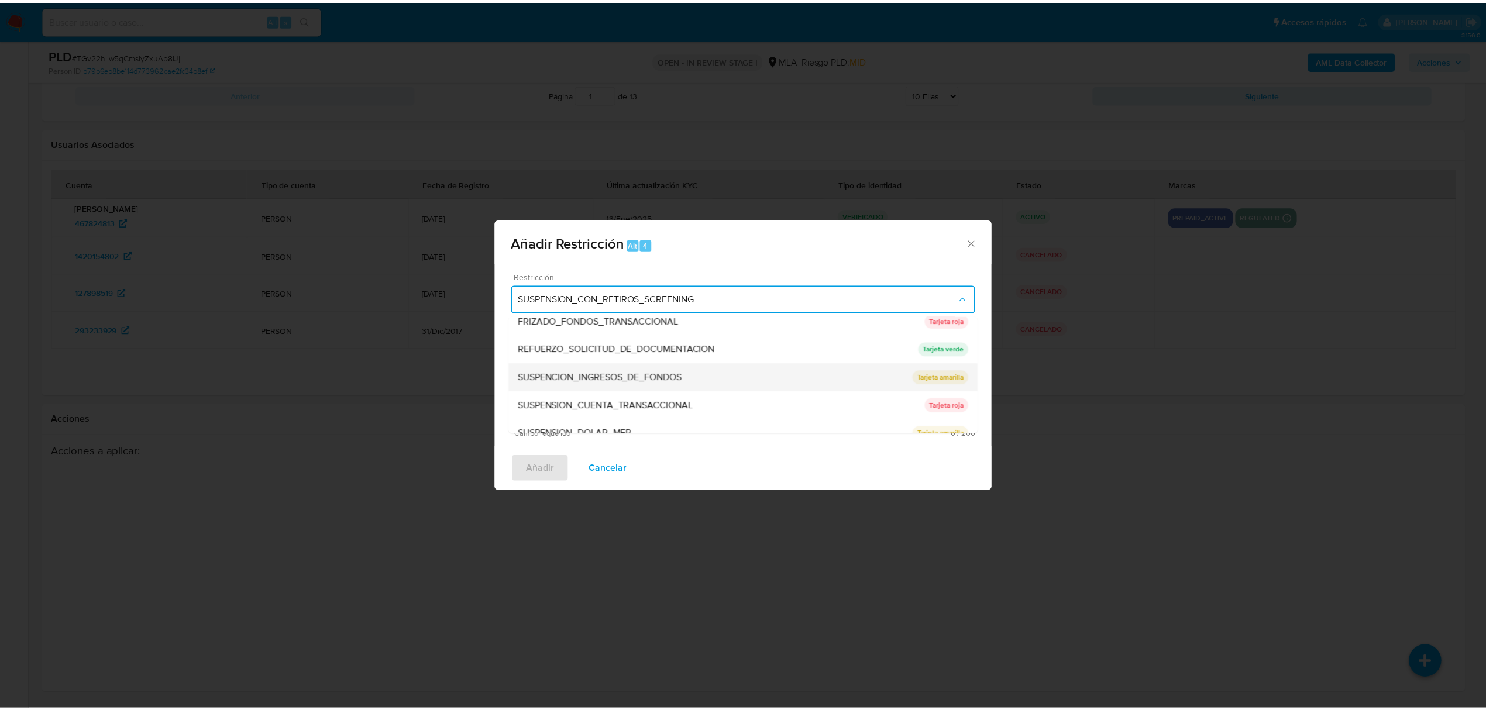
scroll to position [248, 0]
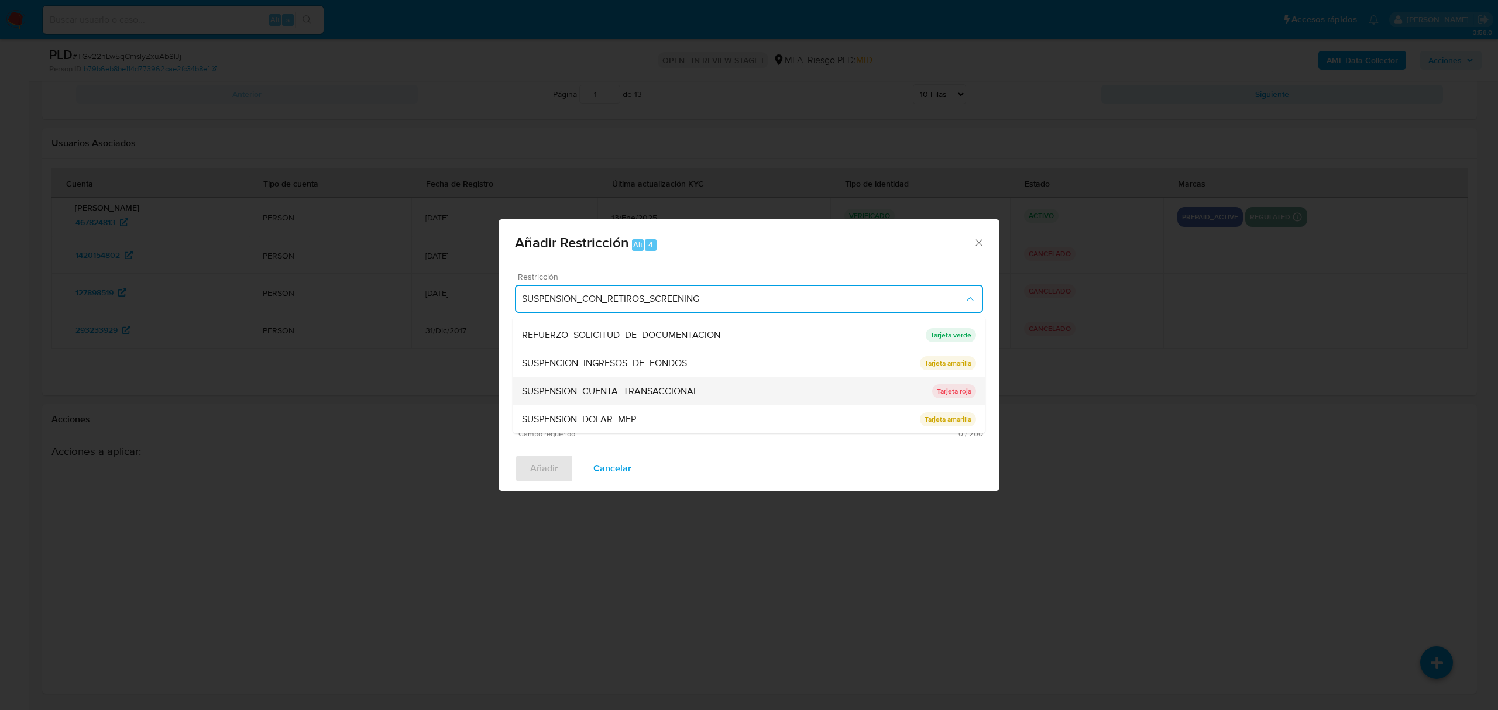
click at [660, 394] on span "SUSPENSION_CUENTA_TRANSACCIONAL" at bounding box center [610, 392] width 176 height 12
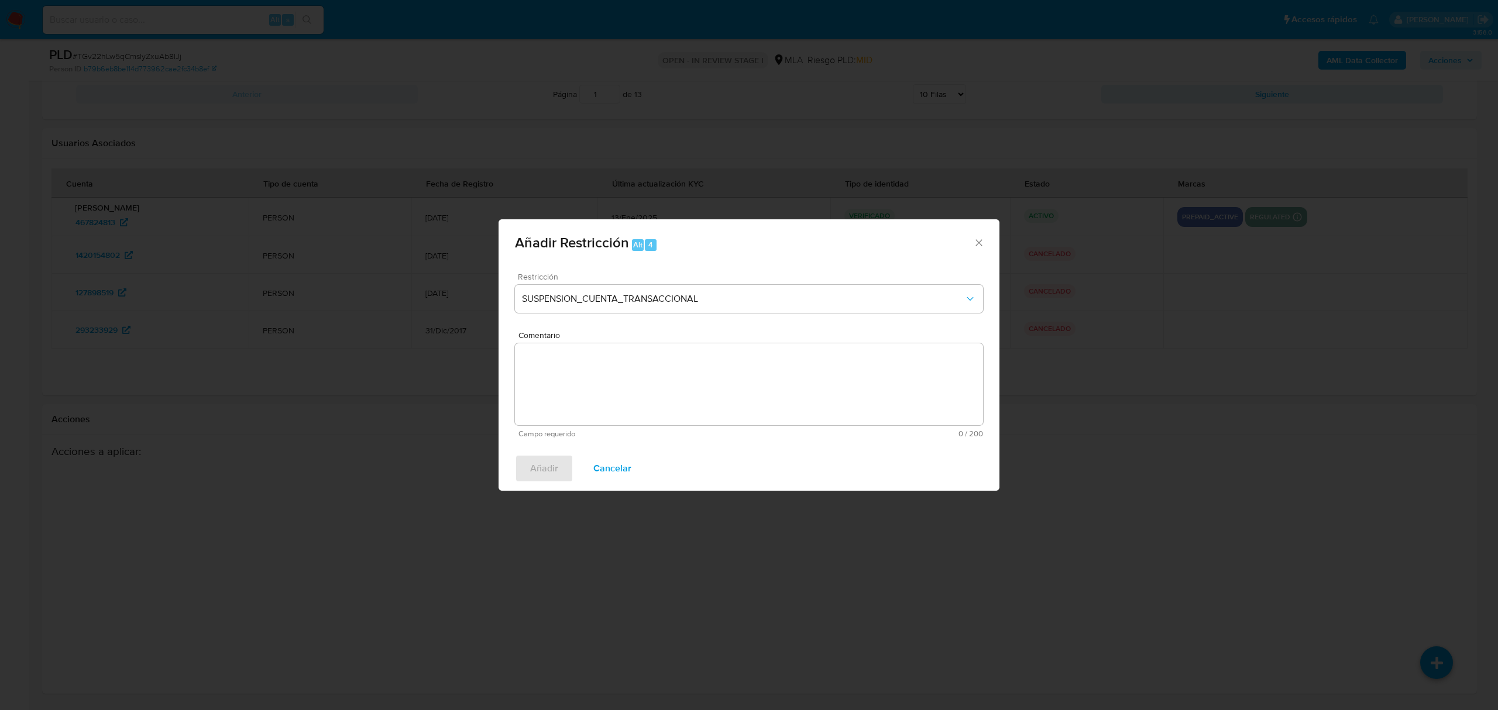
click at [644, 379] on textarea "Comentario" at bounding box center [749, 384] width 468 height 82
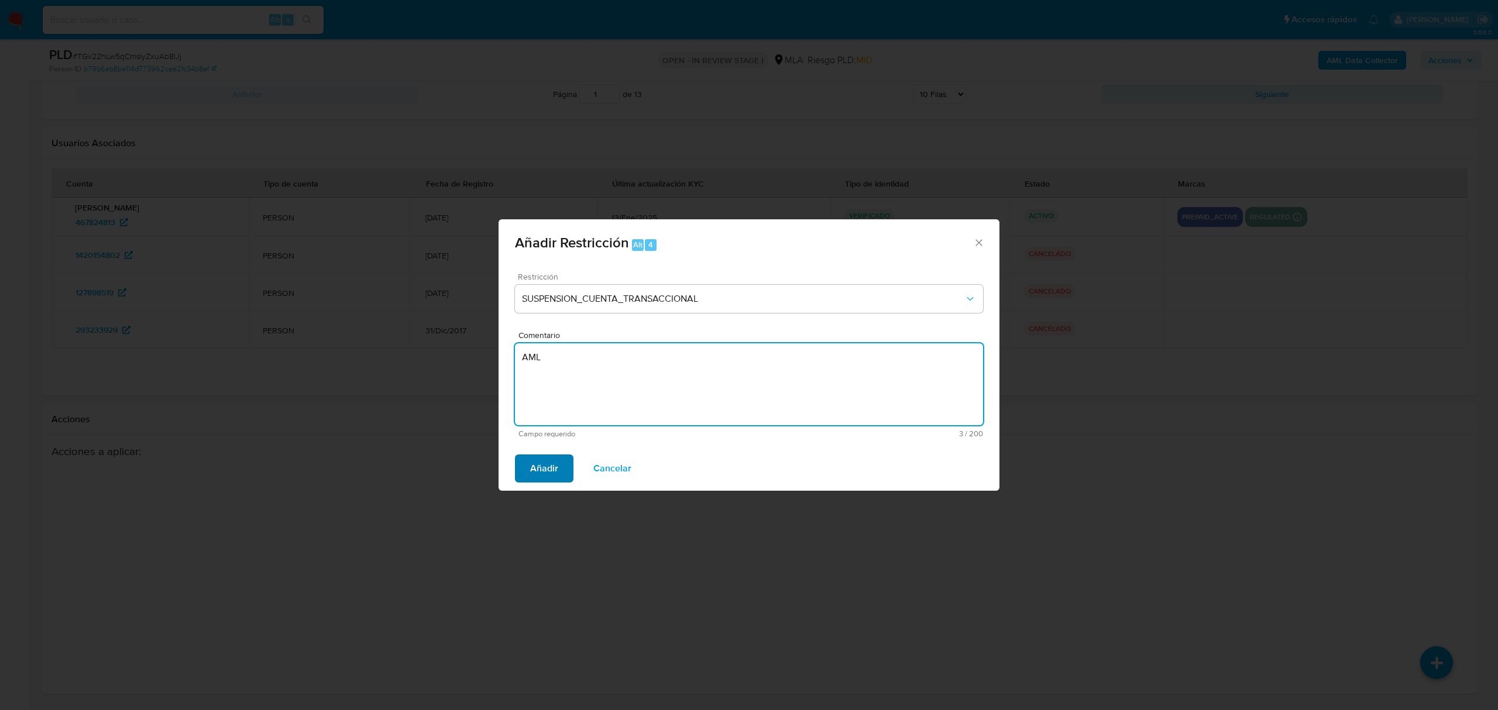
type textarea "AML"
click at [542, 473] on span "Añadir" at bounding box center [544, 469] width 28 height 26
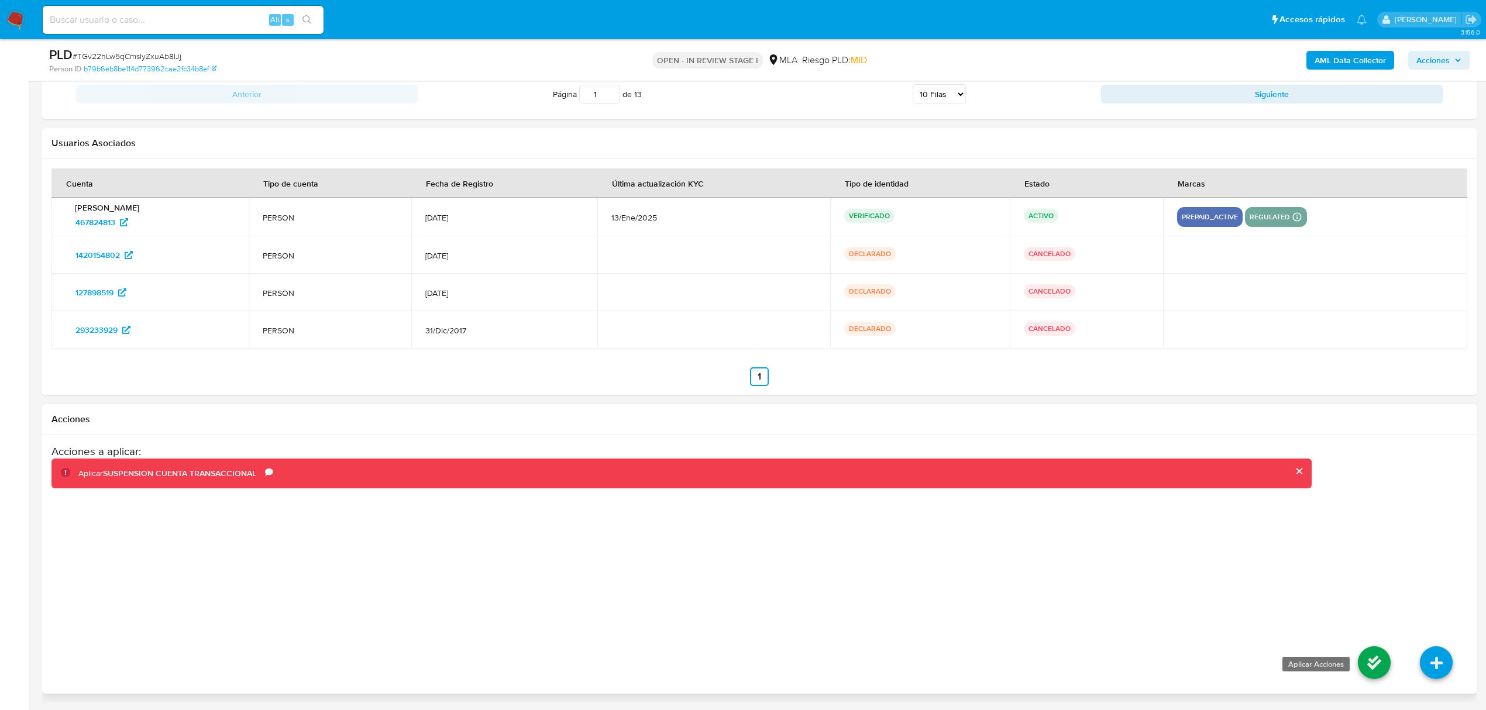
click at [1374, 665] on icon at bounding box center [1374, 663] width 33 height 33
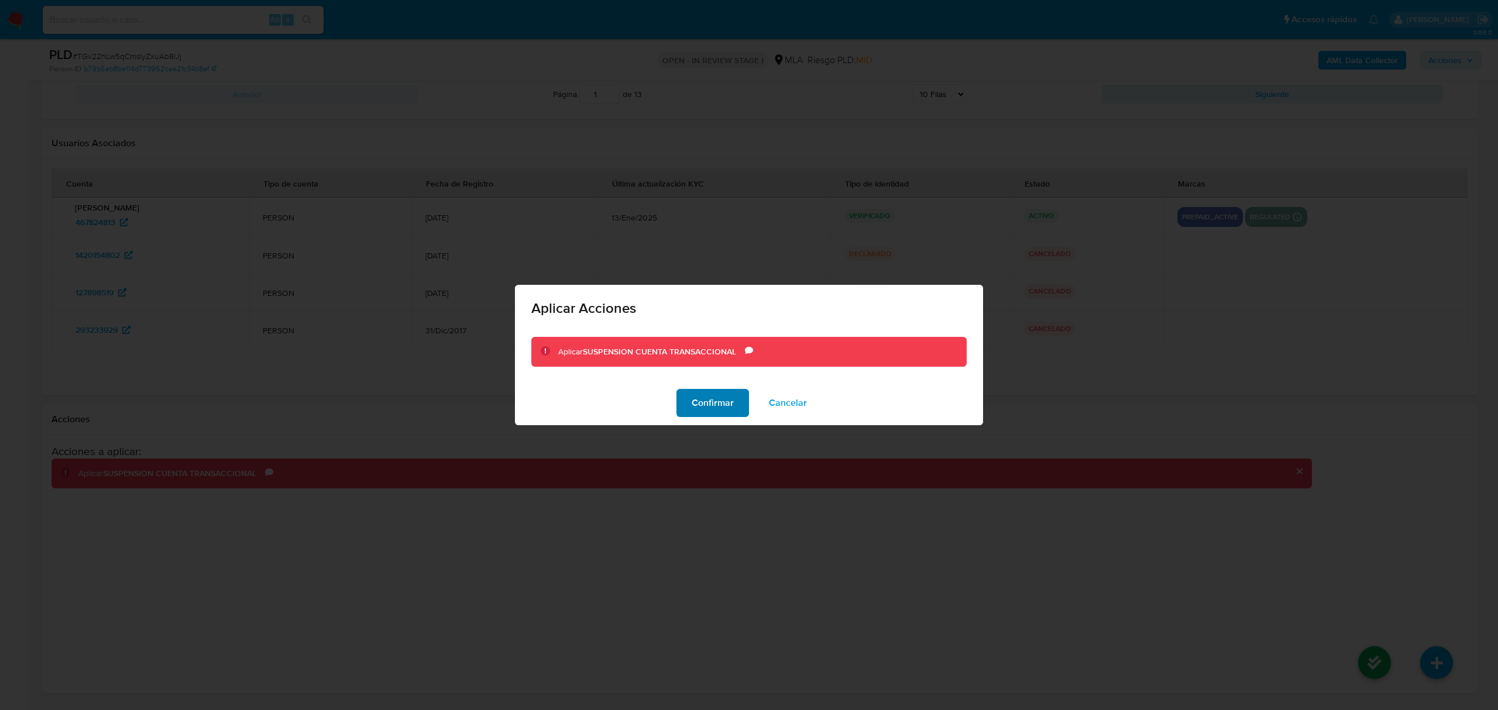
click at [707, 398] on span "Confirmar" at bounding box center [713, 403] width 42 height 26
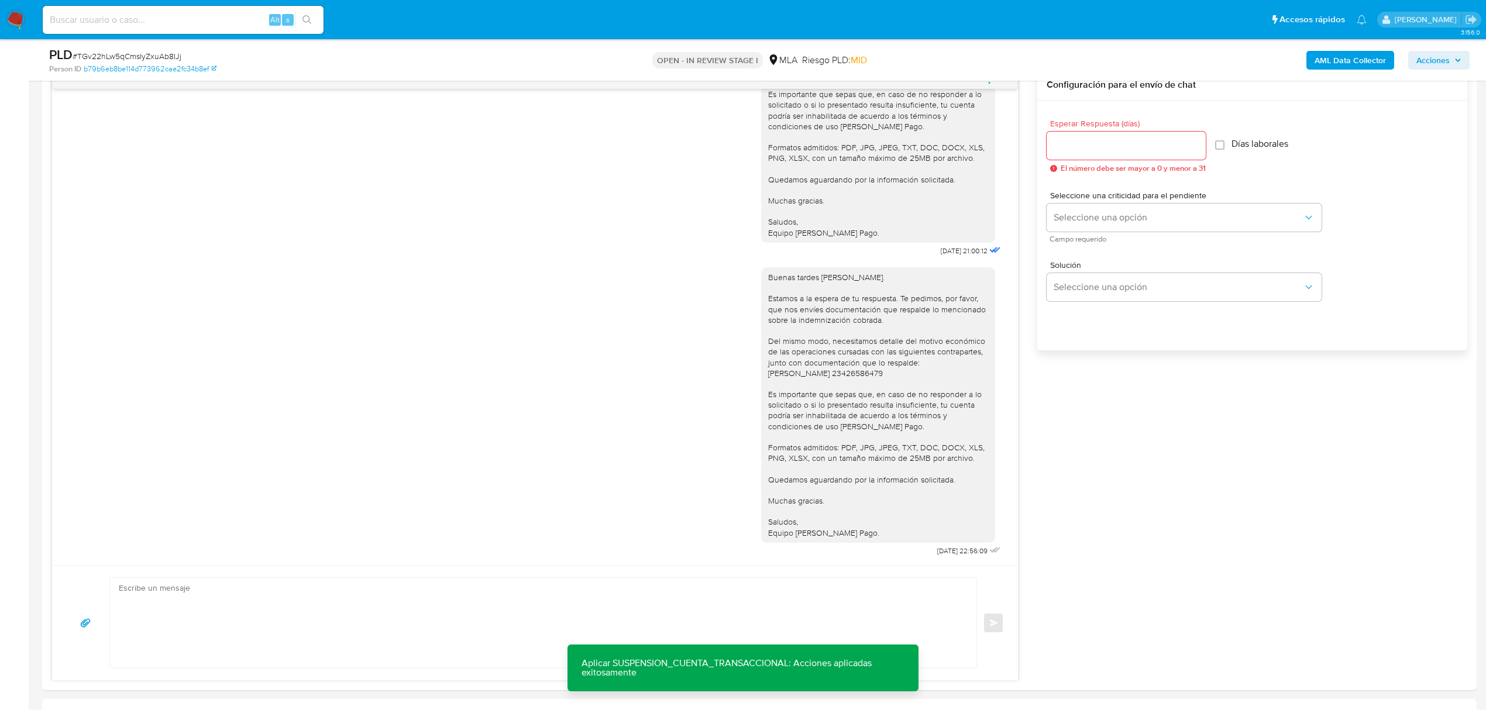
scroll to position [616, 0]
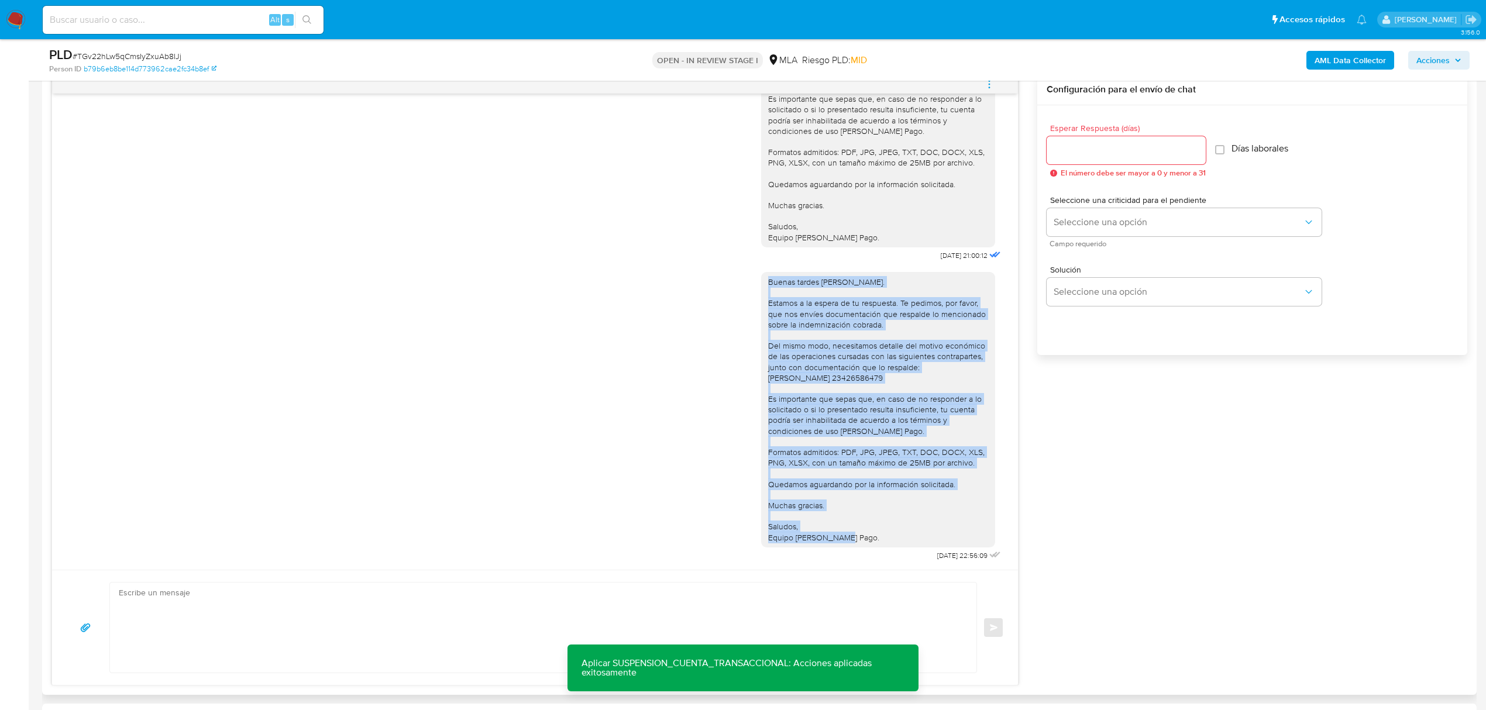
drag, startPoint x: 851, startPoint y: 534, endPoint x: 747, endPoint y: 282, distance: 272.8
click at [747, 282] on div "Buenas tardes Noelia. Estamos a la espera de tu respuesta. Te pedimos, por favo…" at bounding box center [535, 414] width 937 height 300
copy div "Buenas tardes Noelia. Estamos a la espera de tu respuesta. Te pedimos, por favo…"
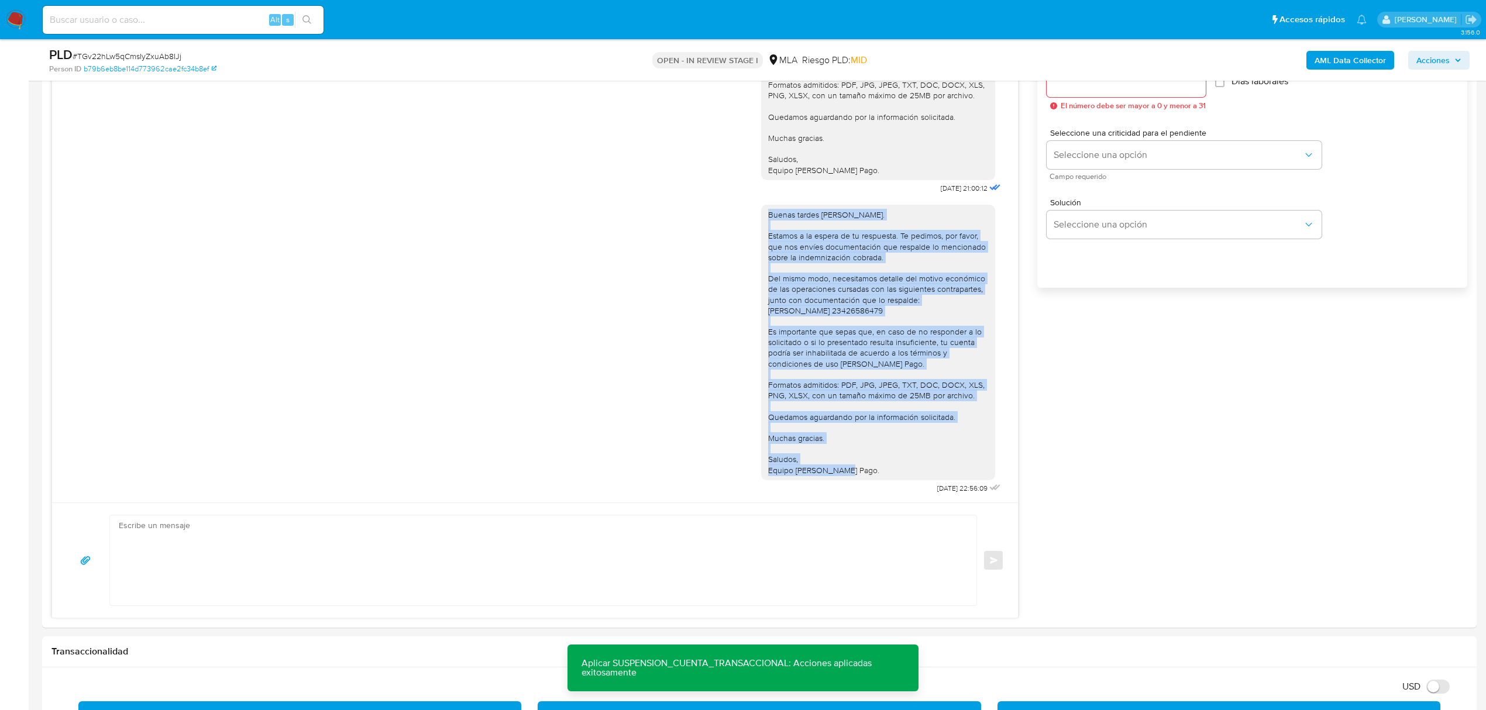
scroll to position [772, 0]
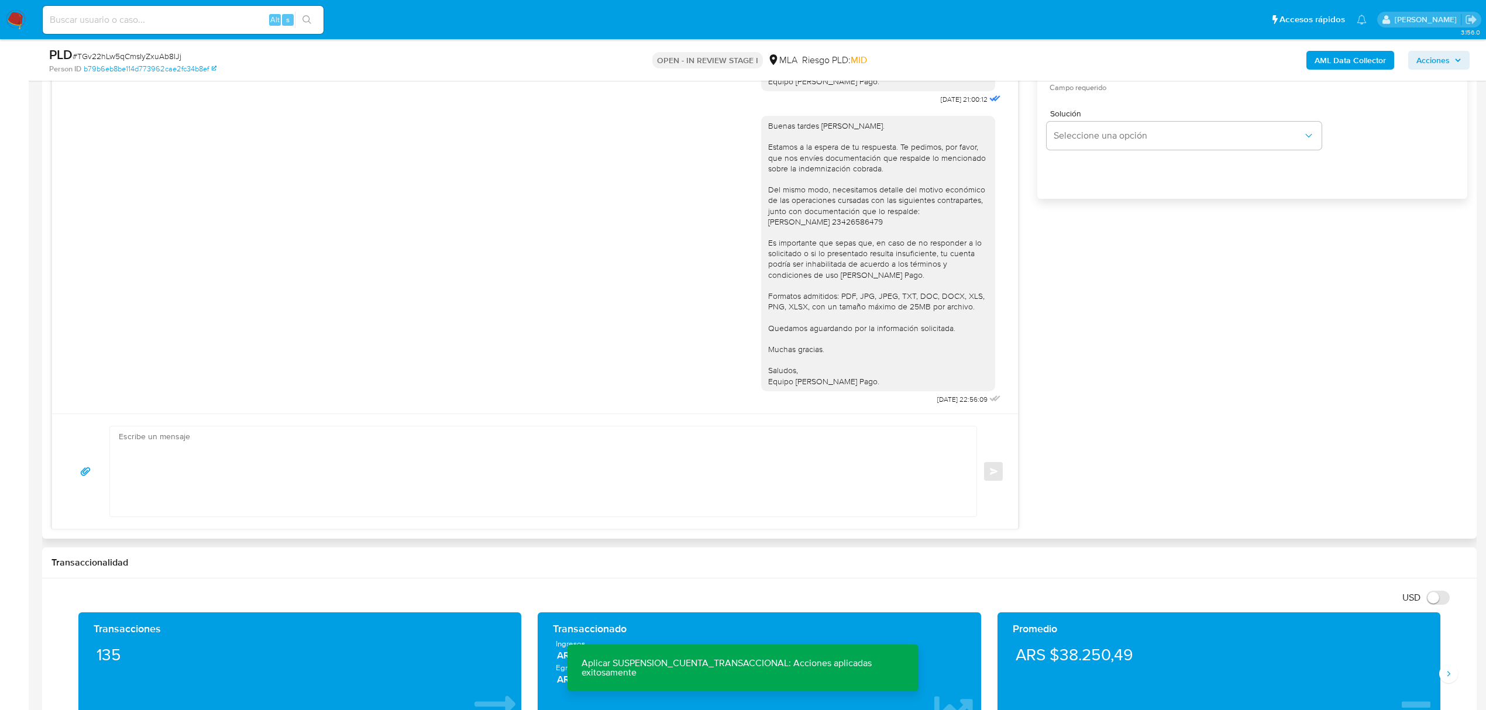
click at [238, 466] on textarea at bounding box center [540, 472] width 843 height 90
paste textarea "Buenas tardes Noelia. Estamos a la espera de tu respuesta. Te pedimos, por favo…"
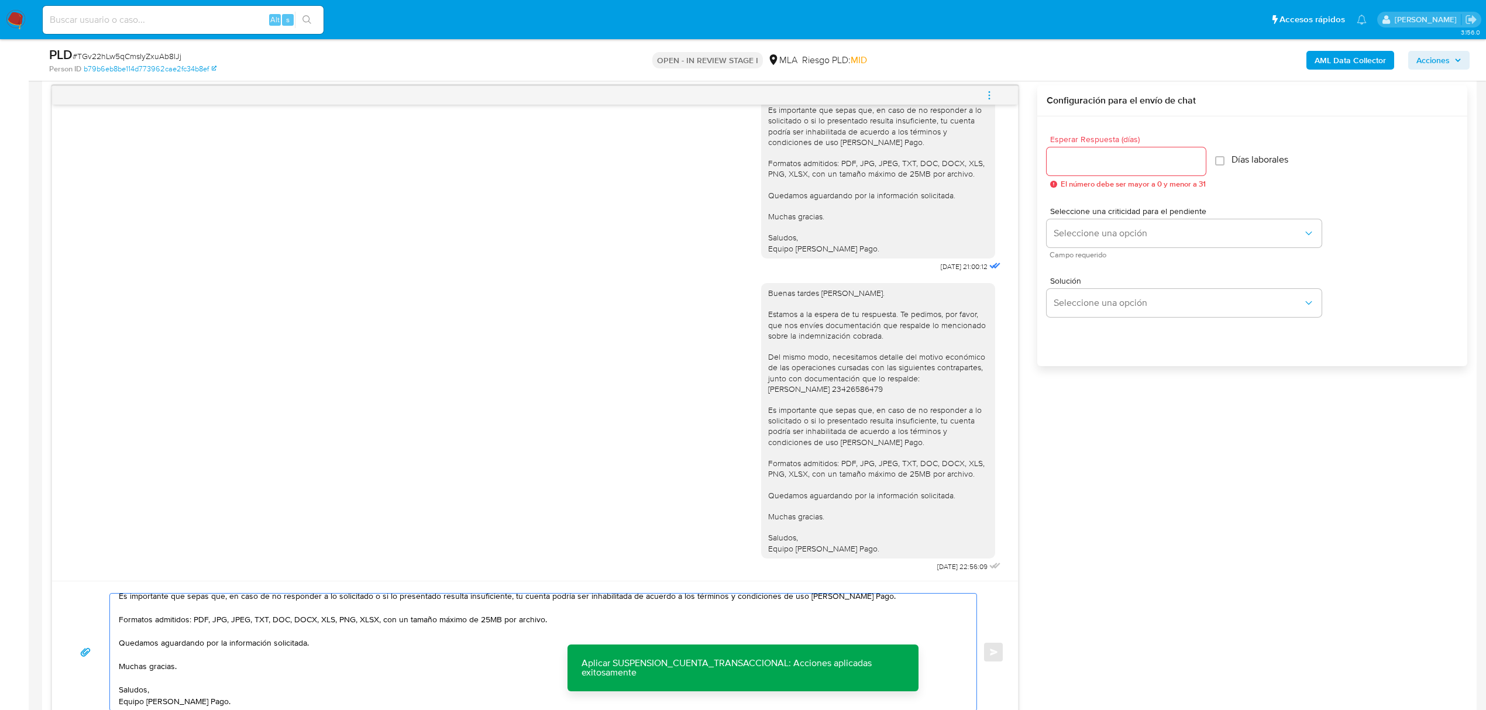
scroll to position [538, 0]
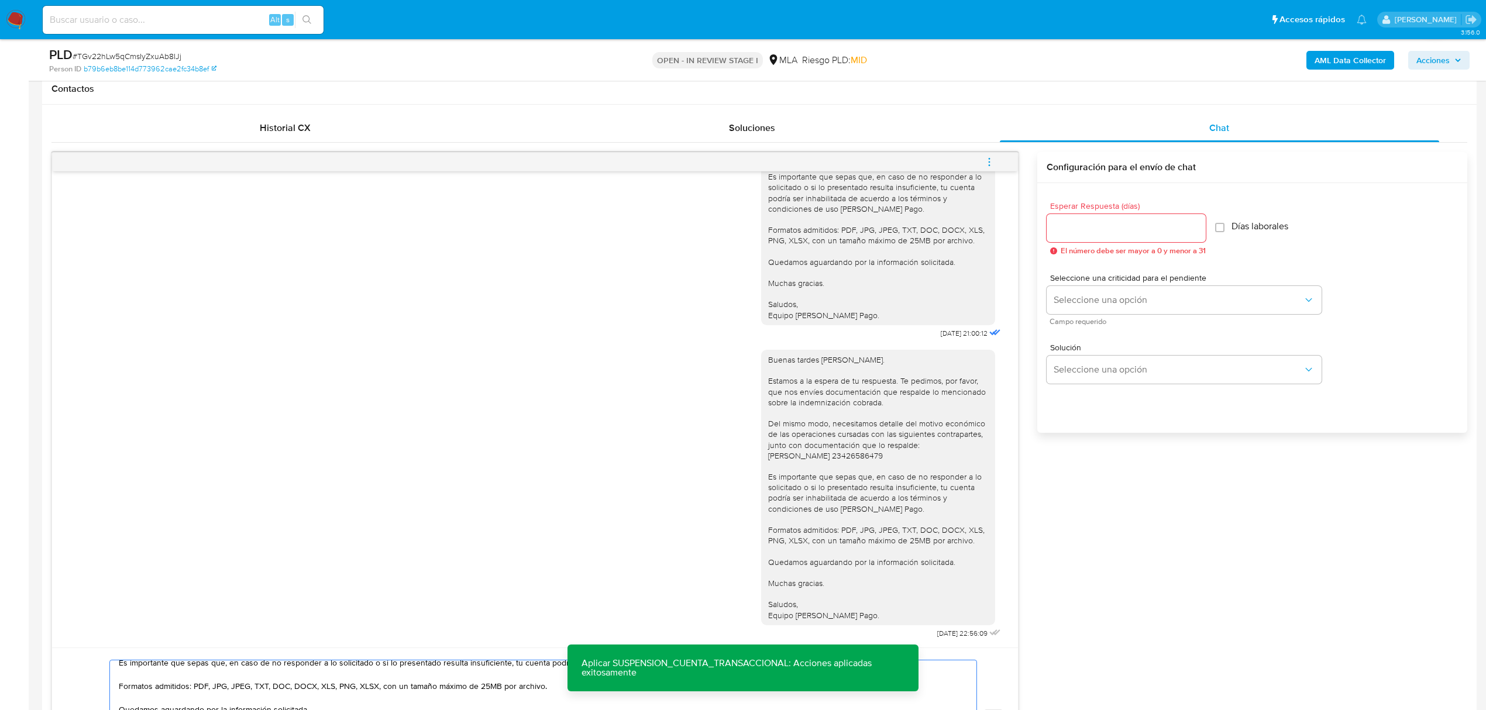
type textarea "Buenas tardes Noelia. Estamos a la espera de tu respuesta. Te pedimos, por favo…"
click at [1106, 232] on input "Esperar Respuesta (días)" at bounding box center [1126, 228] width 159 height 15
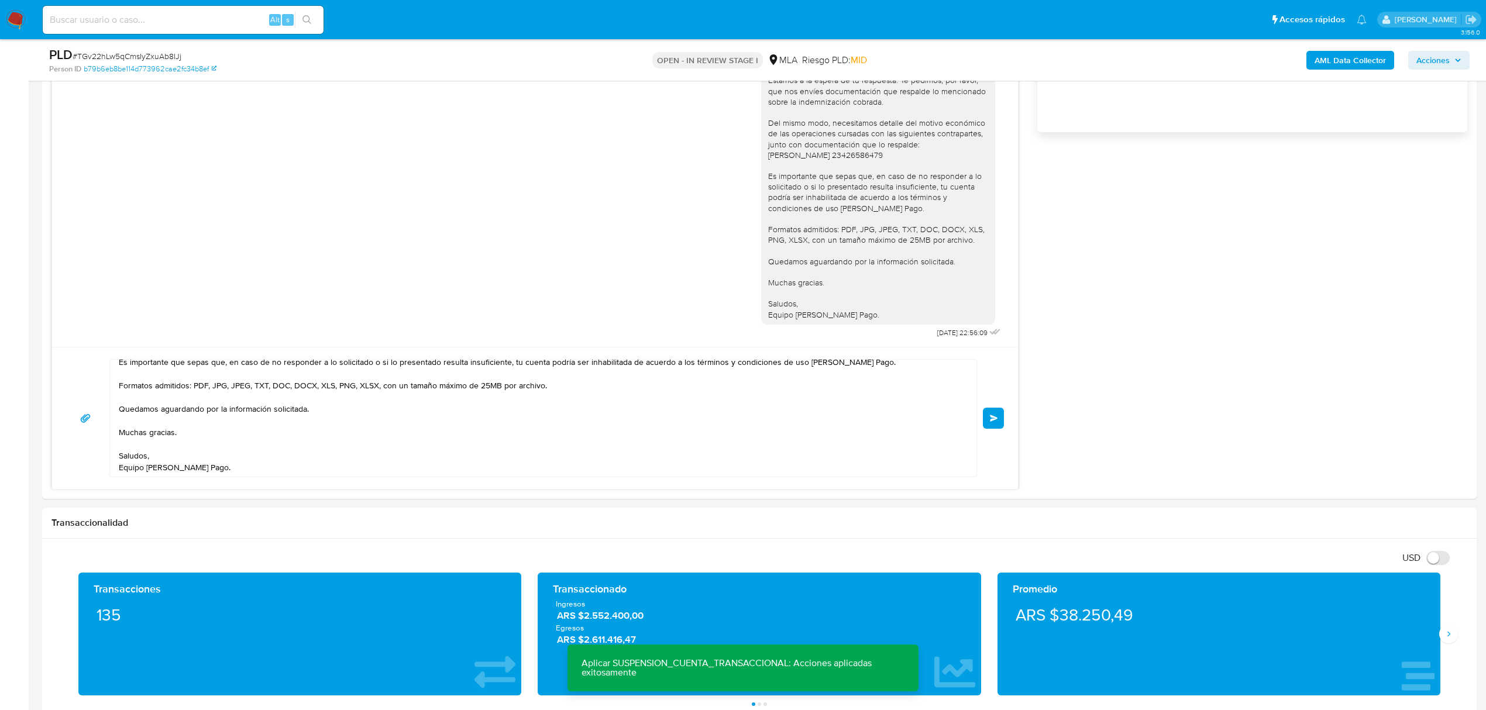
scroll to position [850, 0]
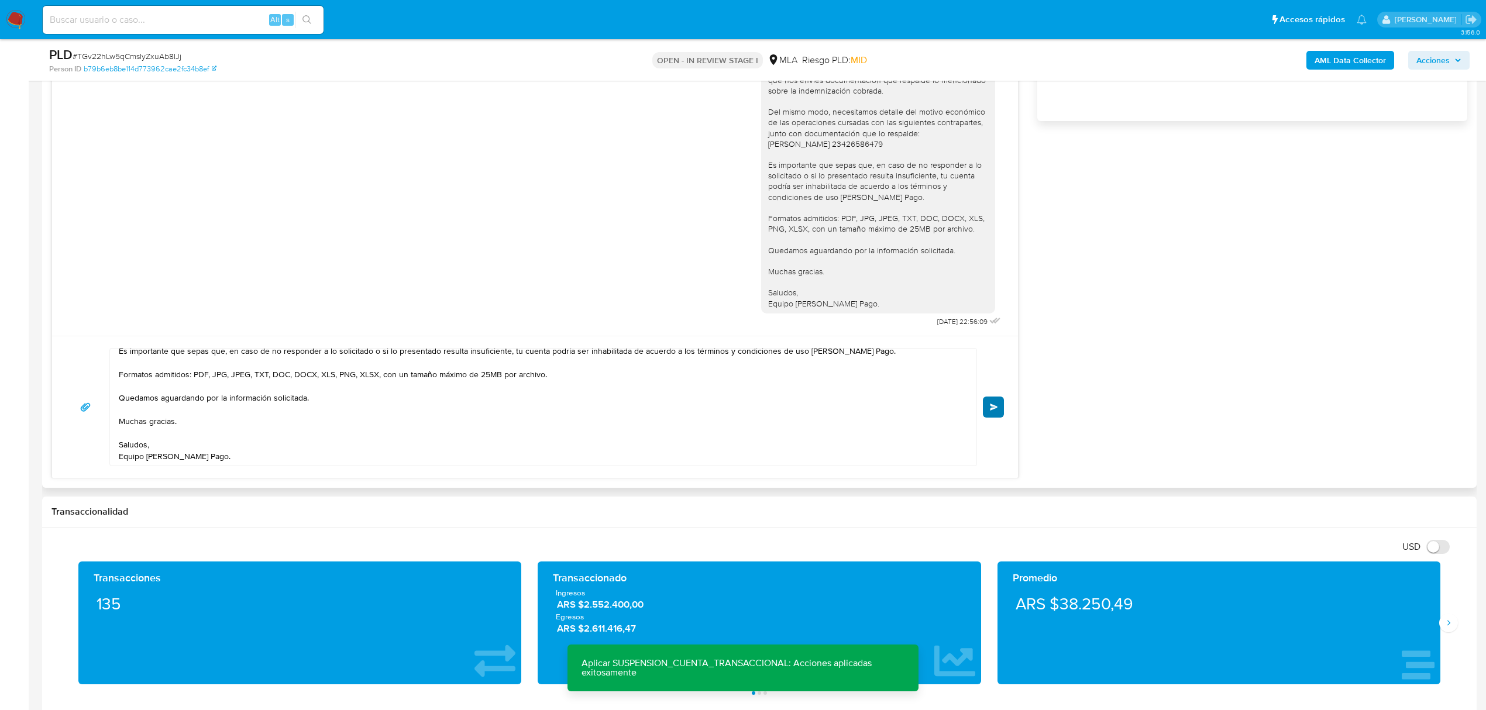
type input "0"
click at [1000, 408] on button "Enviar" at bounding box center [993, 407] width 21 height 21
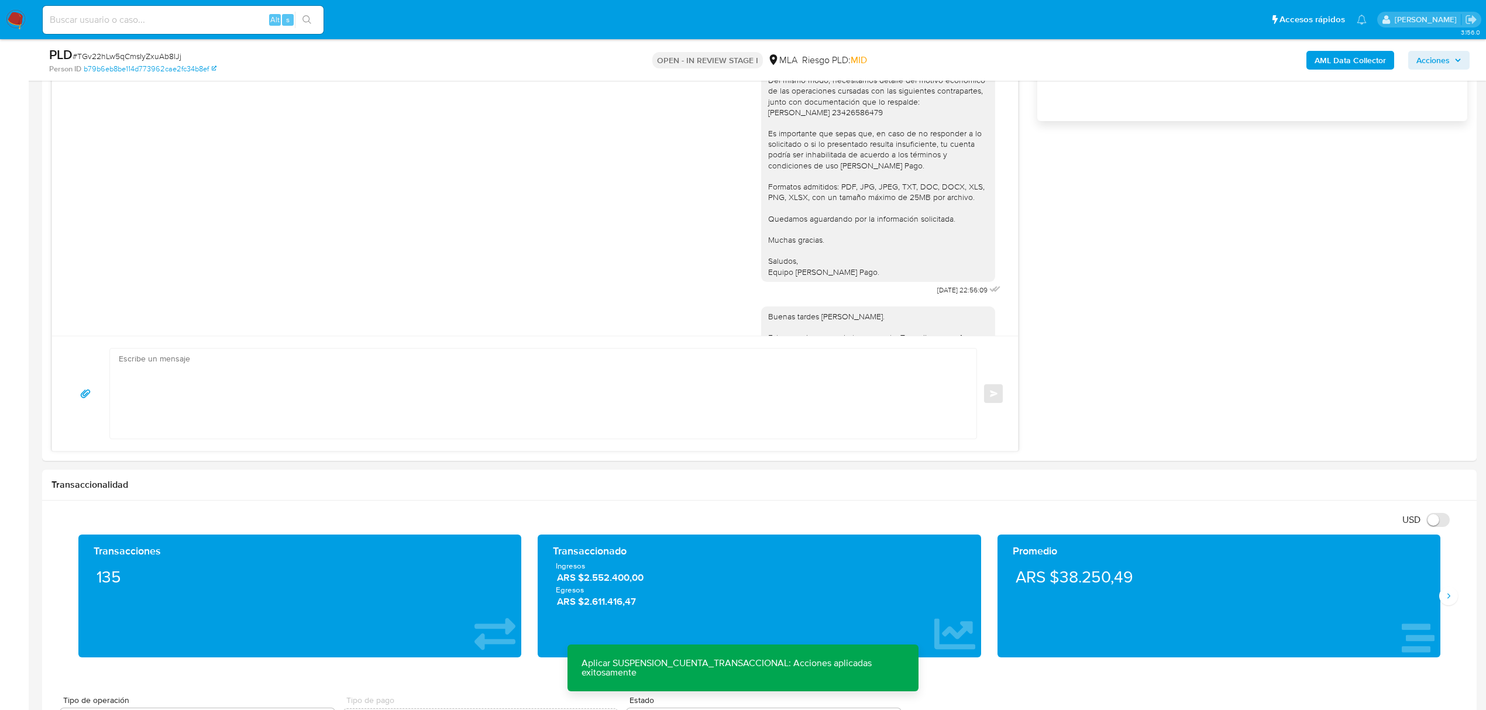
scroll to position [1595, 0]
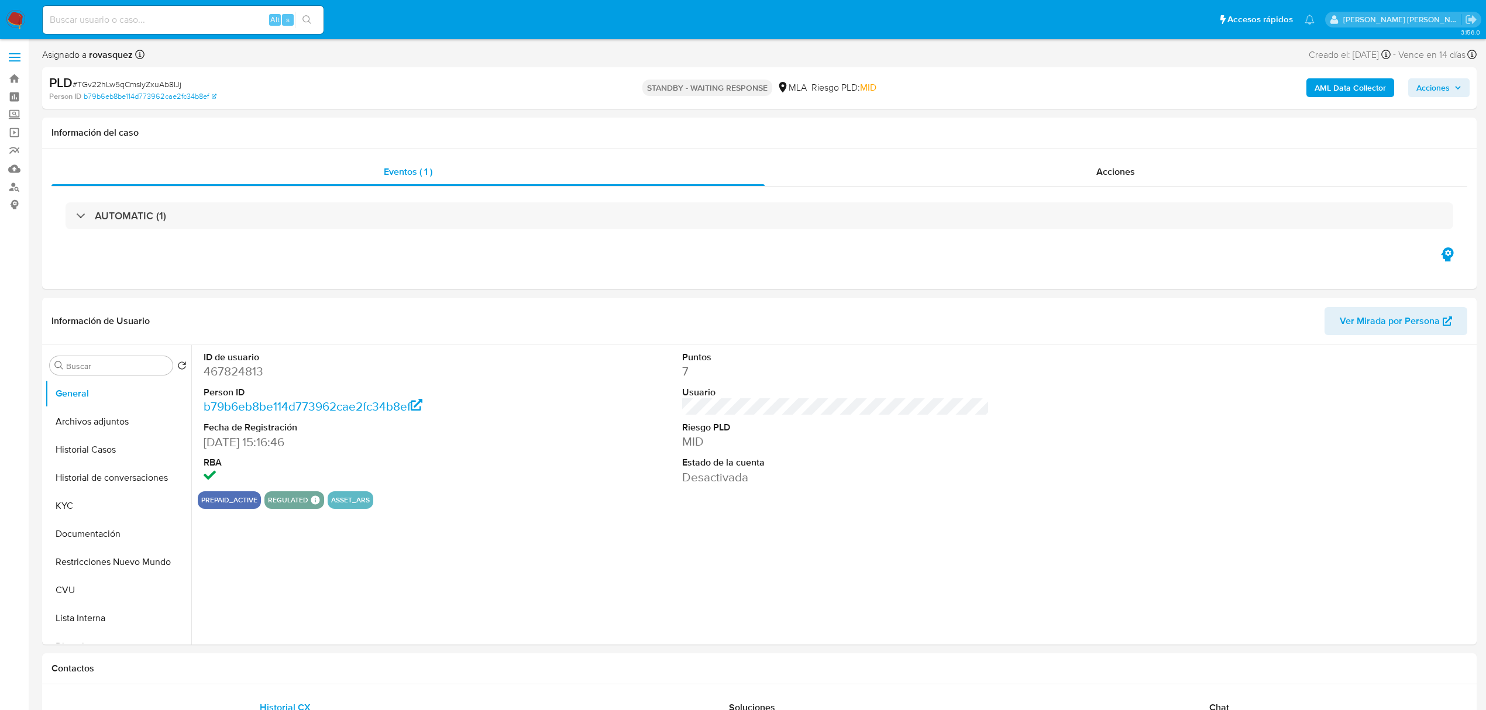
select select "10"
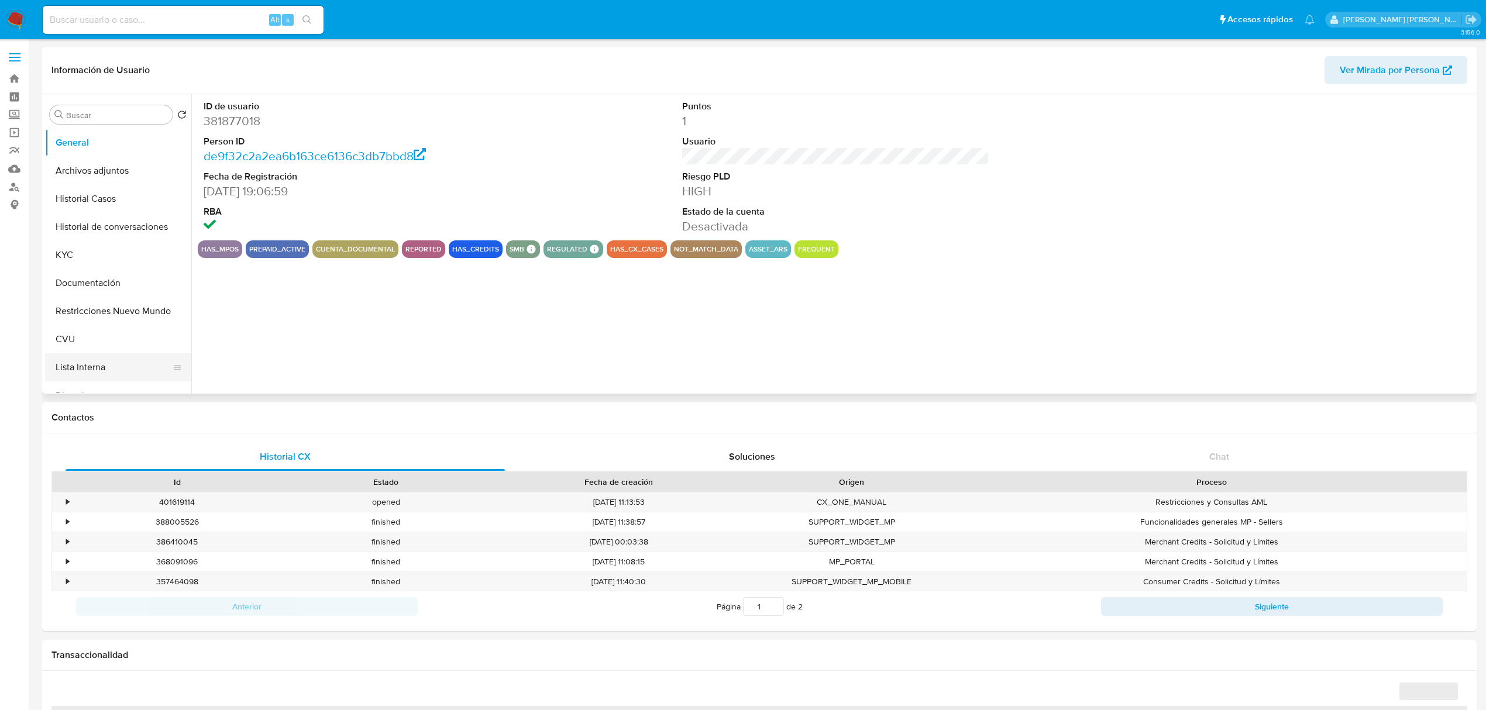
select select "10"
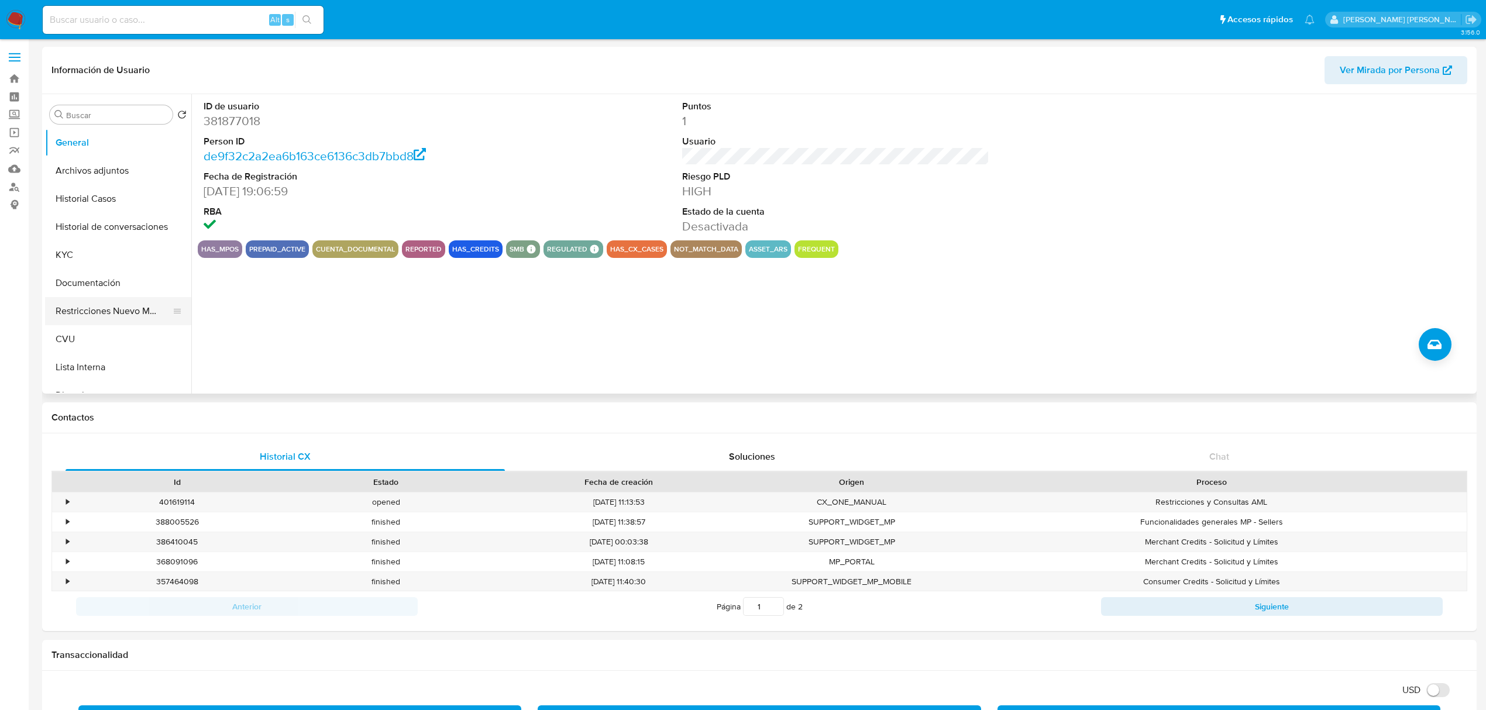
click at [115, 318] on button "Restricciones Nuevo Mundo" at bounding box center [113, 311] width 137 height 28
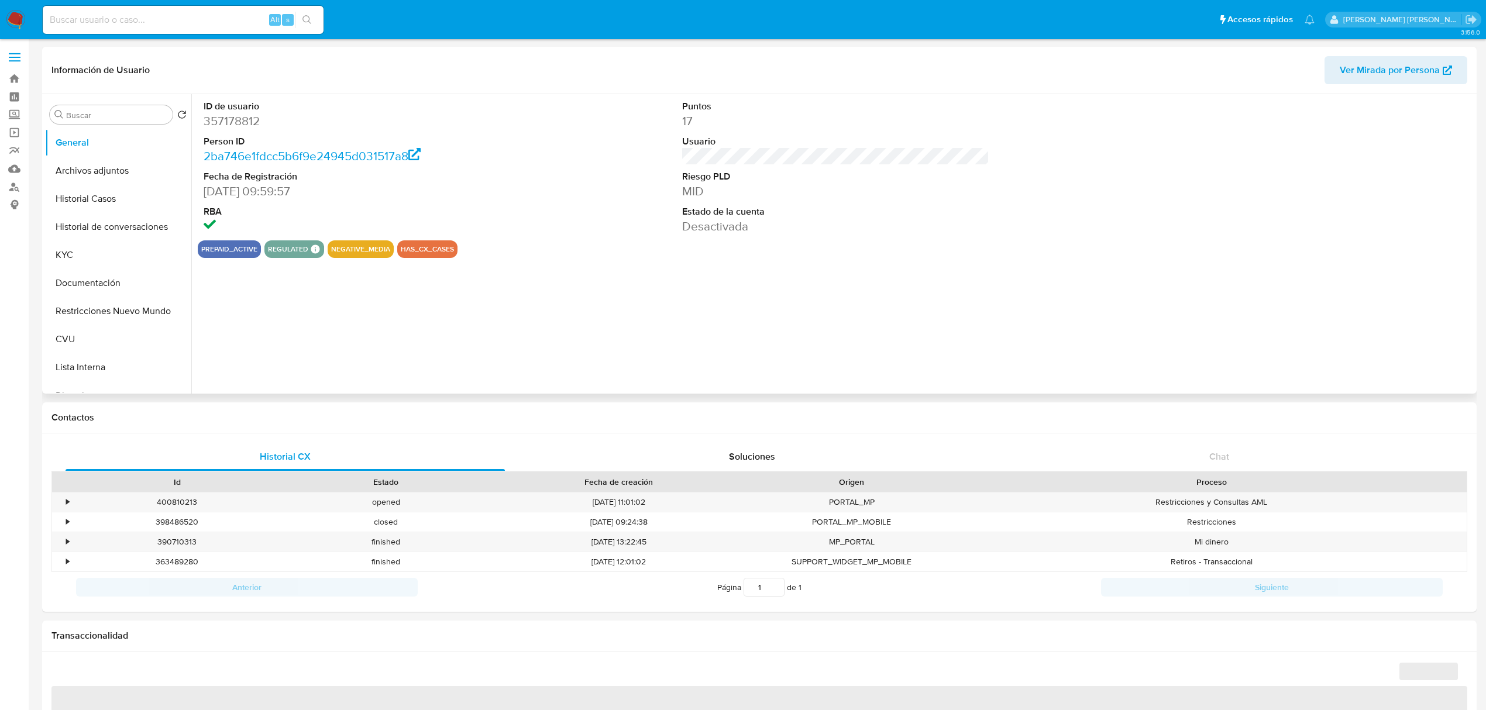
select select "10"
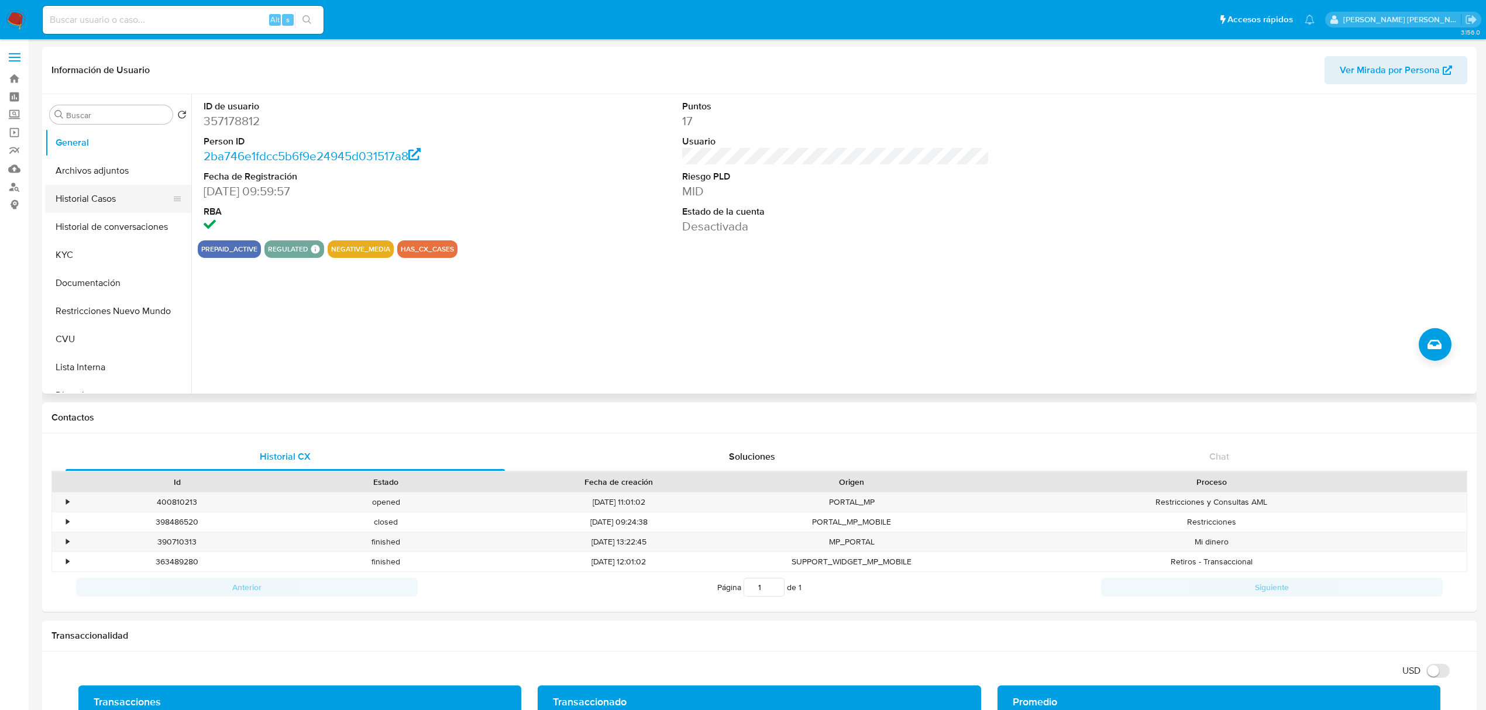
click at [106, 207] on button "Historial Casos" at bounding box center [113, 199] width 137 height 28
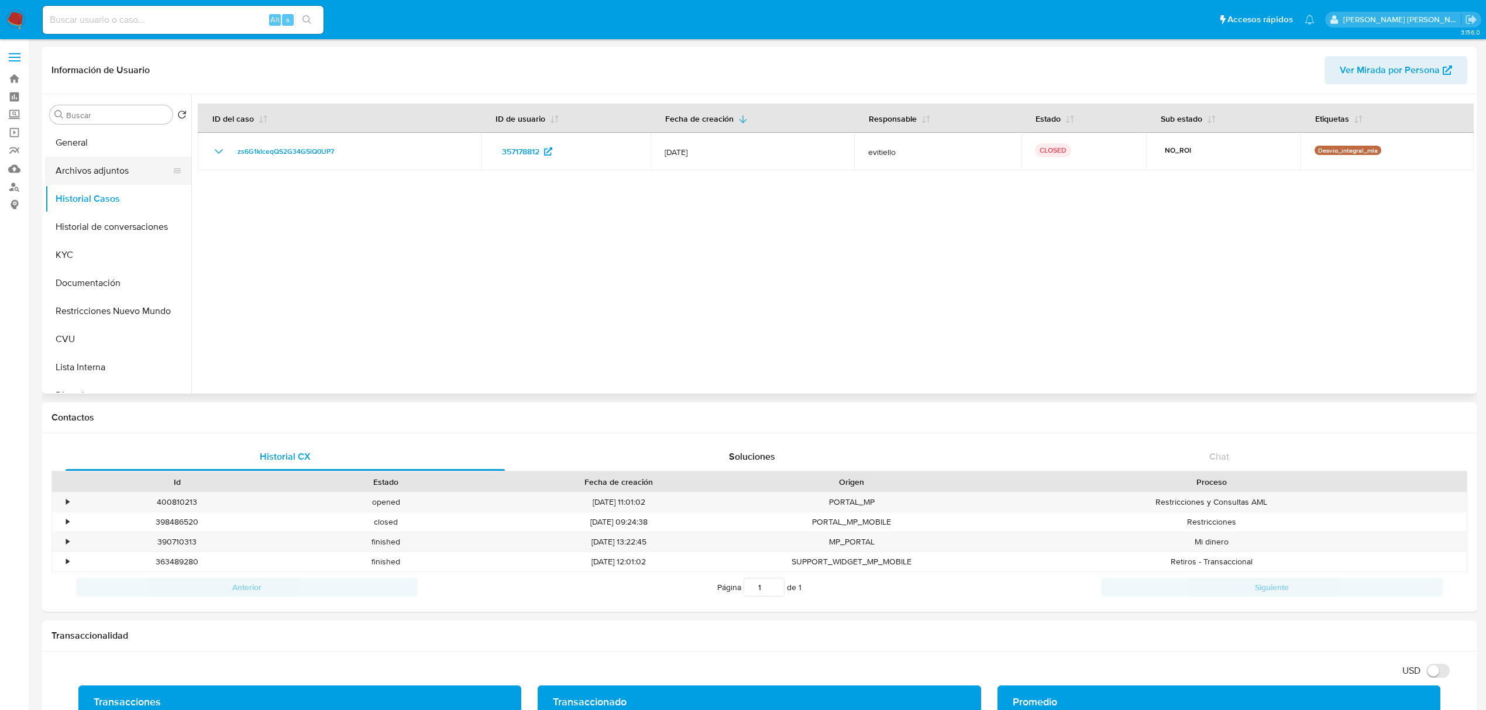
click at [121, 160] on button "Archivos adjuntos" at bounding box center [113, 171] width 137 height 28
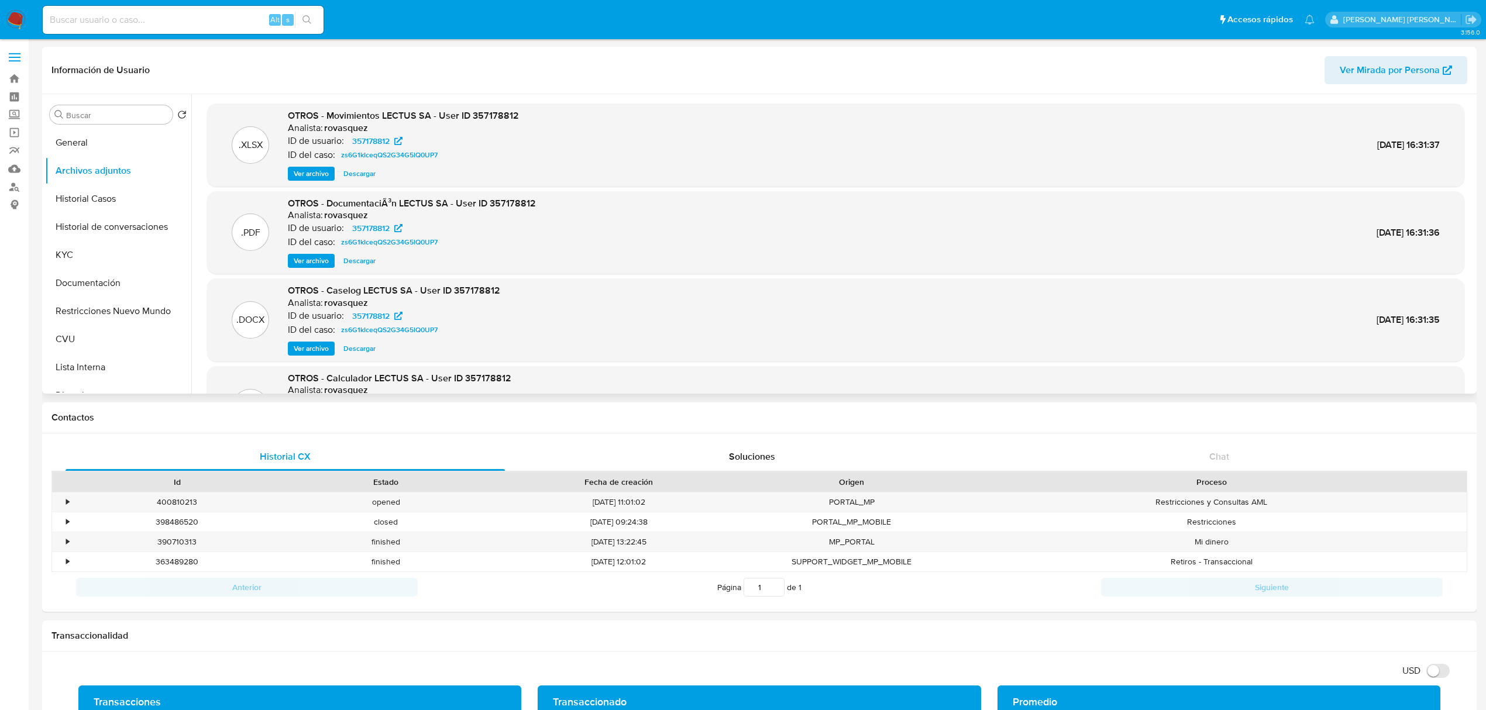
click at [310, 349] on span "Ver archivo" at bounding box center [311, 349] width 35 height 12
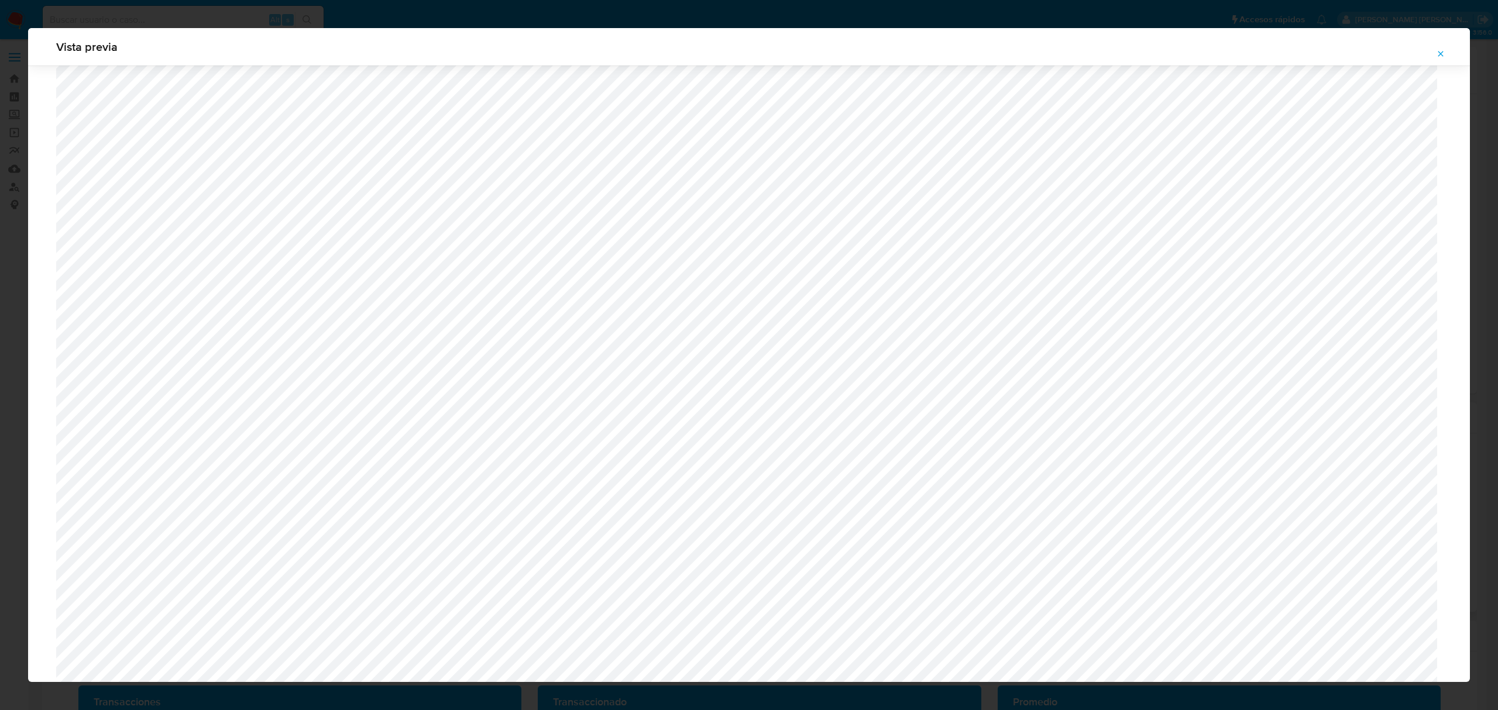
scroll to position [913, 0]
click at [1435, 50] on button "Attachment preview" at bounding box center [1441, 53] width 26 height 19
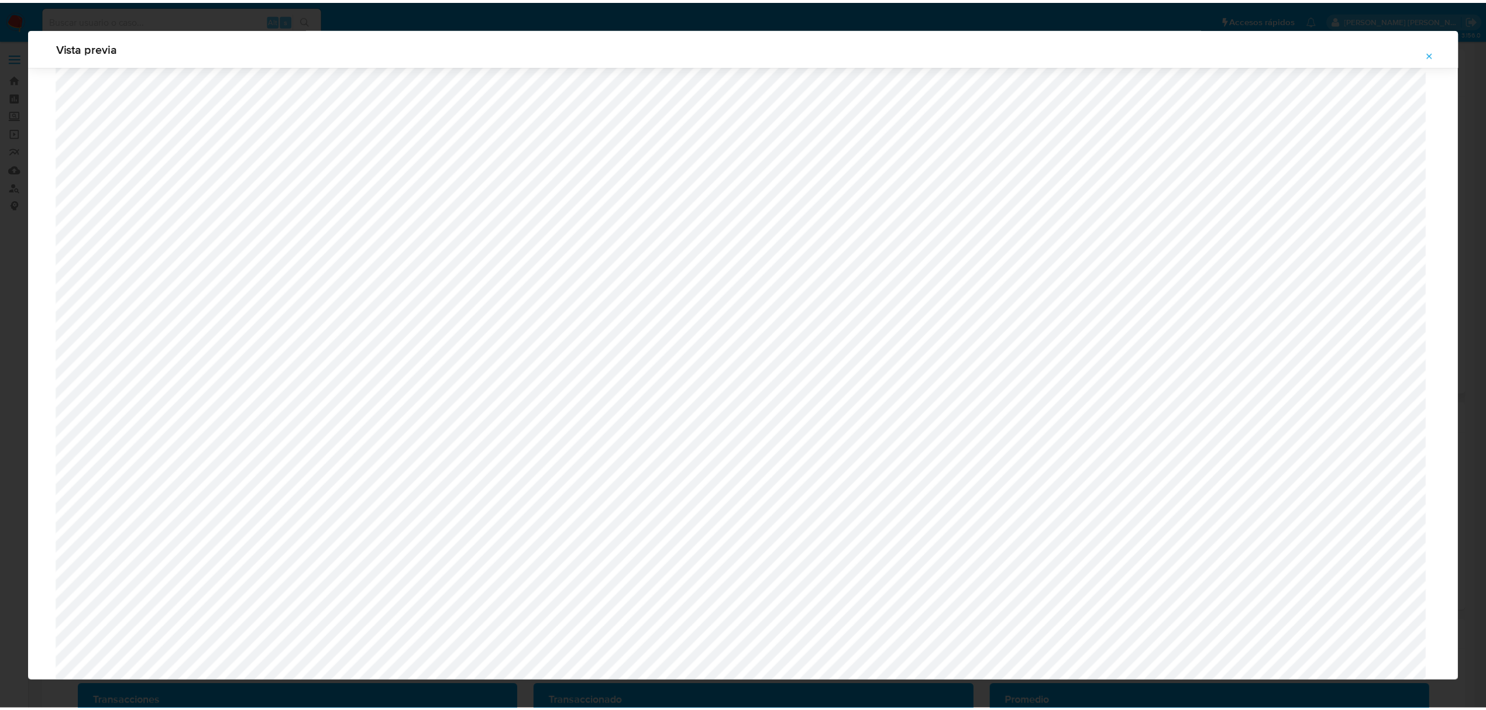
scroll to position [0, 0]
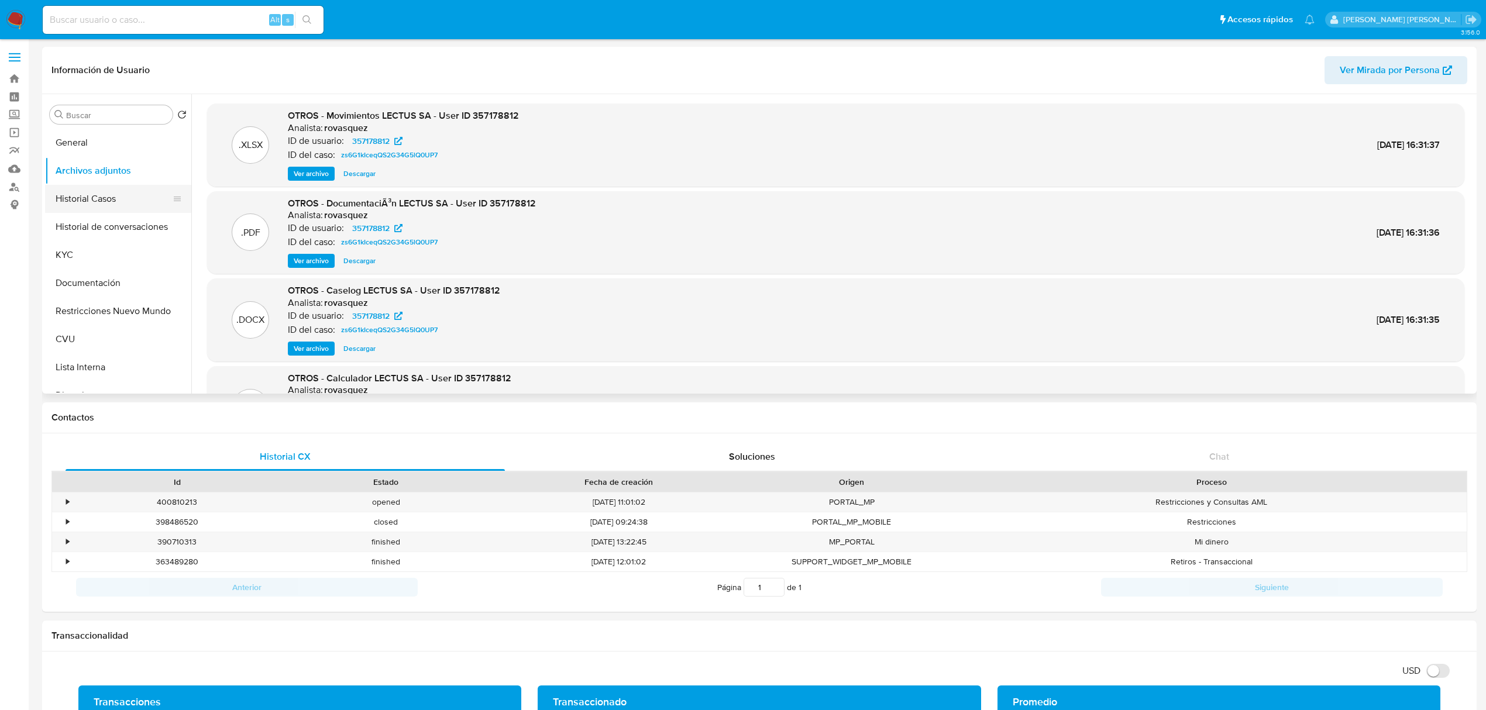
click at [78, 200] on button "Historial Casos" at bounding box center [113, 199] width 137 height 28
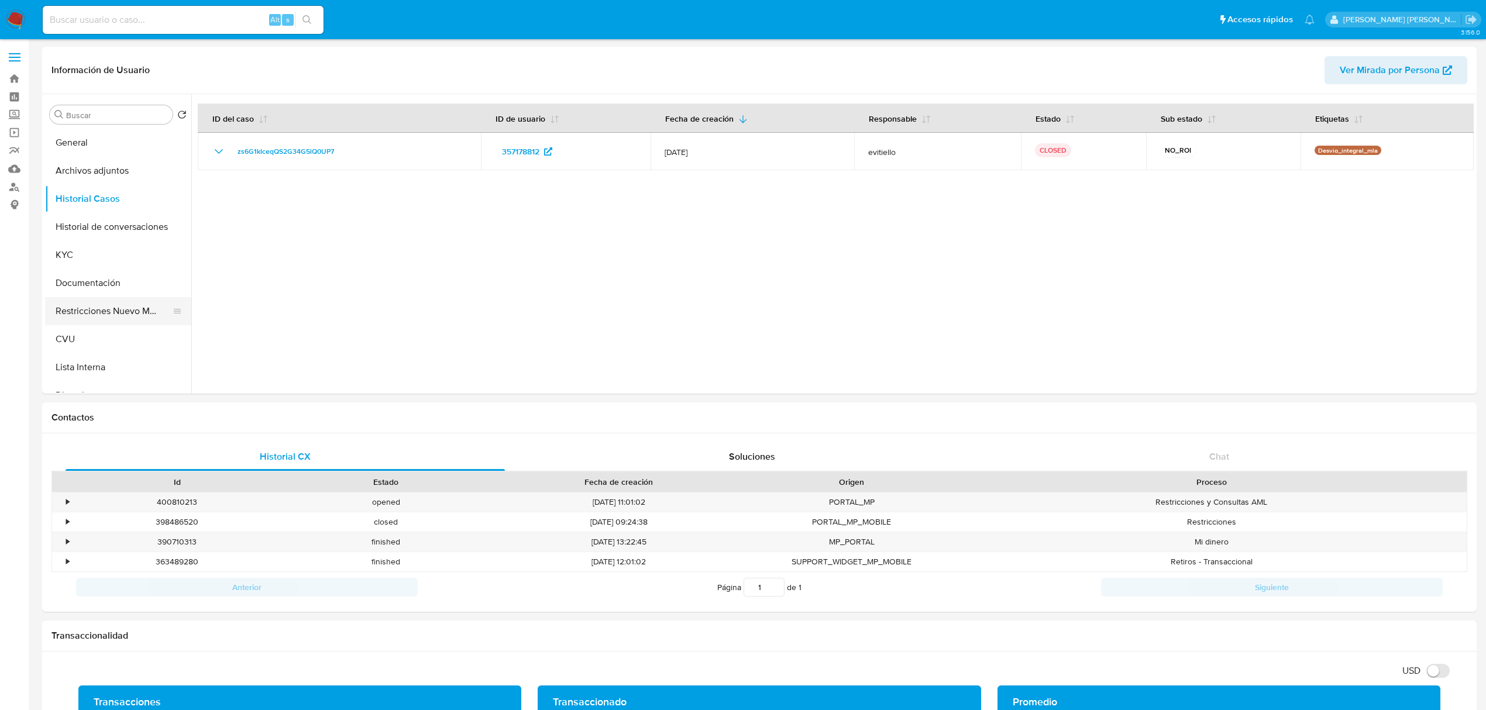
click at [97, 318] on button "Restricciones Nuevo Mundo" at bounding box center [113, 311] width 137 height 28
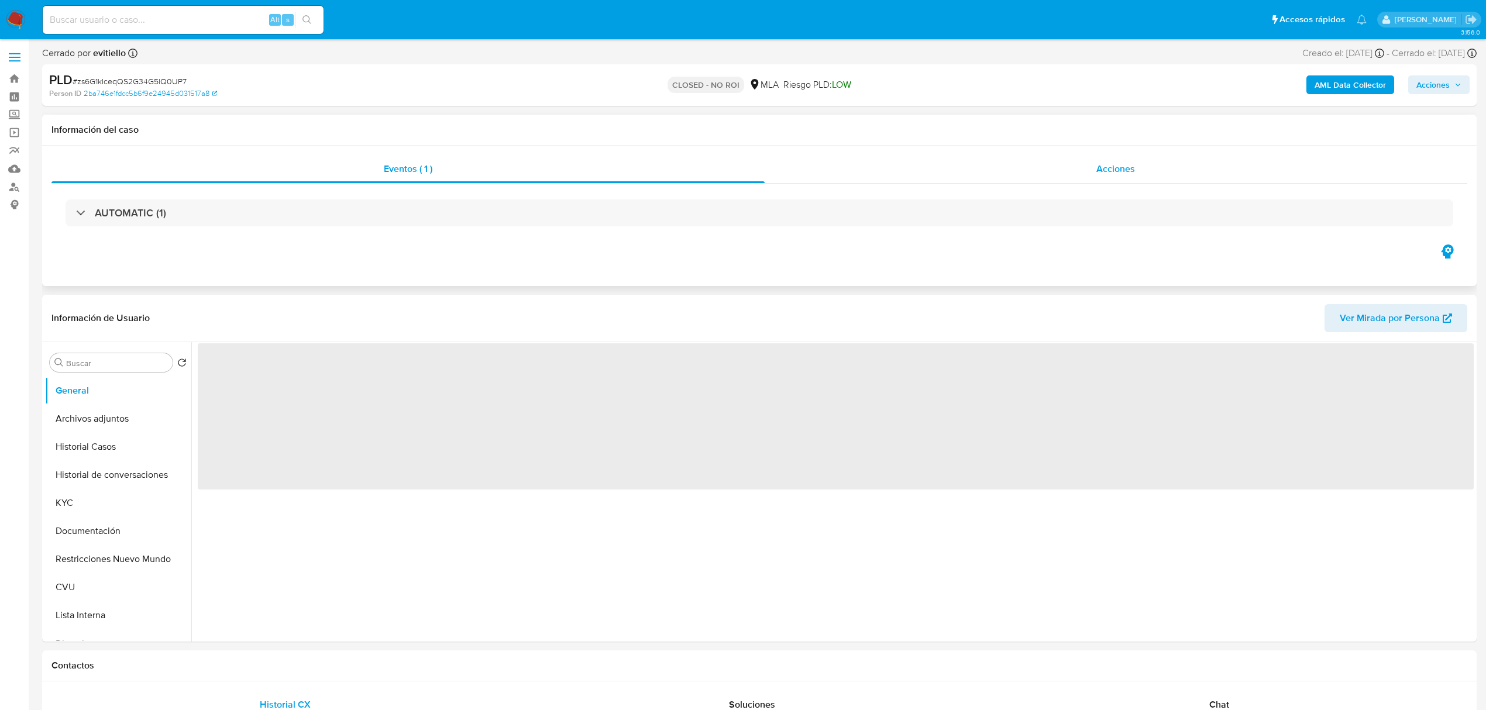
click at [1114, 172] on span "Acciones" at bounding box center [1116, 168] width 39 height 13
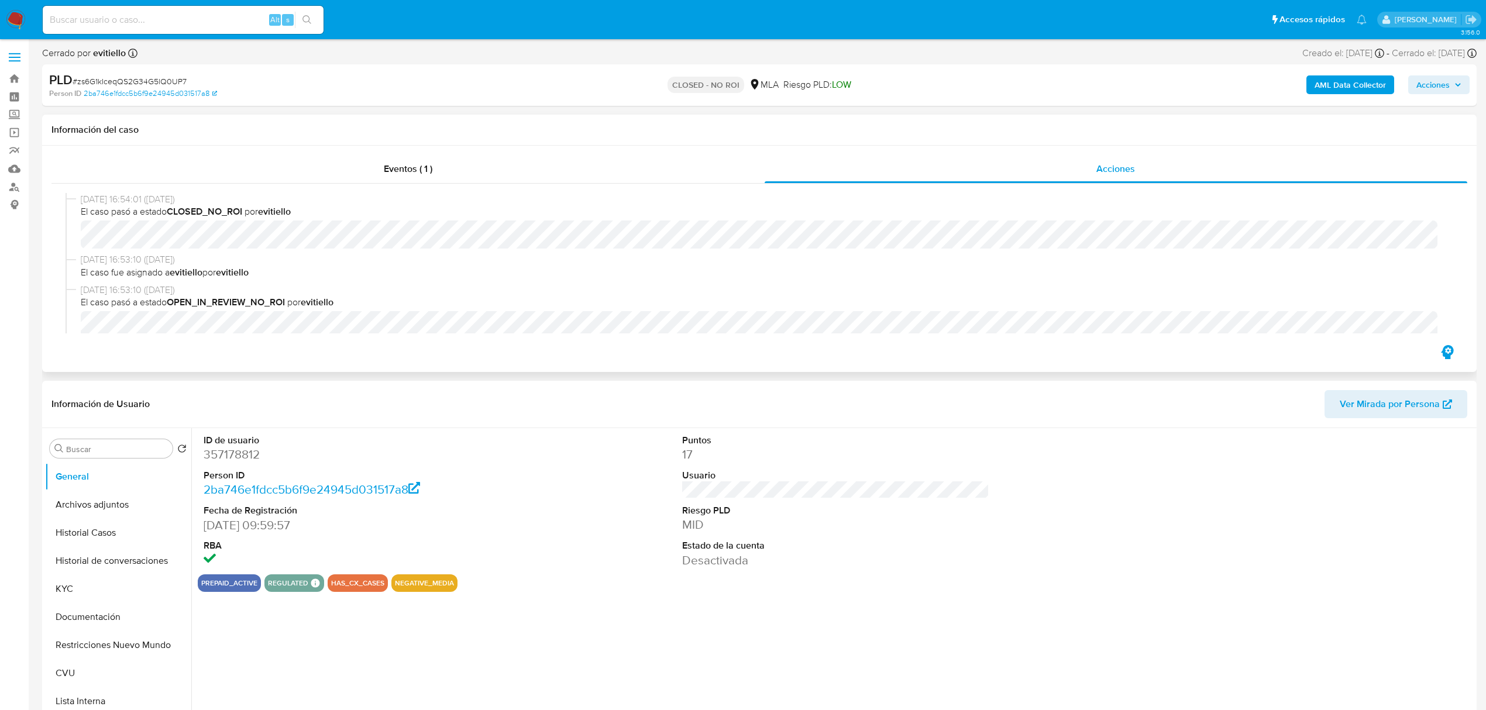
select select "10"
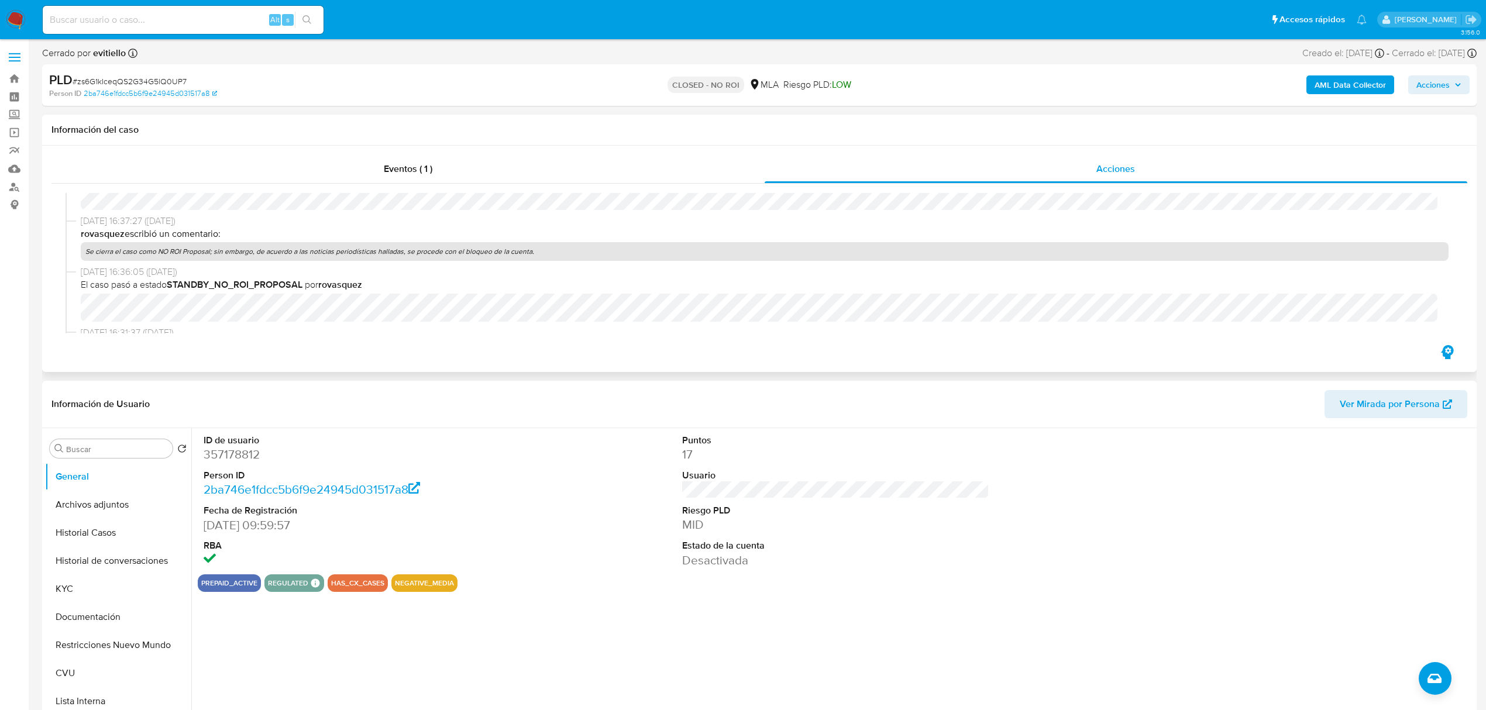
scroll to position [156, 0]
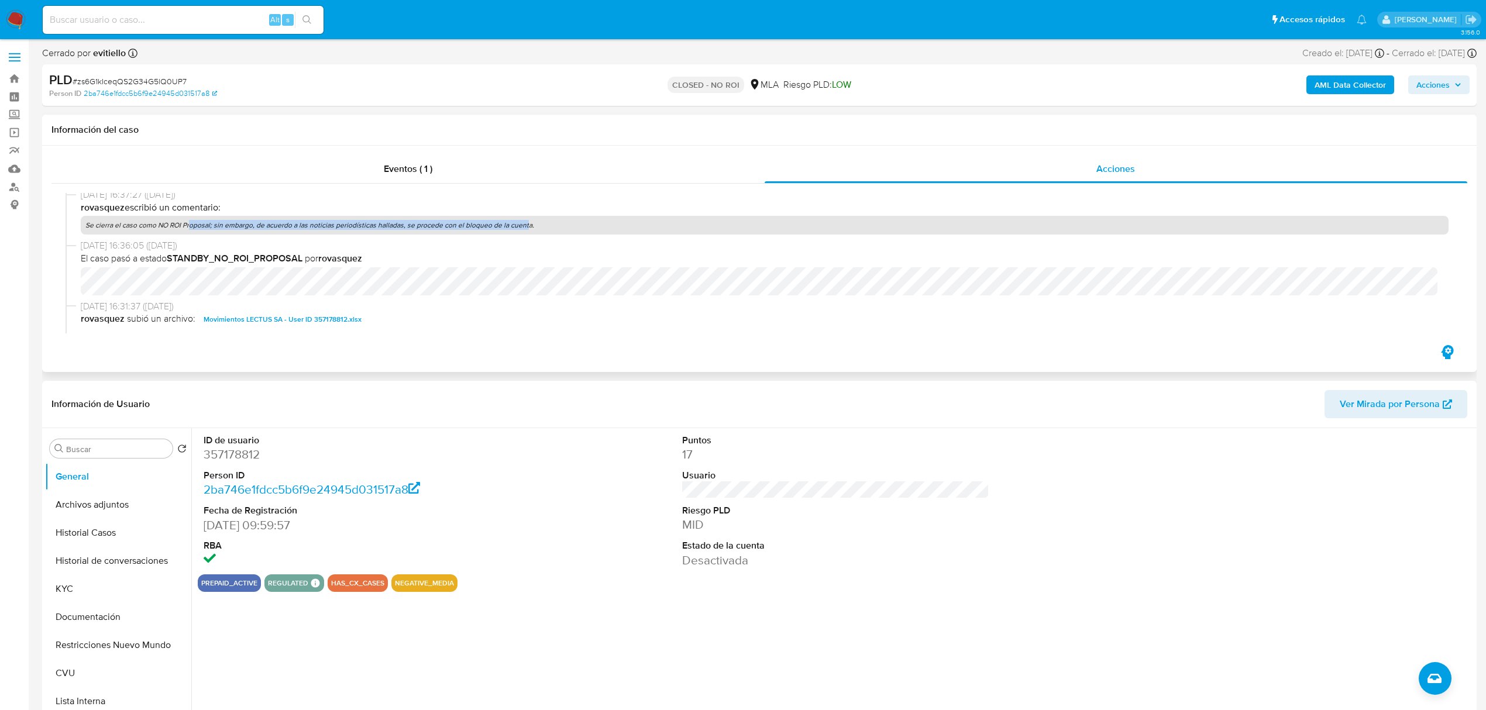
drag, startPoint x: 188, startPoint y: 228, endPoint x: 521, endPoint y: 232, distance: 333.0
click at [521, 232] on p "Se cierra el caso como NO ROI Proposal; sin embargo, de acuerdo a las noticias …" at bounding box center [765, 225] width 1368 height 19
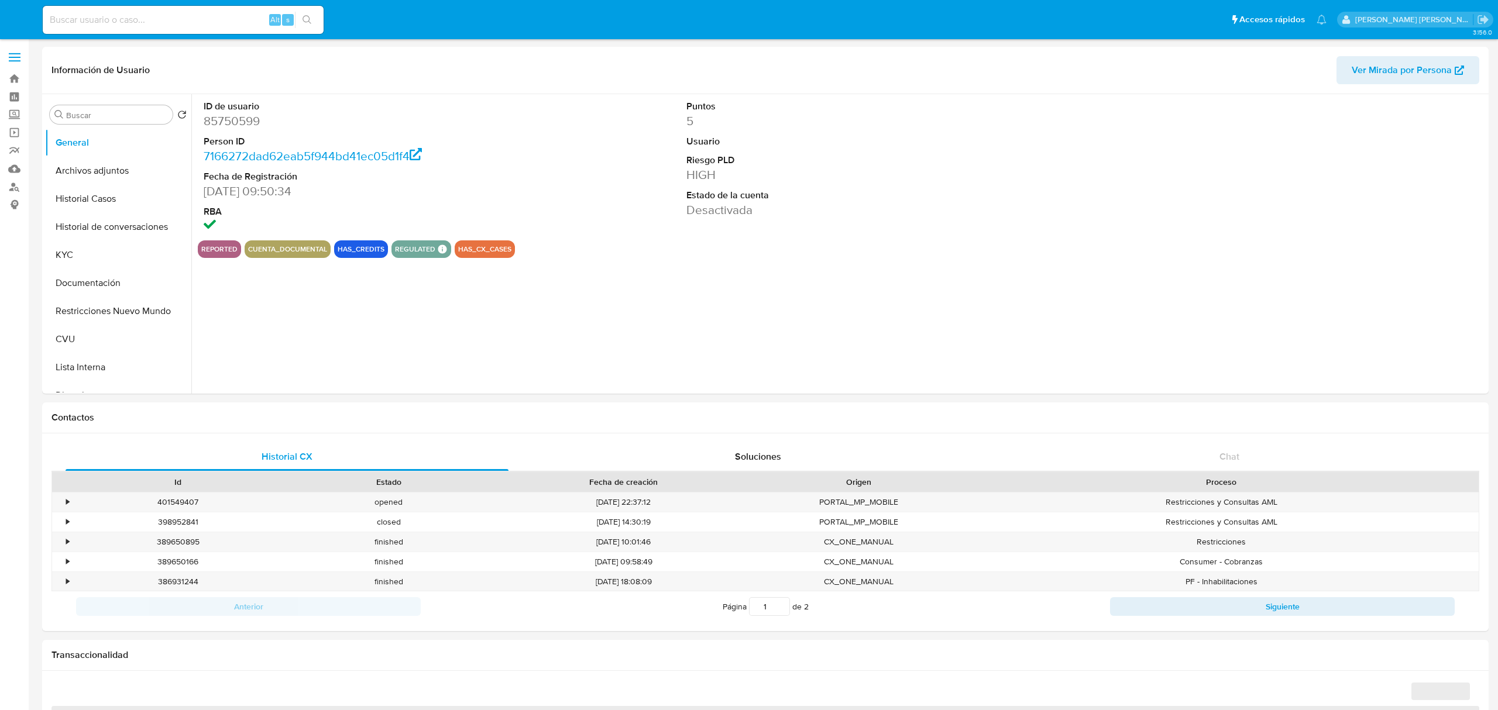
select select "10"
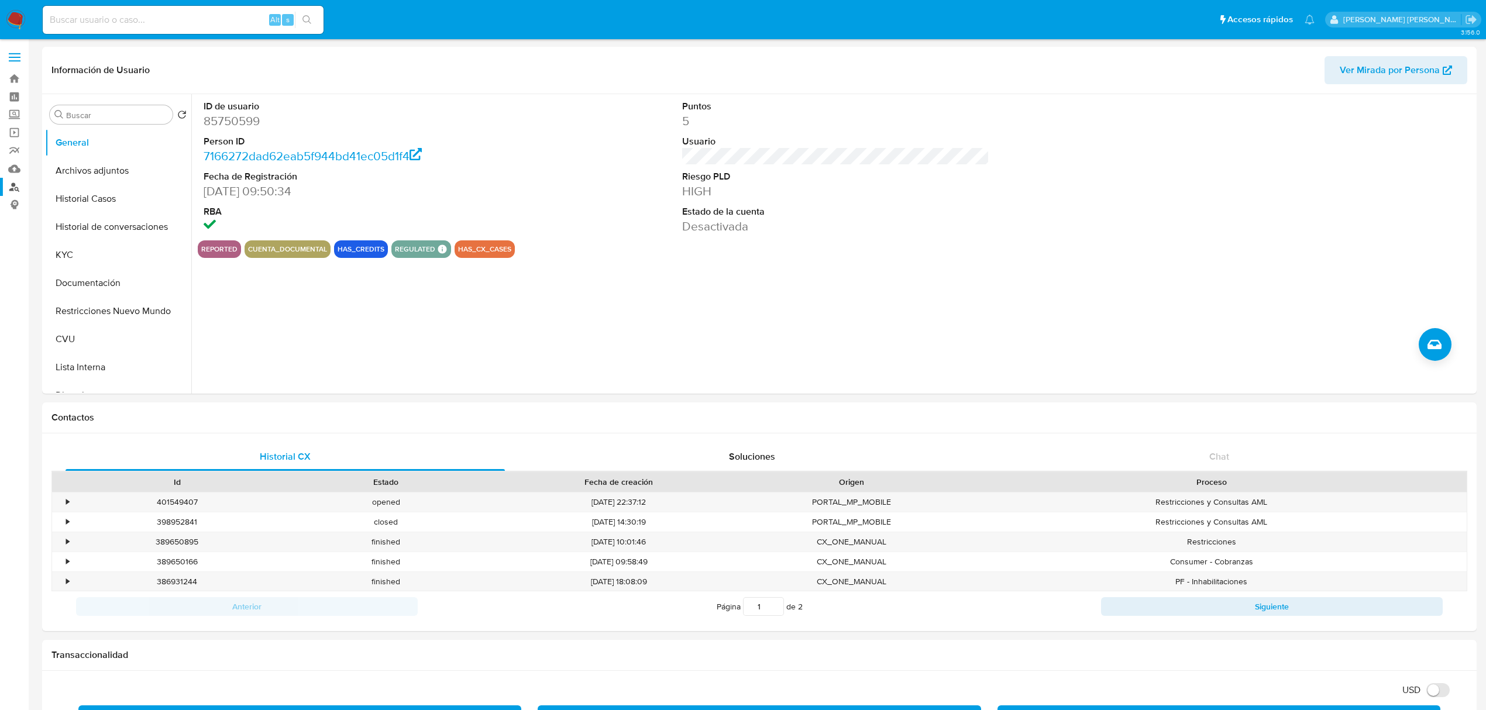
click at [19, 184] on link "Buscador de personas" at bounding box center [69, 187] width 139 height 18
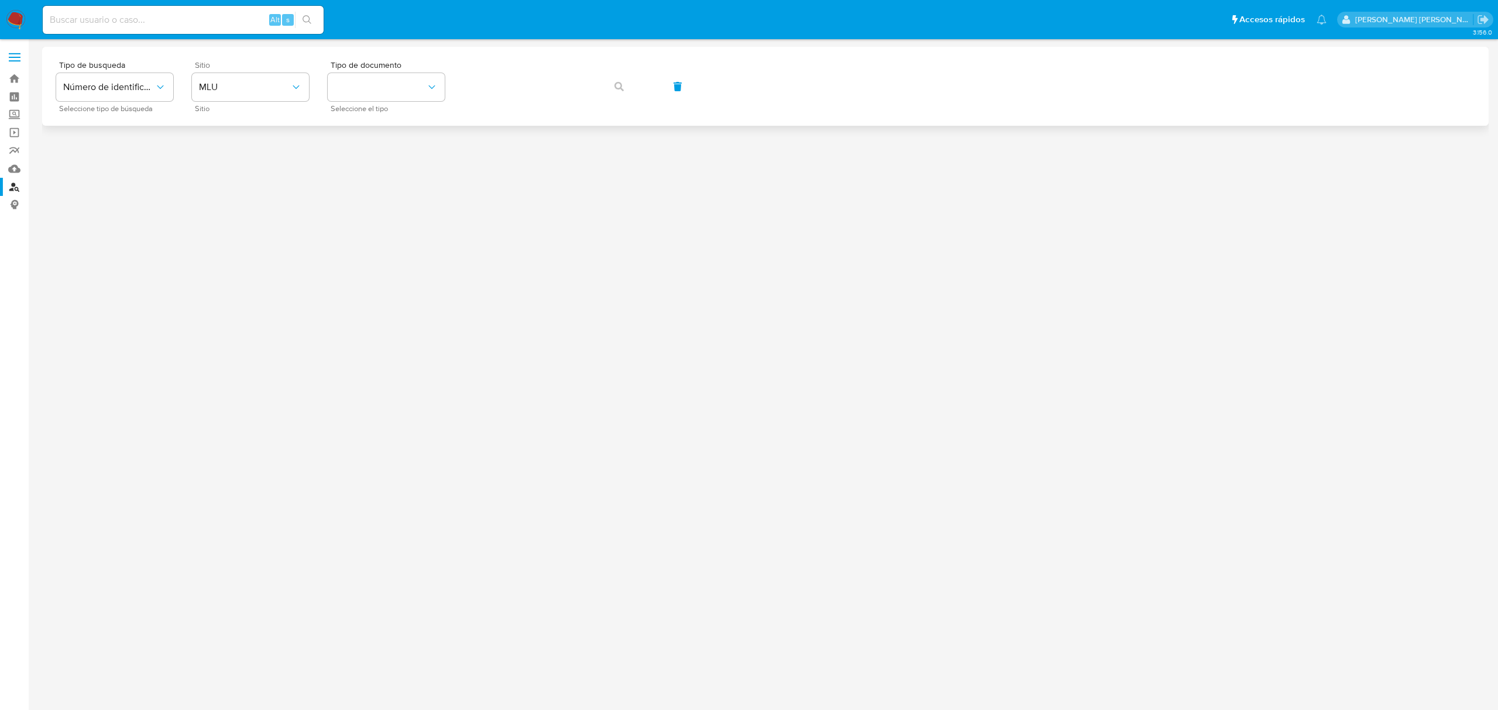
click at [275, 106] on span "Sitio" at bounding box center [253, 109] width 117 height 6
click at [280, 90] on span "MLU" at bounding box center [244, 87] width 91 height 12
click at [274, 159] on div "MLA" at bounding box center [247, 147] width 96 height 28
click at [412, 87] on button "identificationType" at bounding box center [386, 87] width 117 height 28
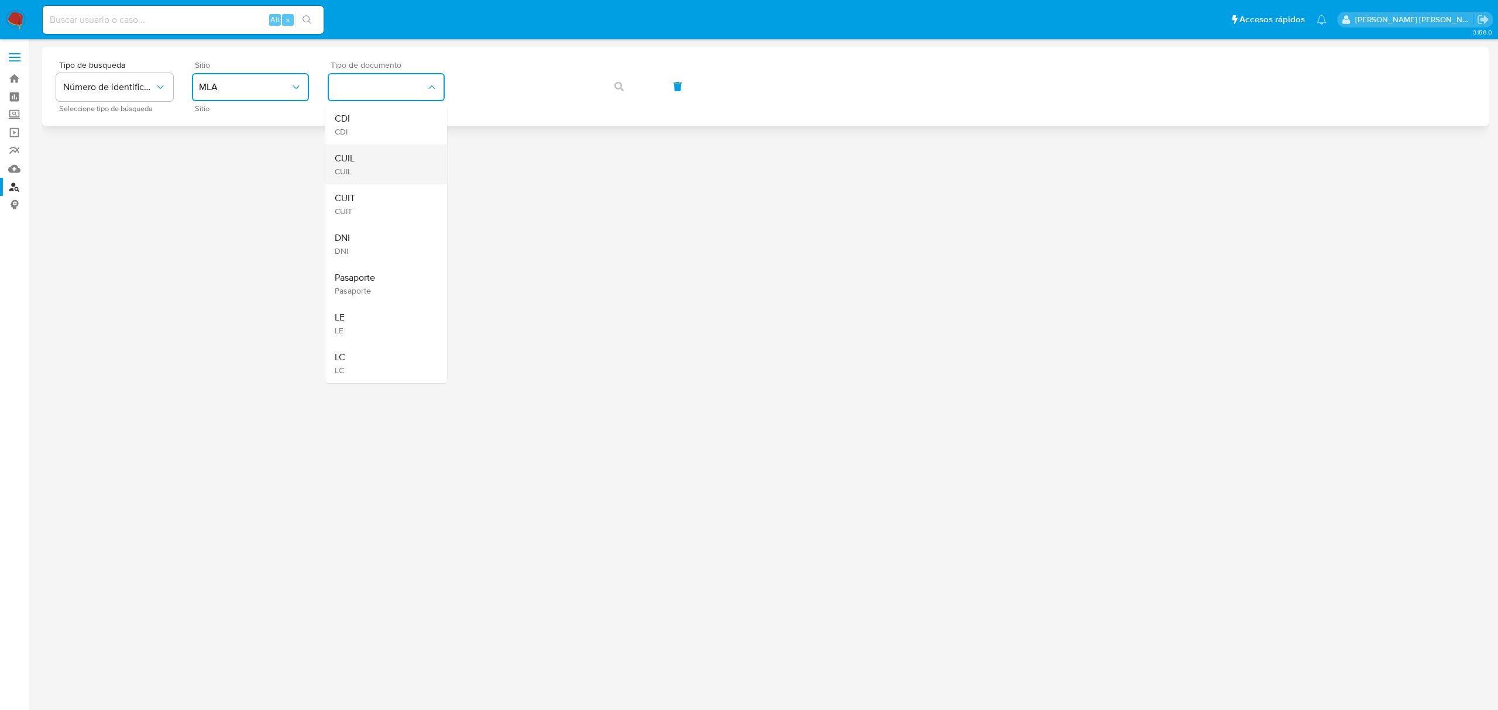
click at [396, 163] on div "CUIL CUIL" at bounding box center [383, 165] width 96 height 40
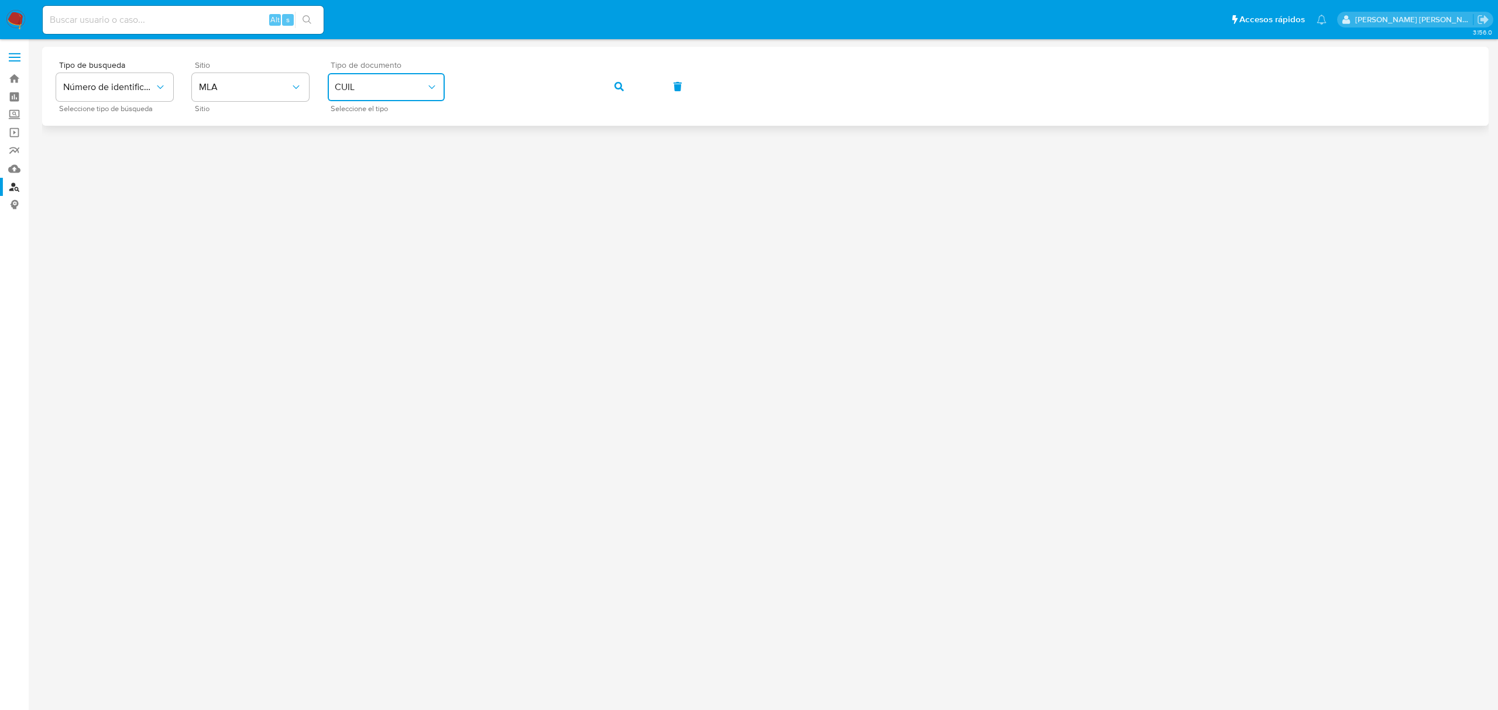
click at [597, 91] on div "Tipo de busqueda Número de identificación Seleccione tipo de búsqueda Sitio MLA…" at bounding box center [765, 86] width 1418 height 51
click at [618, 88] on icon "button" at bounding box center [618, 86] width 9 height 9
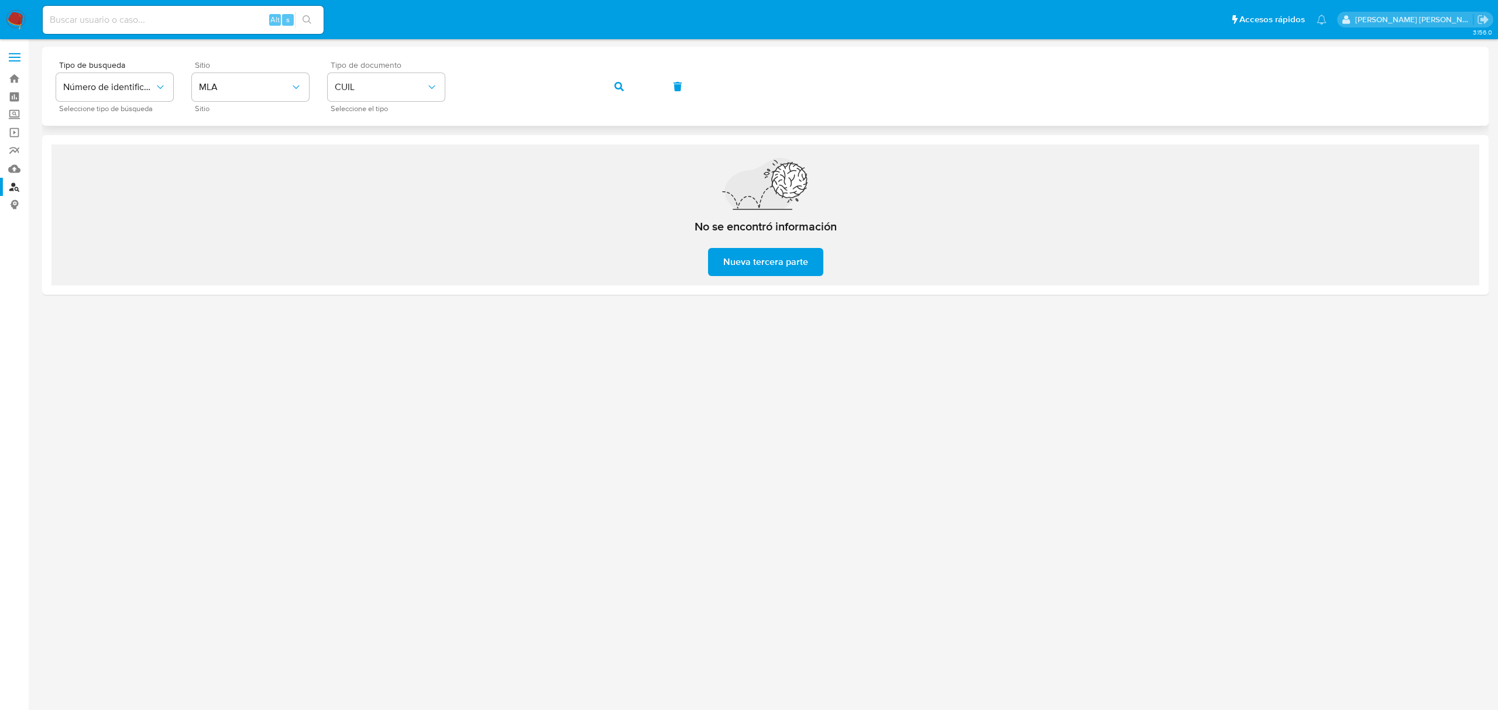
click at [616, 87] on icon "button" at bounding box center [618, 86] width 9 height 9
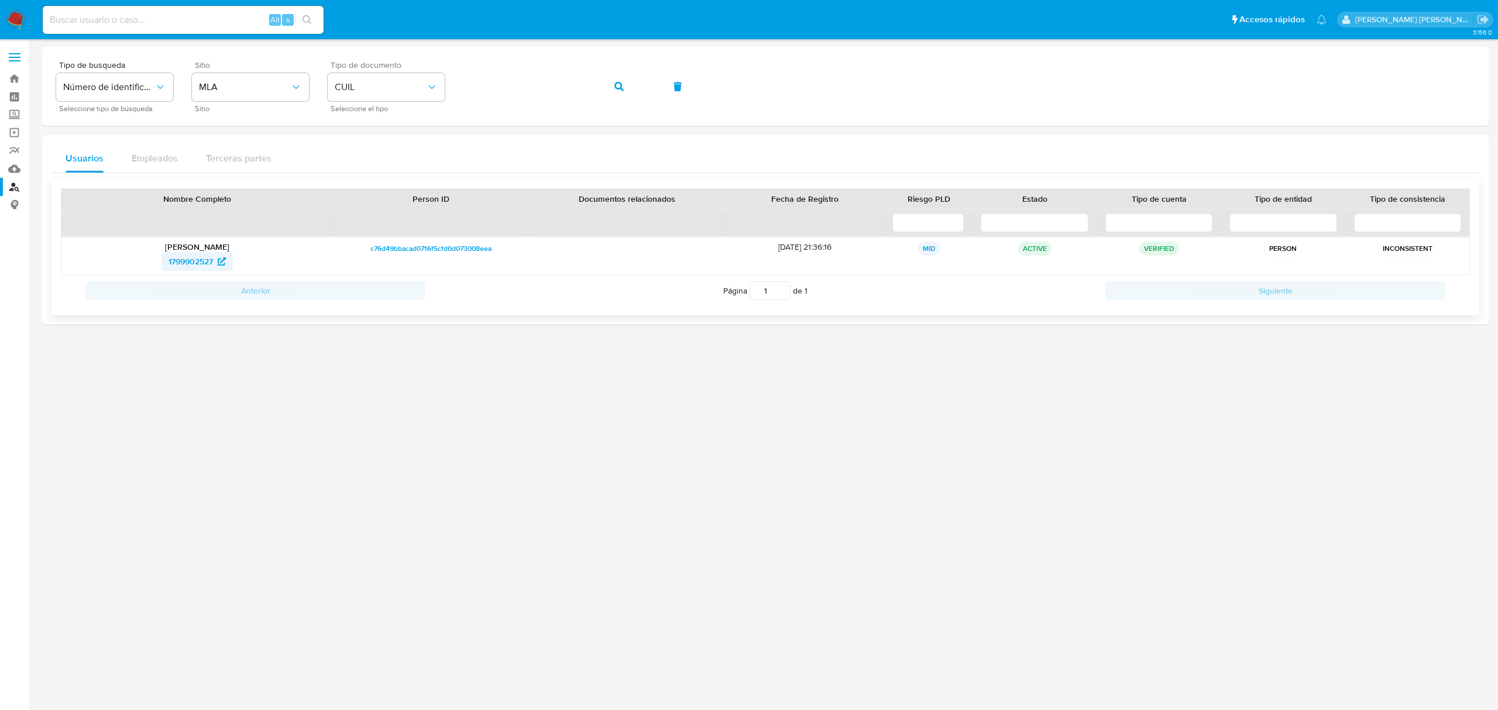
drag, startPoint x: 192, startPoint y: 262, endPoint x: 222, endPoint y: 256, distance: 31.1
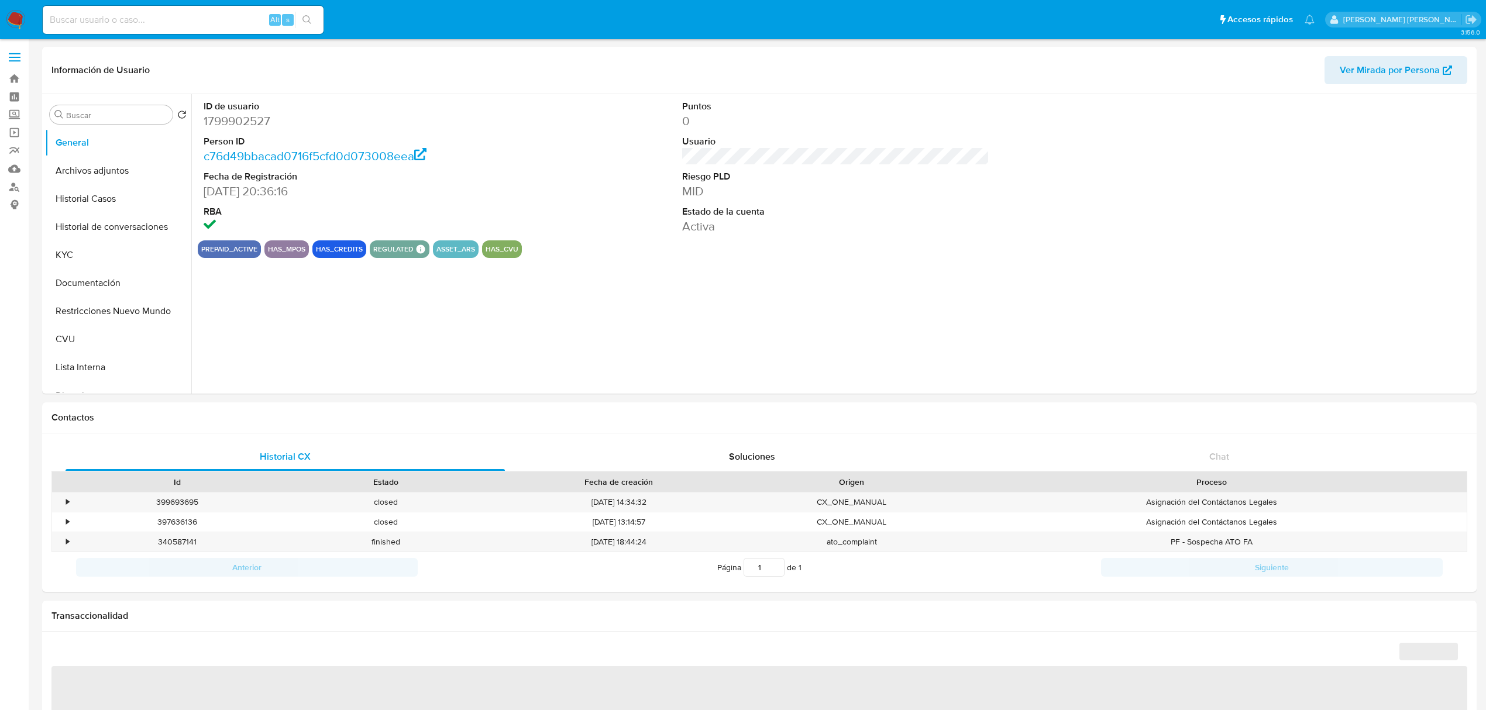
select select "10"
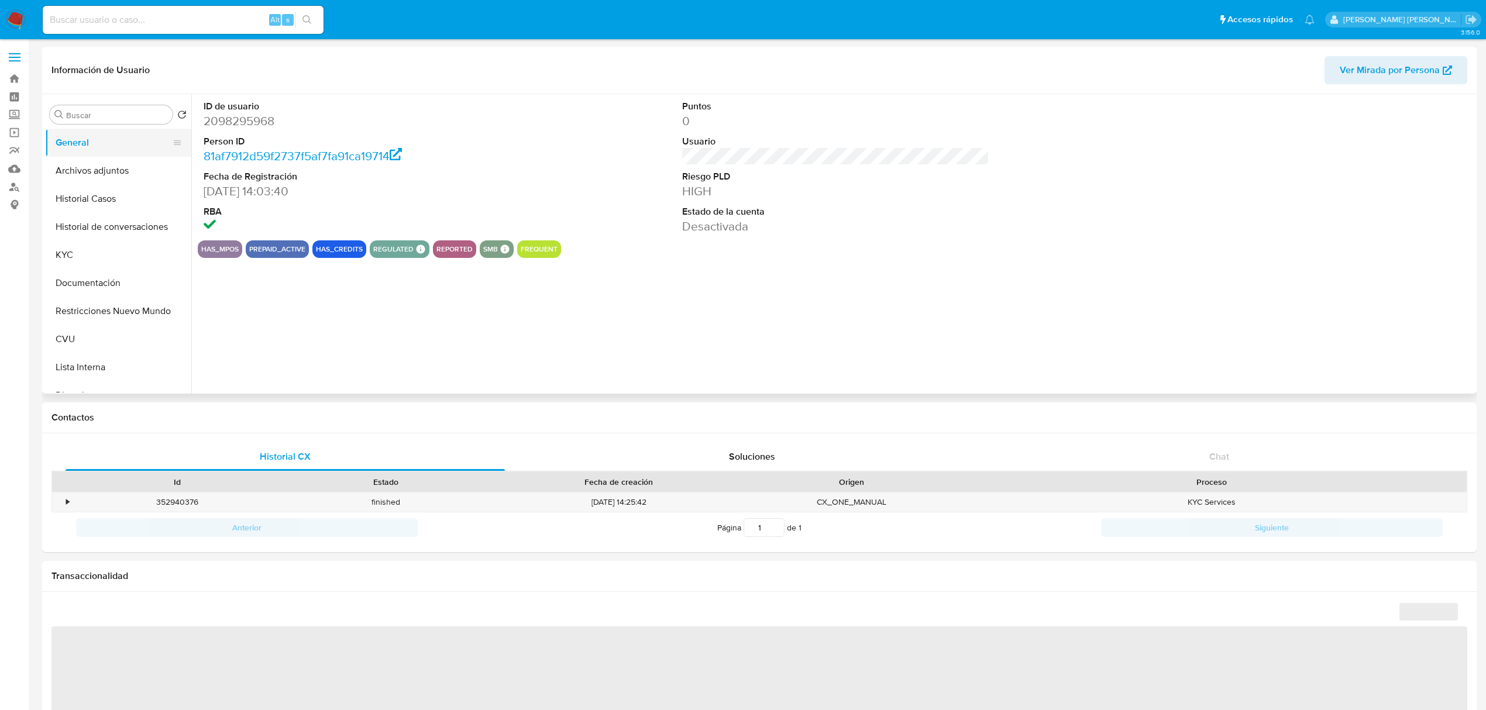
select select "10"
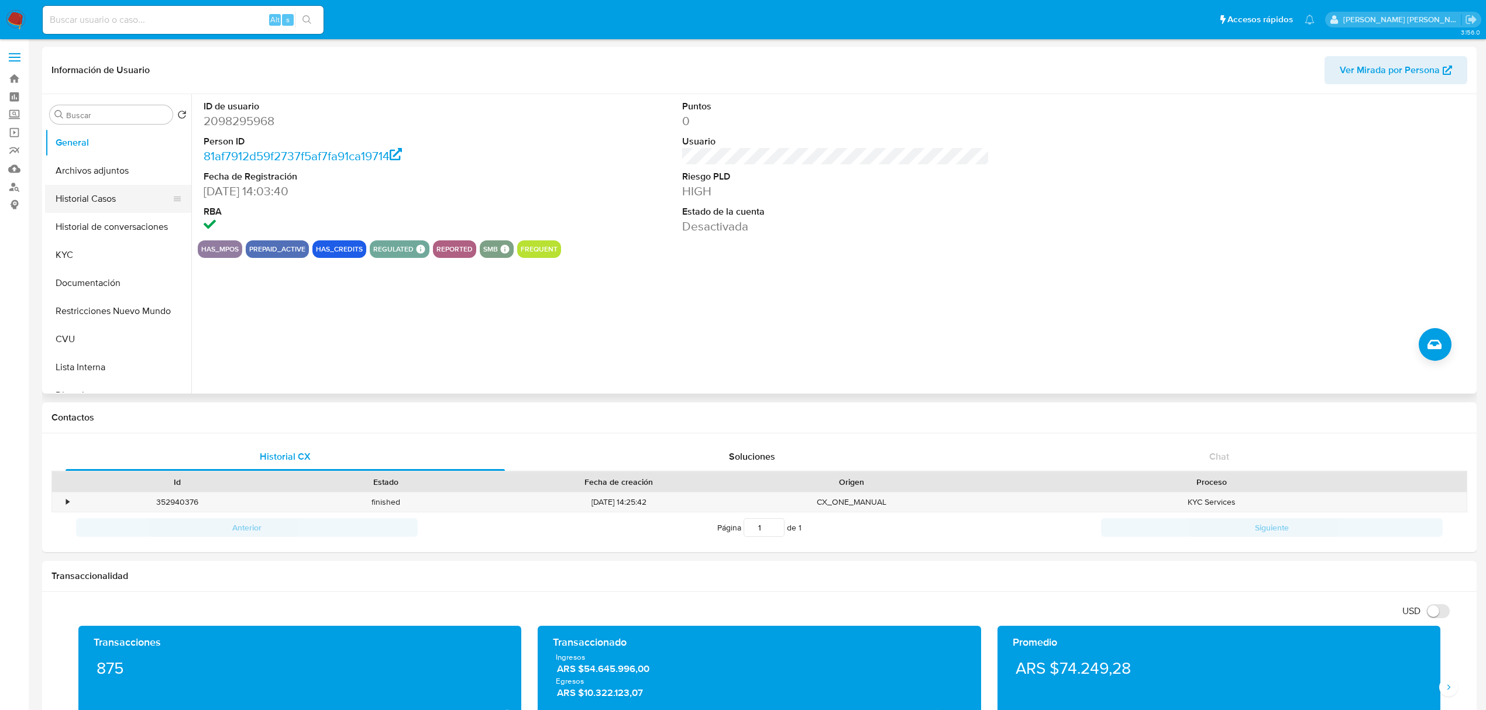
click at [115, 211] on button "Historial Casos" at bounding box center [113, 199] width 137 height 28
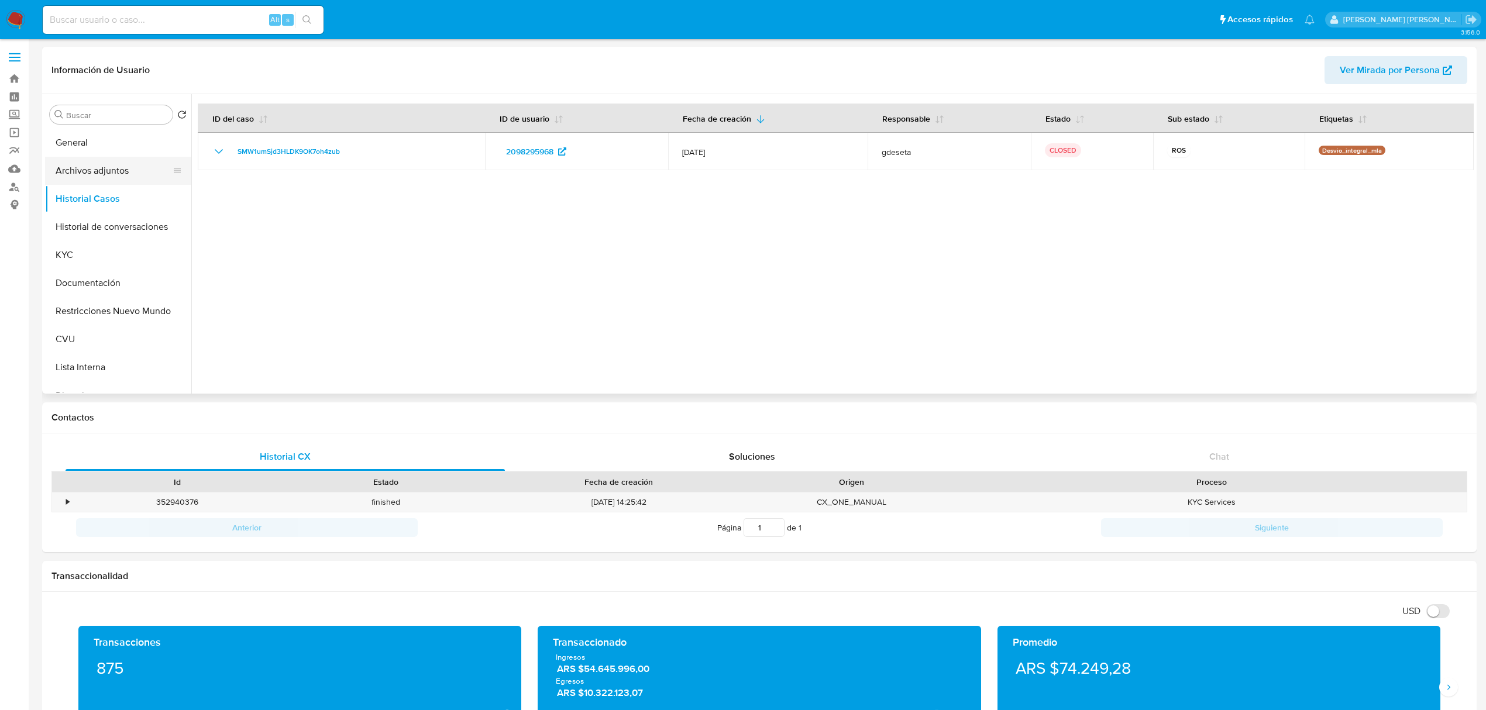
click at [97, 171] on button "Archivos adjuntos" at bounding box center [113, 171] width 137 height 28
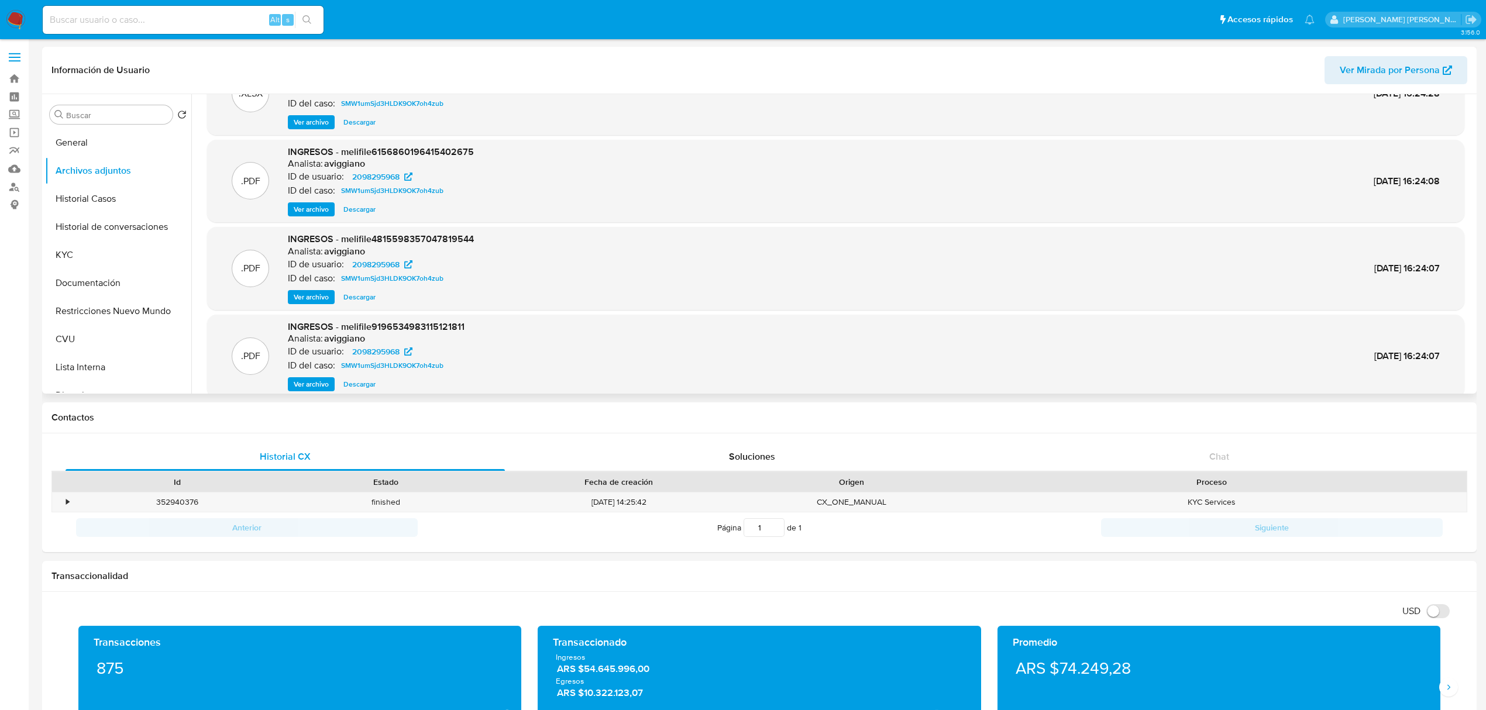
scroll to position [98, 0]
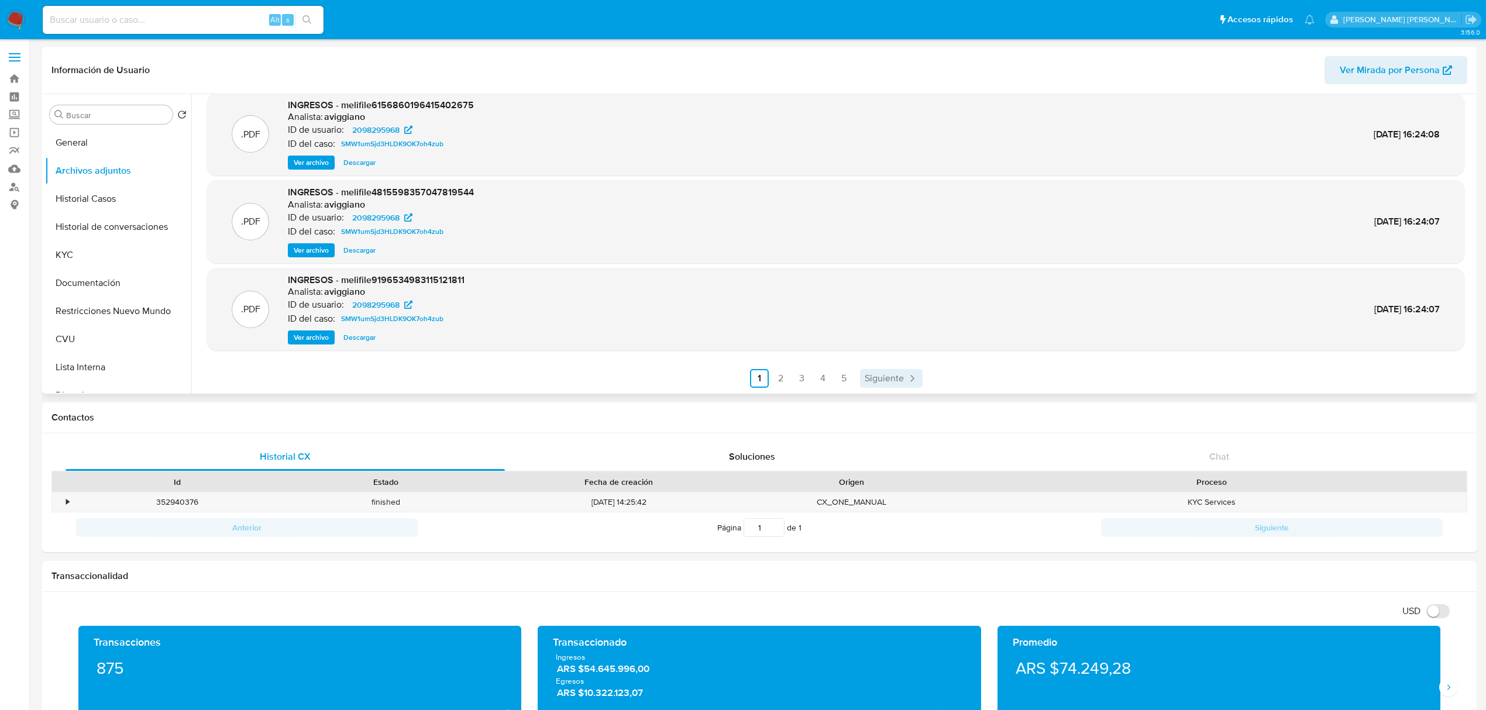
click at [893, 375] on span "Siguiente" at bounding box center [884, 378] width 39 height 9
click at [906, 375] on span "Siguiente" at bounding box center [915, 378] width 39 height 9
click at [938, 380] on icon "Paginación" at bounding box center [944, 379] width 12 height 12
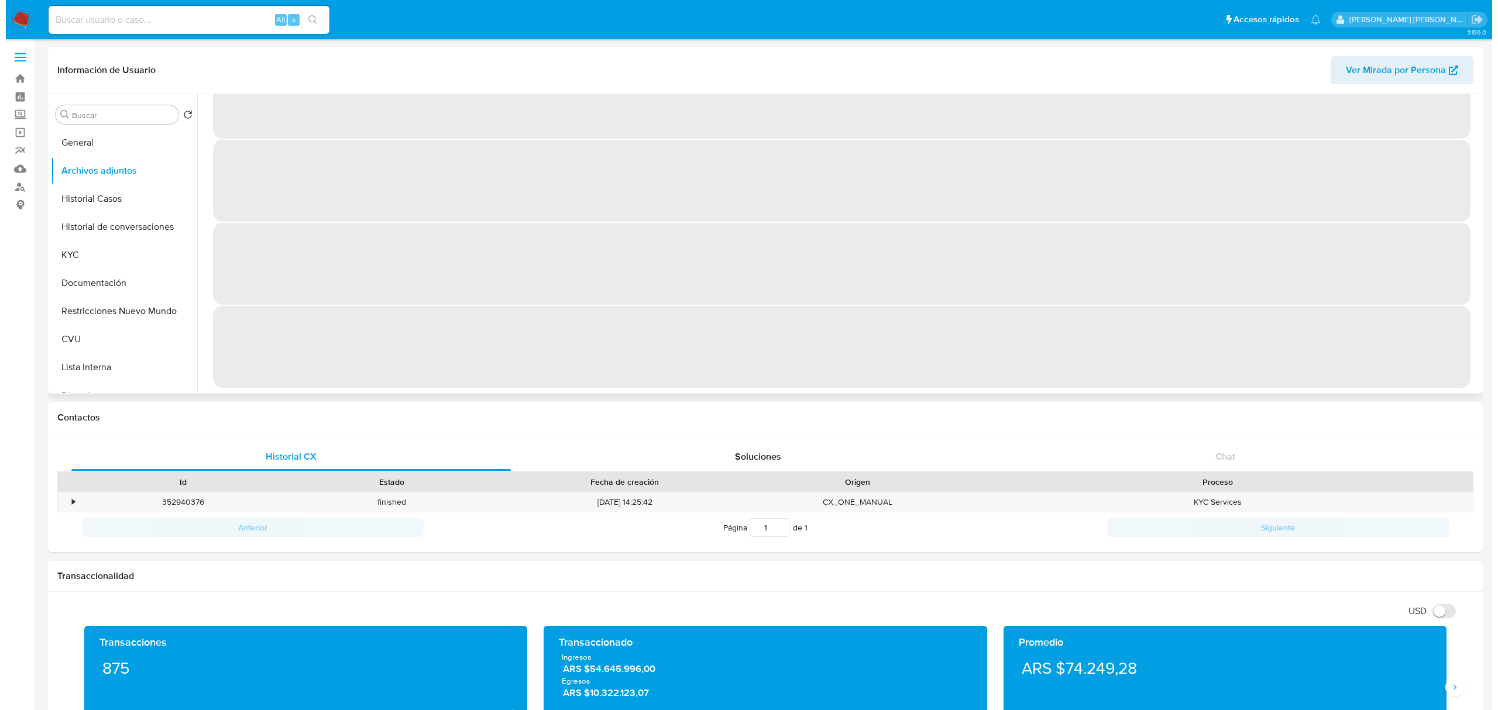
scroll to position [0, 0]
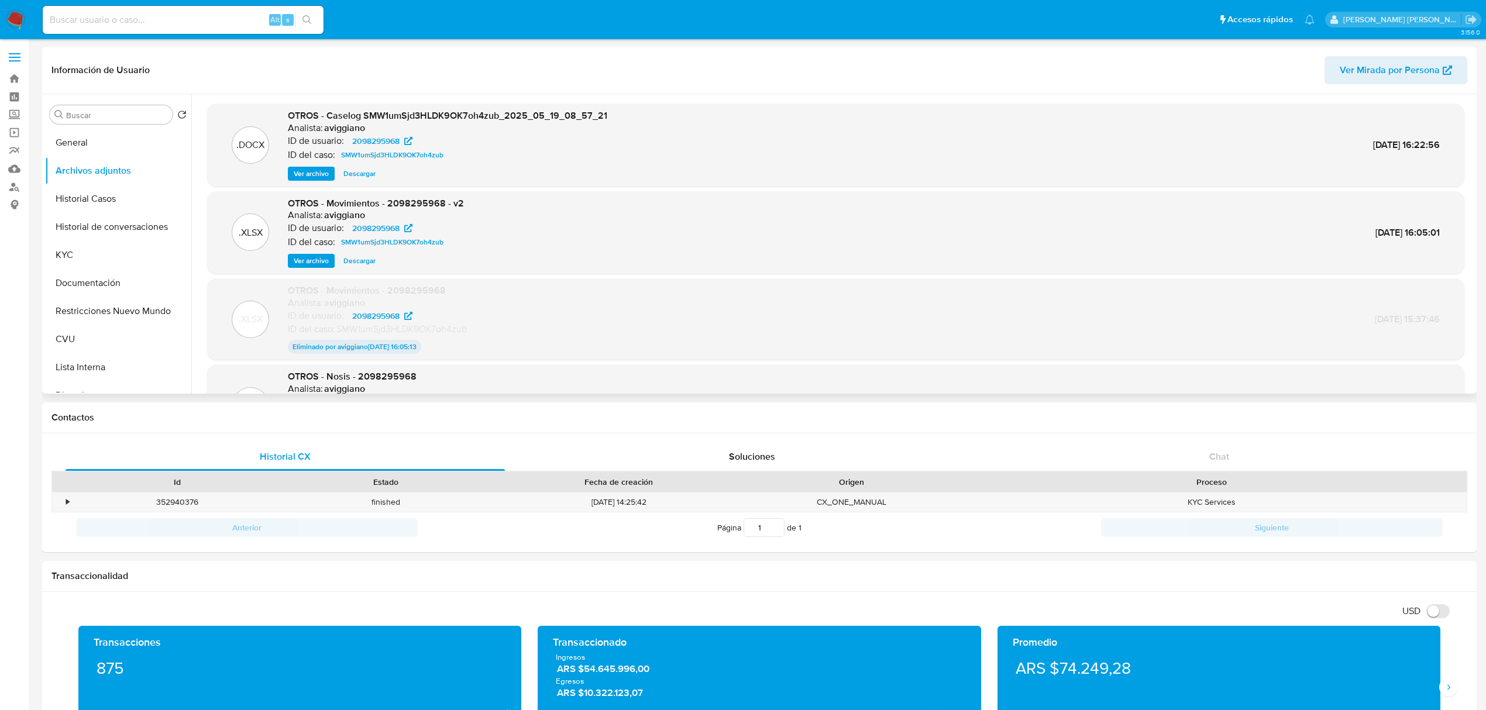
click at [308, 177] on span "Ver archivo" at bounding box center [311, 174] width 35 height 12
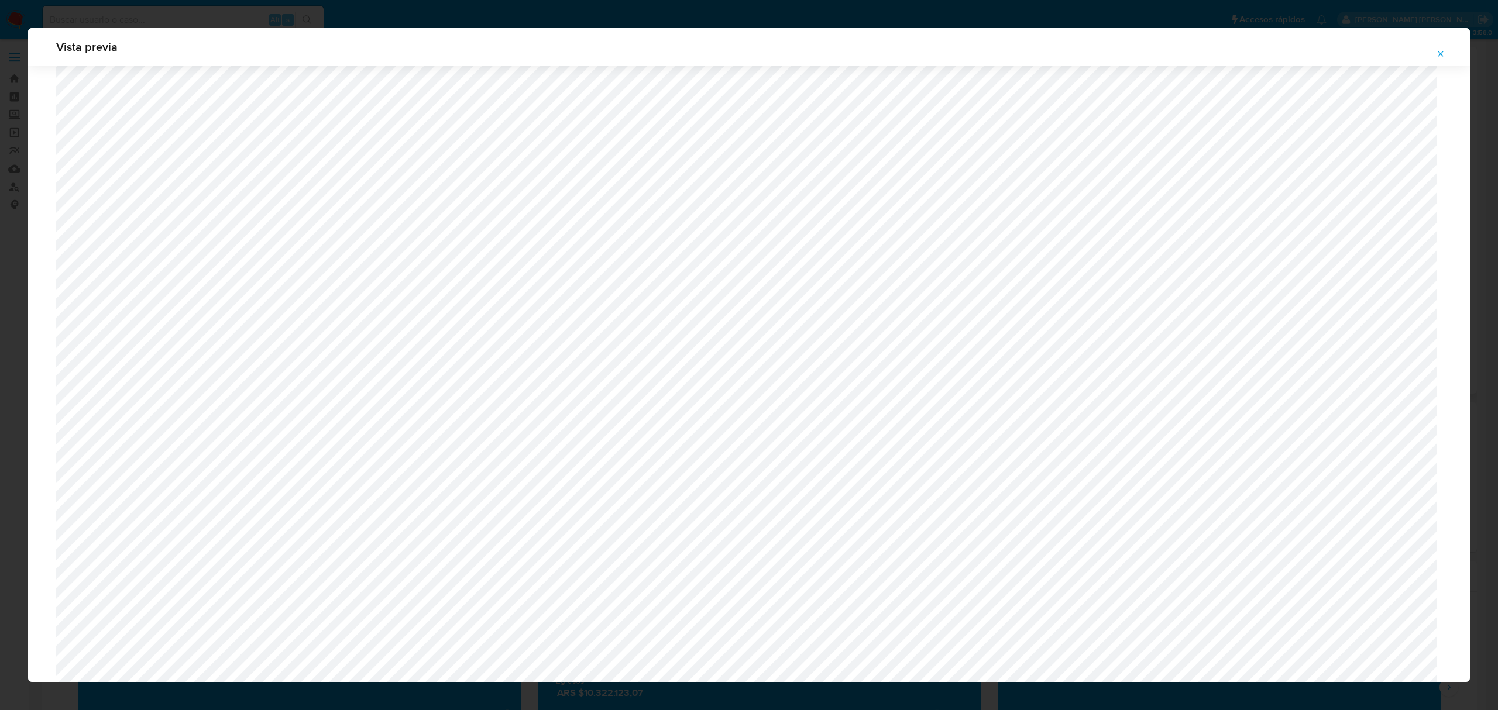
scroll to position [600, 0]
